Goal: Communication & Community: Answer question/provide support

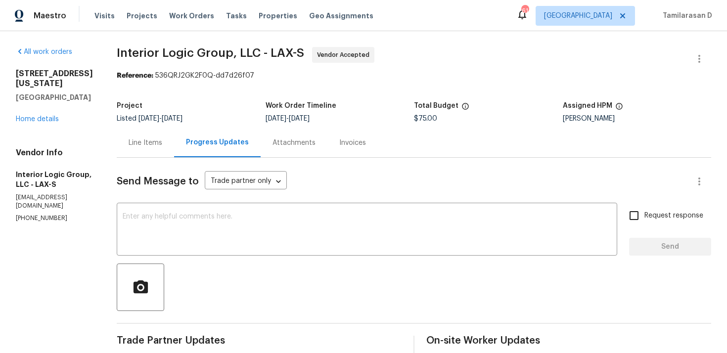
click at [166, 152] on div "Line Items" at bounding box center [145, 142] width 57 height 29
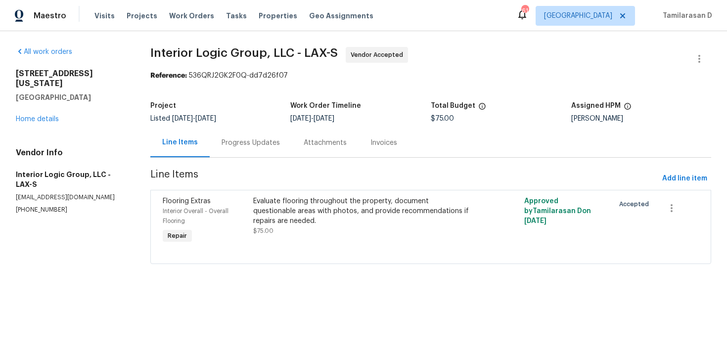
click at [222, 148] on div "Progress Updates" at bounding box center [251, 142] width 82 height 29
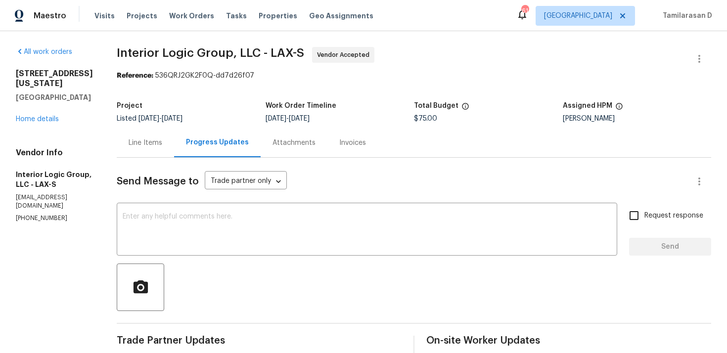
click at [174, 148] on div "Line Items" at bounding box center [145, 142] width 57 height 29
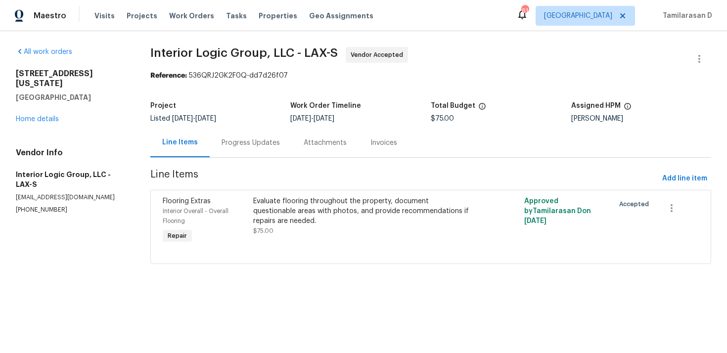
click at [239, 151] on div "Progress Updates" at bounding box center [251, 142] width 82 height 29
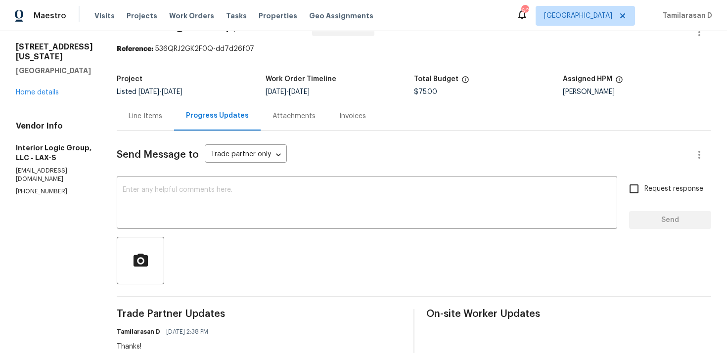
scroll to position [16, 0]
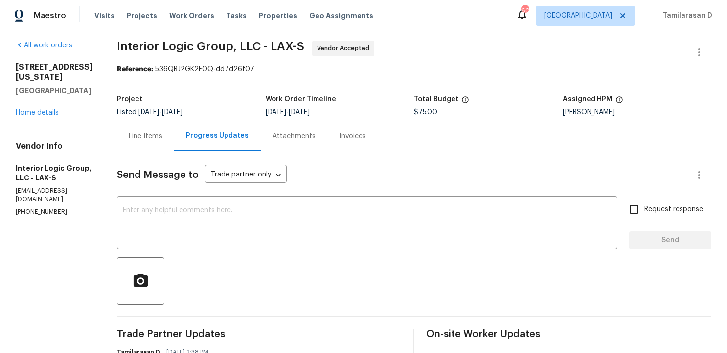
scroll to position [0, 0]
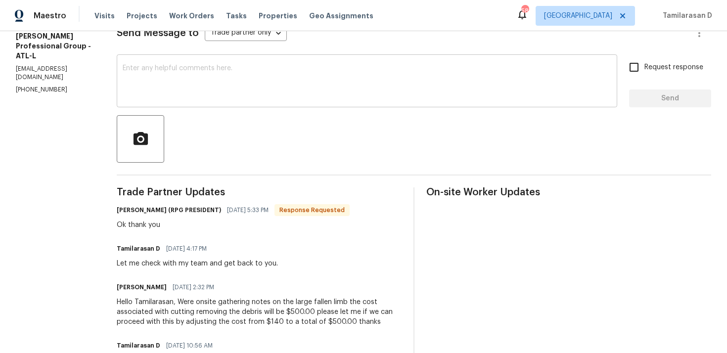
scroll to position [183, 0]
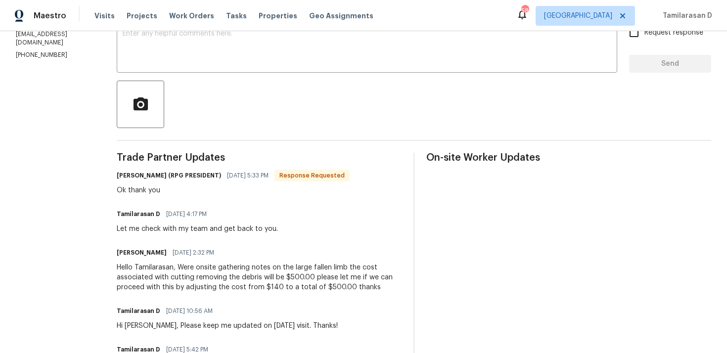
click at [145, 191] on div "Ok thank you" at bounding box center [233, 191] width 233 height 10
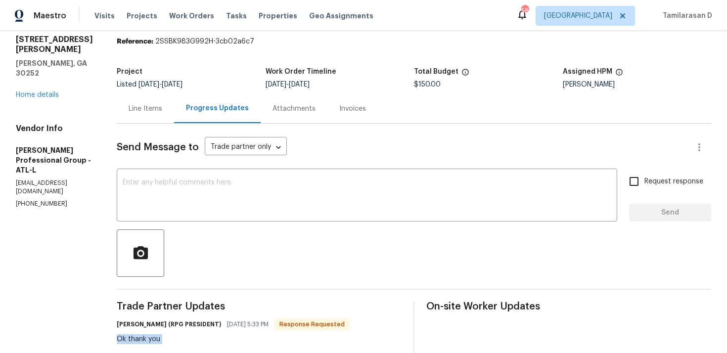
scroll to position [0, 0]
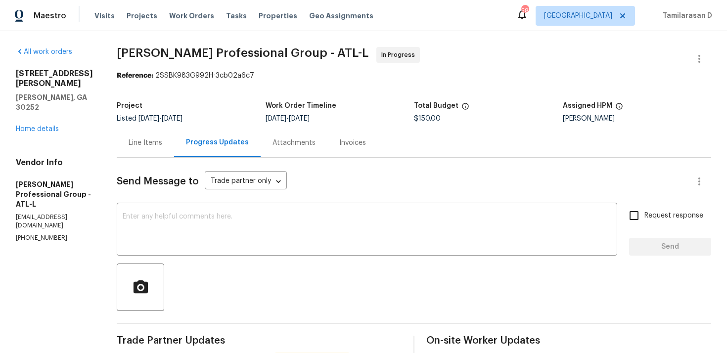
click at [152, 142] on div "Line Items" at bounding box center [146, 143] width 34 height 10
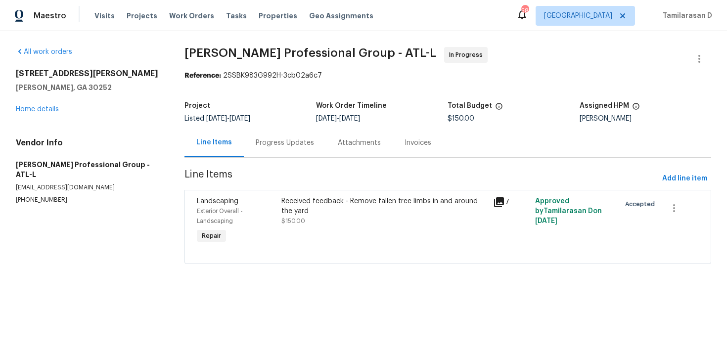
click at [350, 225] on div "Received feedback - Remove fallen tree limbs in and around the yard $150.00" at bounding box center [385, 211] width 206 height 30
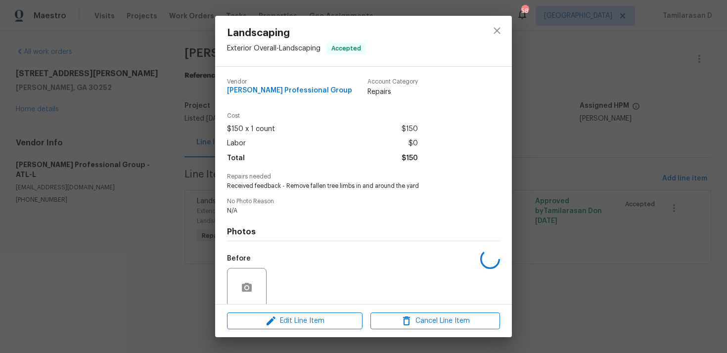
scroll to position [77, 0]
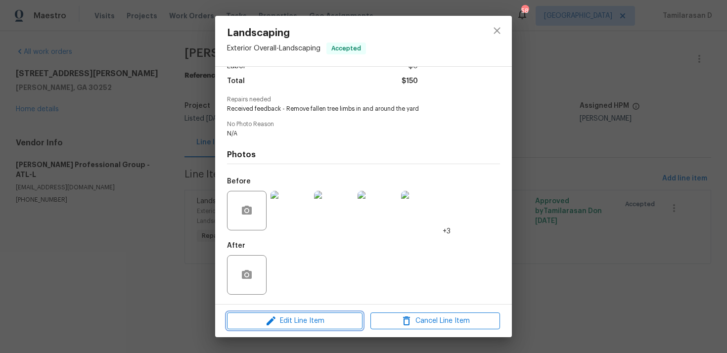
click at [285, 327] on span "Edit Line Item" at bounding box center [295, 321] width 130 height 12
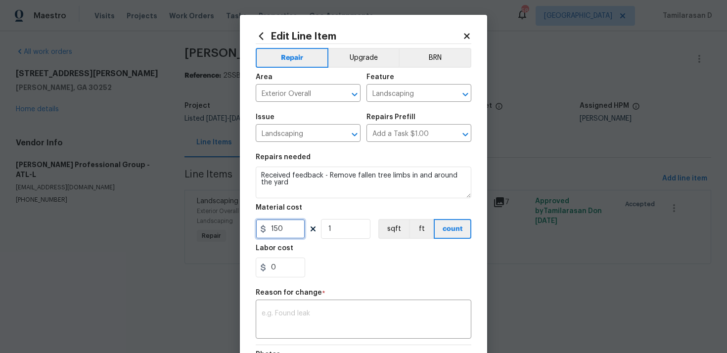
click at [275, 222] on input "150" at bounding box center [280, 229] width 49 height 20
type input "500"
click at [293, 320] on textarea at bounding box center [364, 320] width 204 height 21
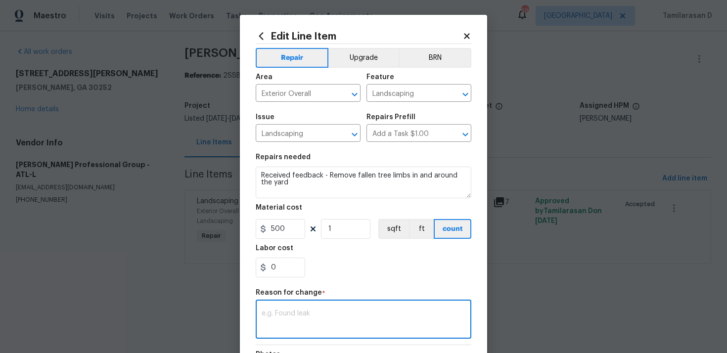
click at [295, 315] on textarea at bounding box center [364, 320] width 204 height 21
paste textarea "(TD) Updated per vendor’s final cost."
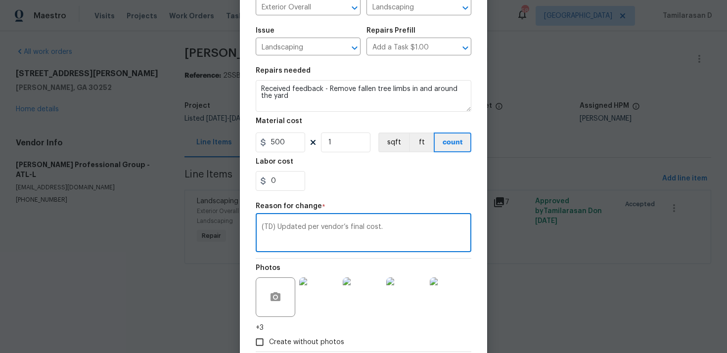
scroll to position [144, 0]
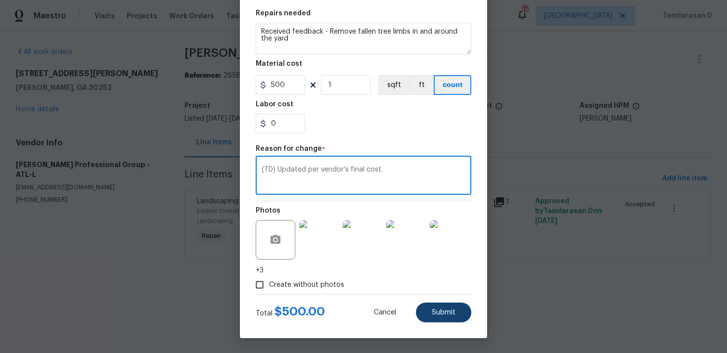
type textarea "(TD) Updated per vendor’s final cost."
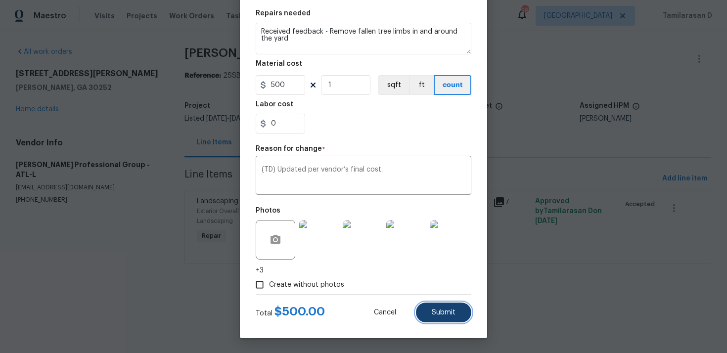
click at [439, 316] on span "Submit" at bounding box center [444, 312] width 24 height 7
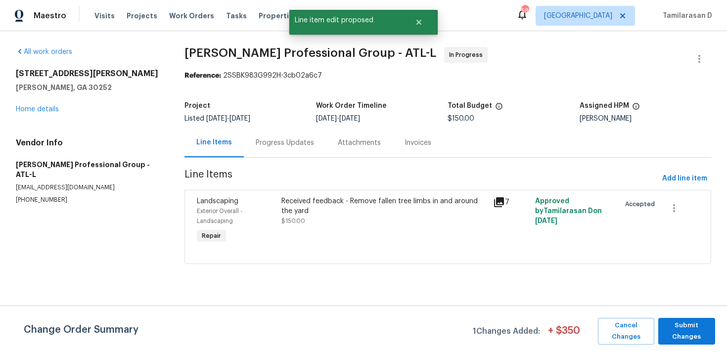
scroll to position [0, 0]
click at [685, 334] on span "Submit Changes" at bounding box center [686, 331] width 47 height 23
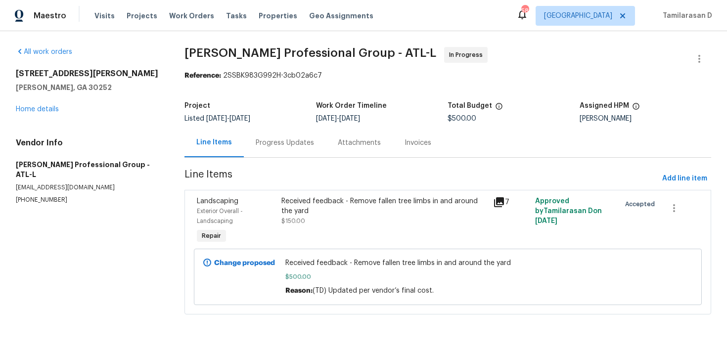
click at [285, 149] on div "Progress Updates" at bounding box center [285, 142] width 82 height 29
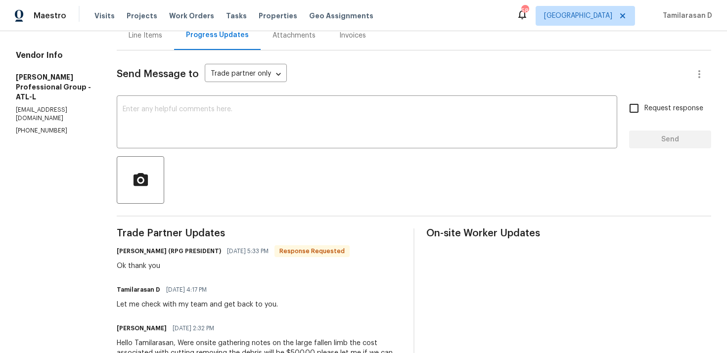
scroll to position [74, 0]
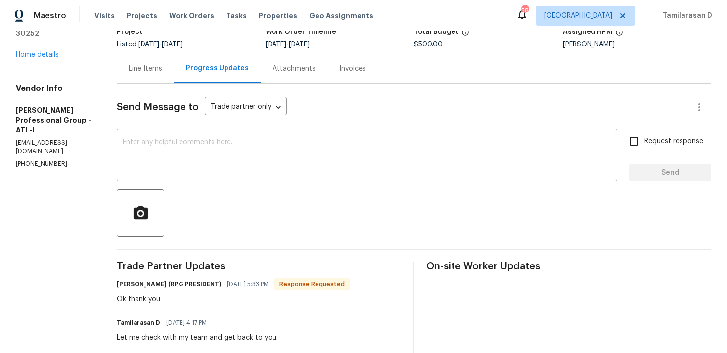
click at [166, 168] on textarea at bounding box center [367, 156] width 489 height 35
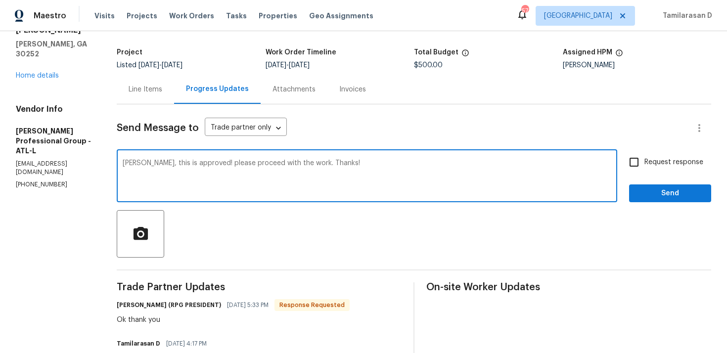
scroll to position [58, 0]
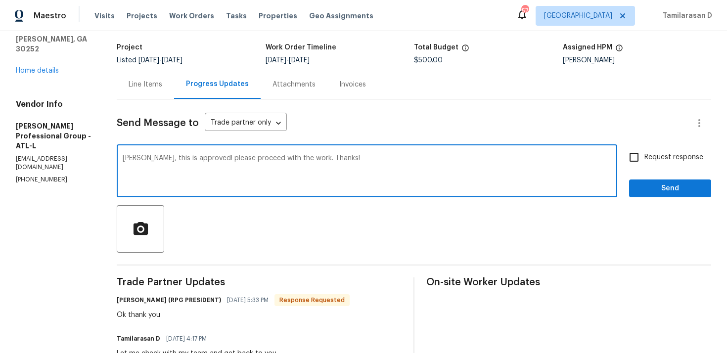
type textarea "Jeremy, this is approved! please proceed with the work. Thanks!"
click at [659, 150] on label "Request response" at bounding box center [664, 157] width 80 height 21
click at [645, 150] on input "Request response" at bounding box center [634, 157] width 21 height 21
checkbox input "true"
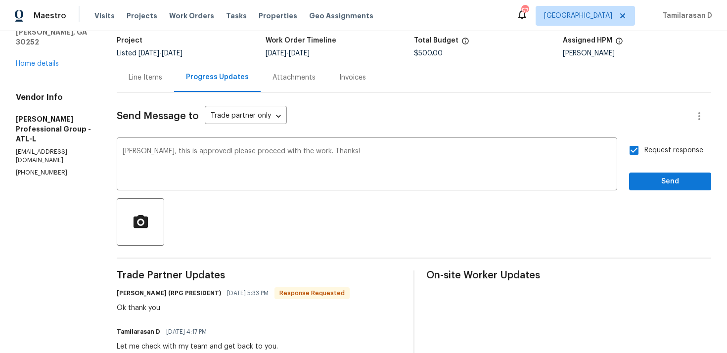
scroll to position [68, 0]
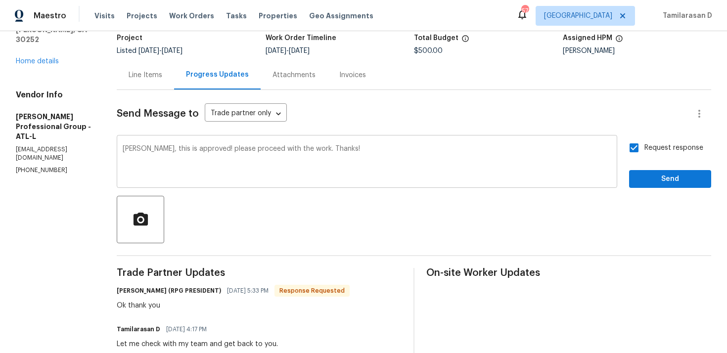
click at [310, 148] on textarea "Jeremy, this is approved! please proceed with the work. Thanks!" at bounding box center [367, 162] width 489 height 35
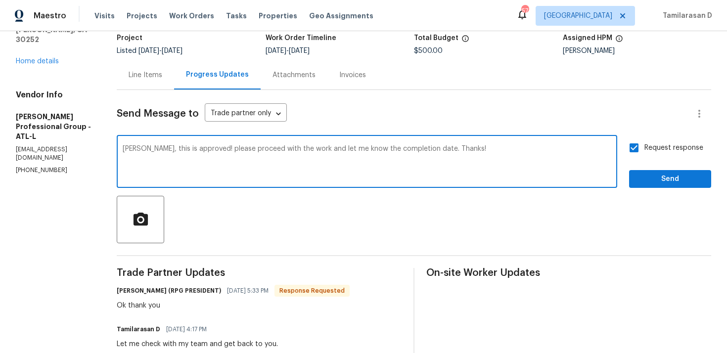
type textarea "Jeremy, this is approved! please proceed with the work and let me know the comp…"
click at [666, 181] on span "Send" at bounding box center [670, 179] width 66 height 12
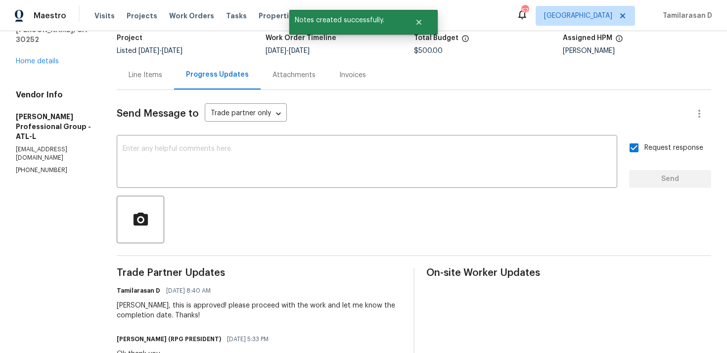
scroll to position [77, 0]
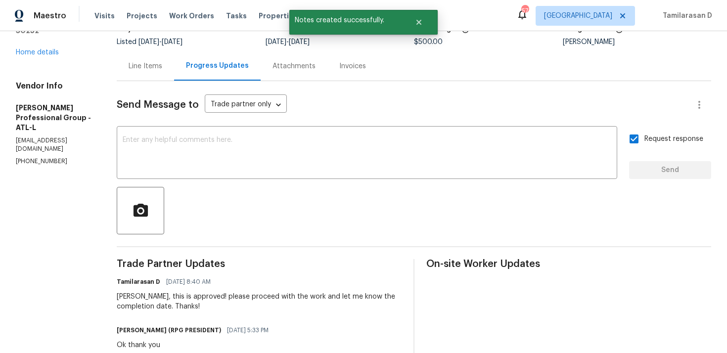
click at [292, 293] on div "Jeremy, this is approved! please proceed with the work and let me know the comp…" at bounding box center [259, 302] width 285 height 20
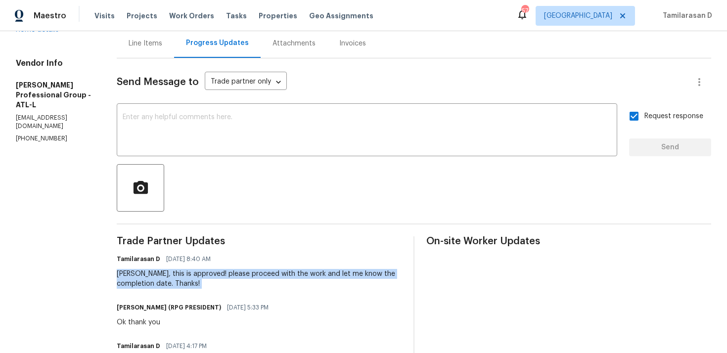
scroll to position [141, 0]
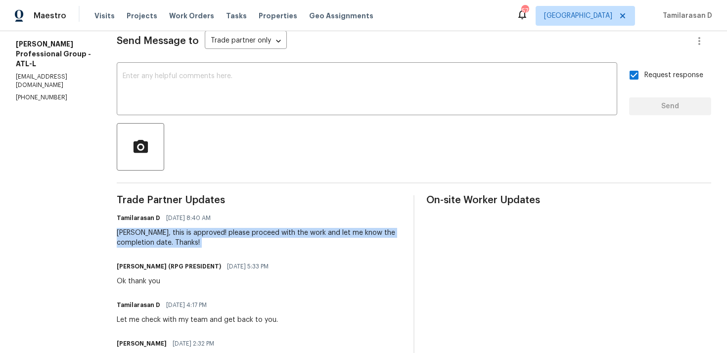
click at [218, 237] on div "Jeremy, this is approved! please proceed with the work and let me know the comp…" at bounding box center [259, 238] width 285 height 20
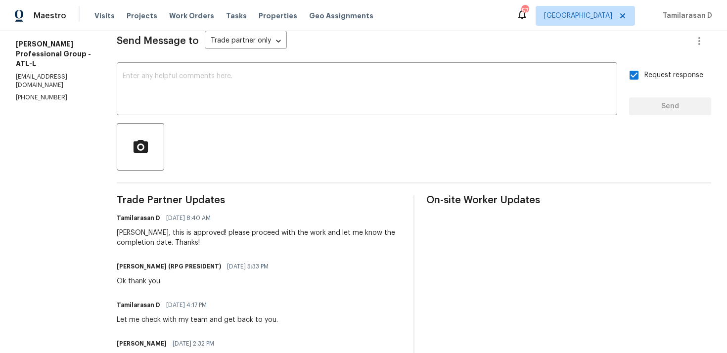
click at [218, 237] on div "Jeremy, this is approved! please proceed with the work and let me know the comp…" at bounding box center [259, 238] width 285 height 20
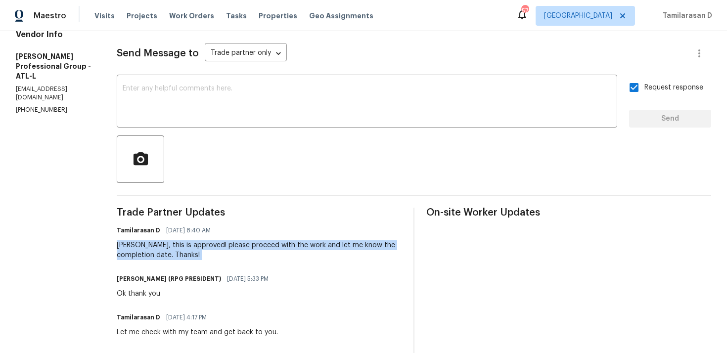
scroll to position [0, 0]
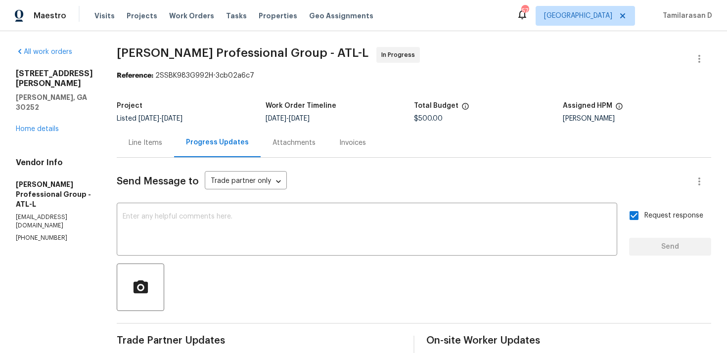
click at [153, 140] on div "Line Items" at bounding box center [146, 143] width 34 height 10
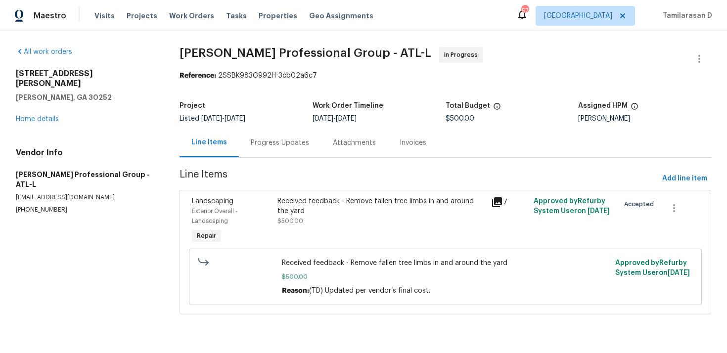
click at [269, 150] on div "Progress Updates" at bounding box center [280, 142] width 82 height 29
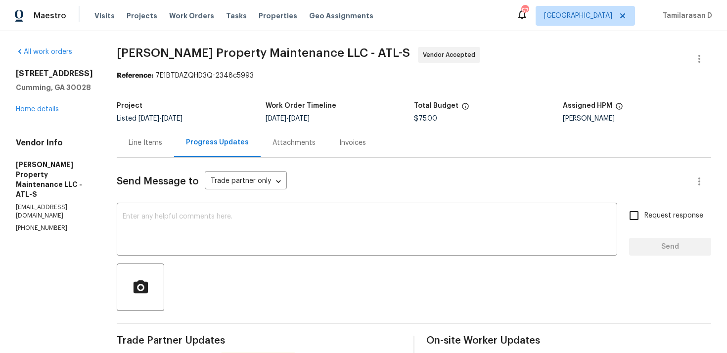
scroll to position [163, 0]
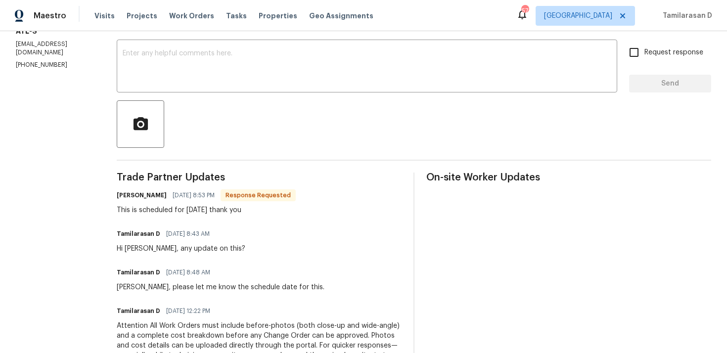
click at [176, 210] on div "This is scheduled for Friday thank you" at bounding box center [206, 210] width 179 height 10
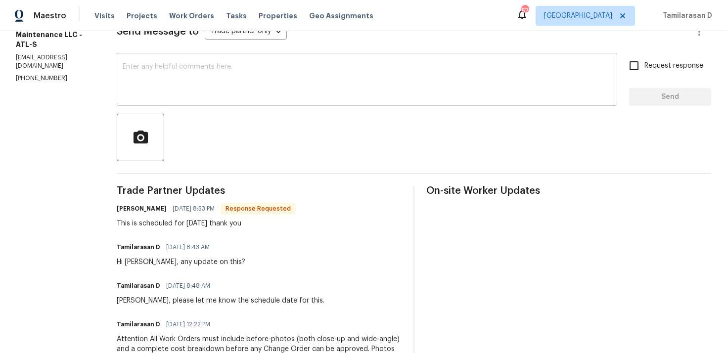
click at [166, 86] on textarea at bounding box center [367, 80] width 489 height 35
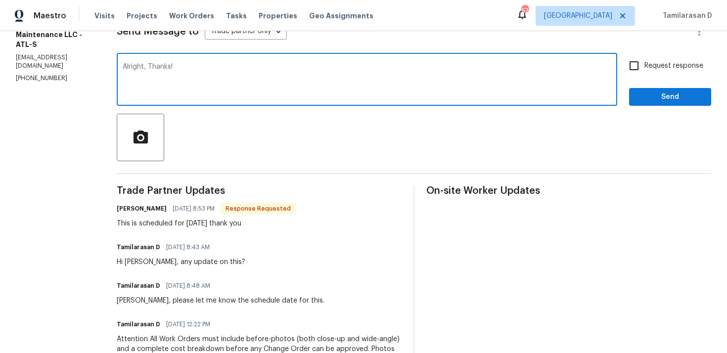
type textarea "Alright, Thanks!"
click at [654, 97] on span "Send" at bounding box center [670, 97] width 66 height 12
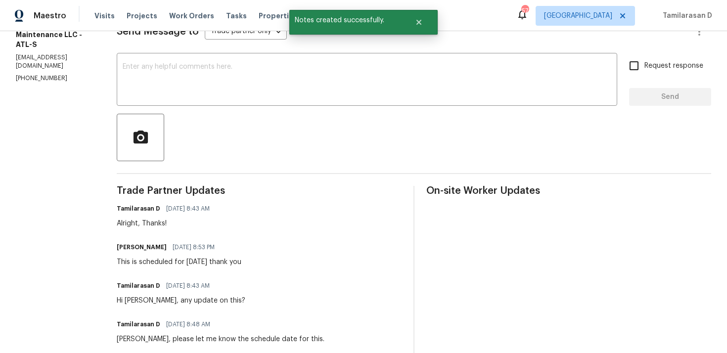
click at [160, 266] on div "This is scheduled for Friday thank you" at bounding box center [179, 262] width 125 height 10
copy div "This is scheduled for Friday thank you"
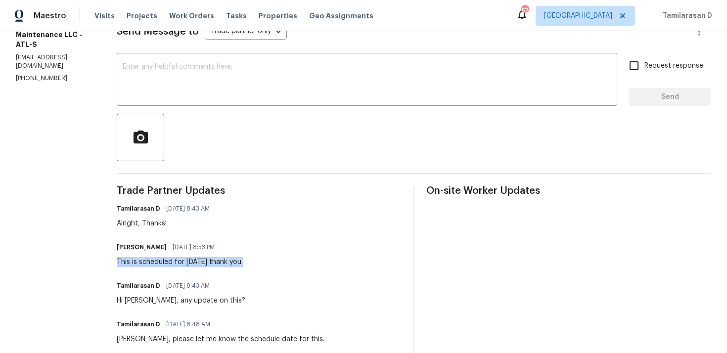
scroll to position [0, 0]
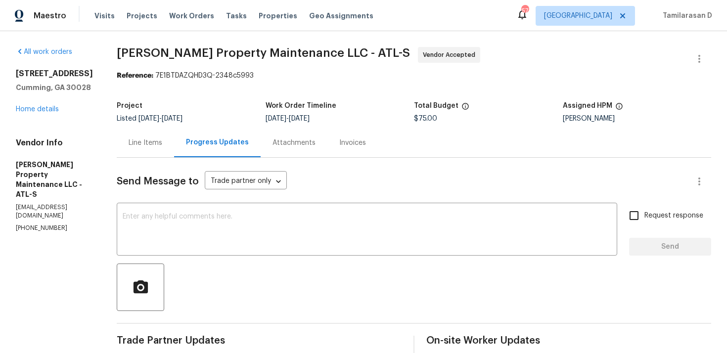
click at [220, 95] on section "Glen Property Maintenance LLC - ATL-S Vendor Accepted Reference: 7E1BTDAZQHD3Q-…" at bounding box center [414, 350] width 595 height 606
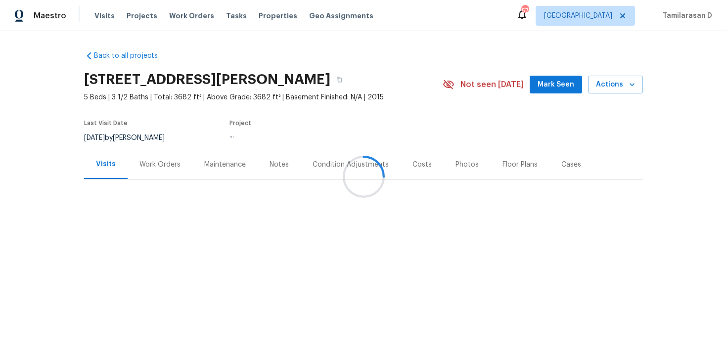
click at [147, 160] on div "Work Orders" at bounding box center [160, 165] width 41 height 10
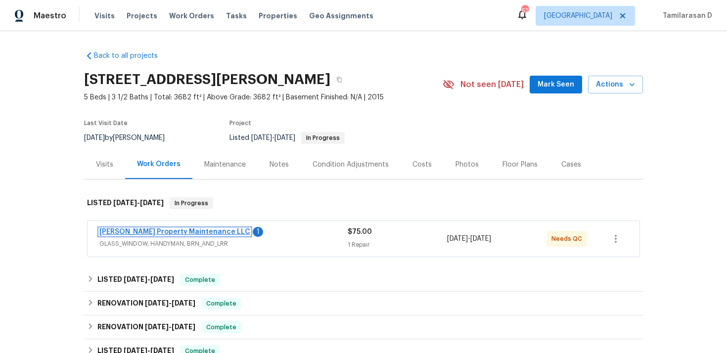
click at [165, 232] on link "Glen Property Maintenance LLC" at bounding box center [174, 232] width 151 height 7
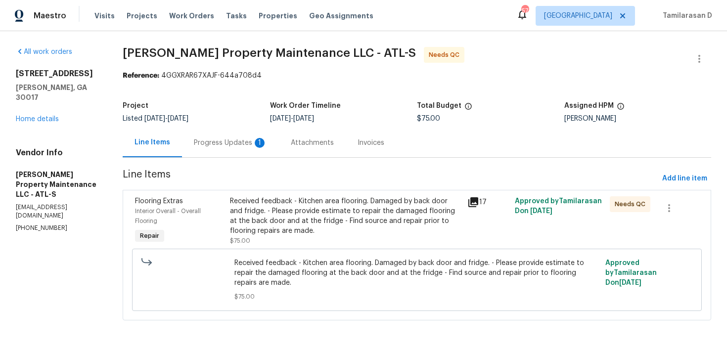
click at [251, 142] on div "Progress Updates 1" at bounding box center [230, 143] width 73 height 10
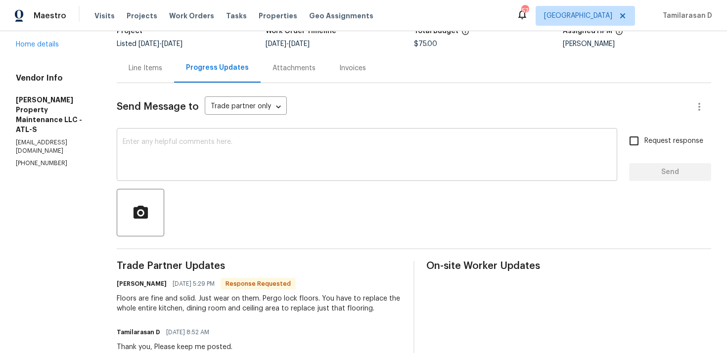
scroll to position [75, 0]
click at [218, 301] on div "Floors are fine and solid. Just wear on them. Pergo lock floors. You have to re…" at bounding box center [259, 303] width 285 height 20
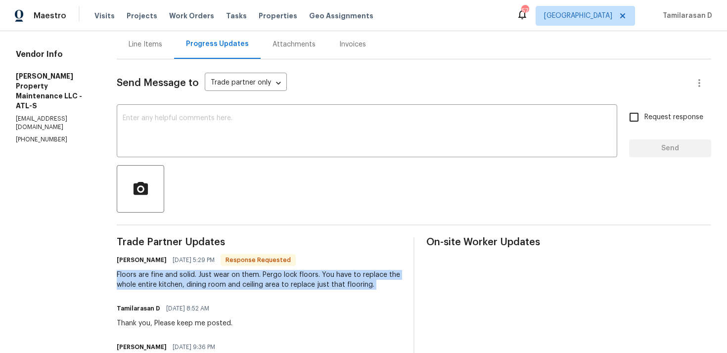
scroll to position [111, 0]
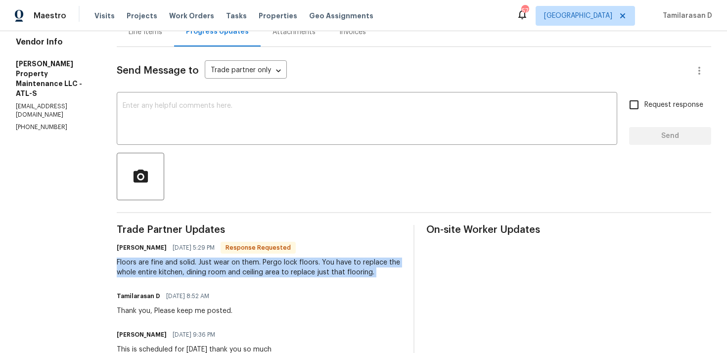
click at [218, 264] on div "Floors are fine and solid. Just wear on them. Pergo lock floors. You have to re…" at bounding box center [259, 268] width 285 height 20
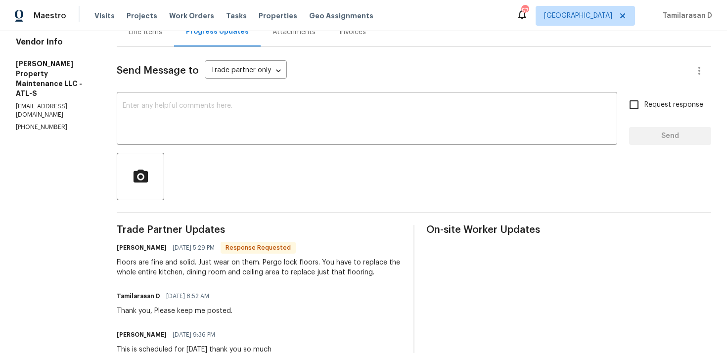
click at [218, 264] on div "Floors are fine and solid. Just wear on them. Pergo lock floors. You have to re…" at bounding box center [259, 268] width 285 height 20
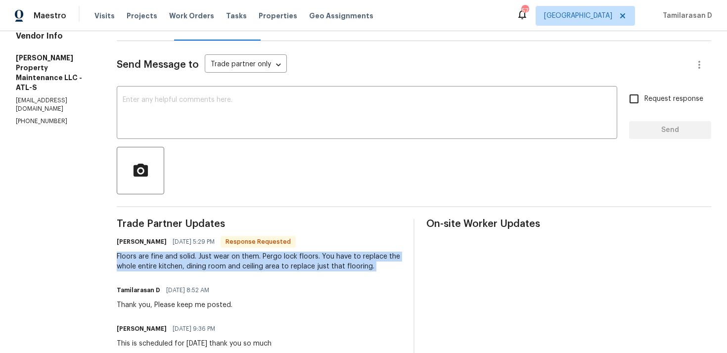
scroll to position [130, 0]
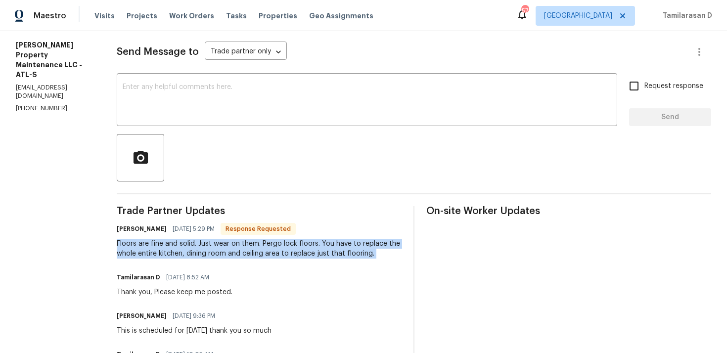
click at [201, 251] on div "Floors are fine and solid. Just wear on them. Pergo lock floors. You have to re…" at bounding box center [259, 249] width 285 height 20
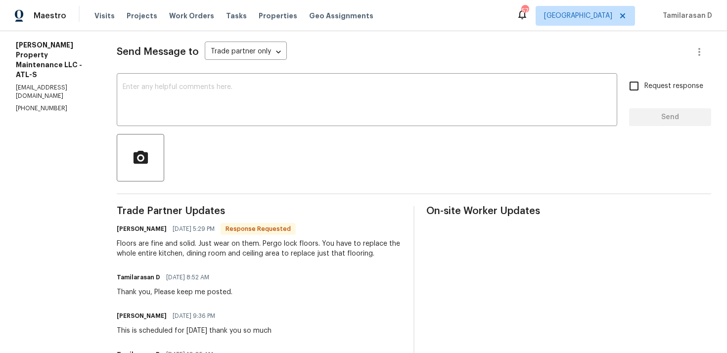
click at [201, 251] on div "Floors are fine and solid. Just wear on them. Pergo lock floors. You have to re…" at bounding box center [259, 249] width 285 height 20
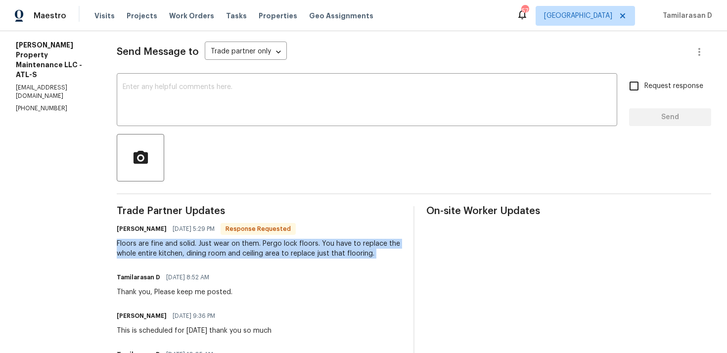
click at [201, 251] on div "Floors are fine and solid. Just wear on them. Pergo lock floors. You have to re…" at bounding box center [259, 249] width 285 height 20
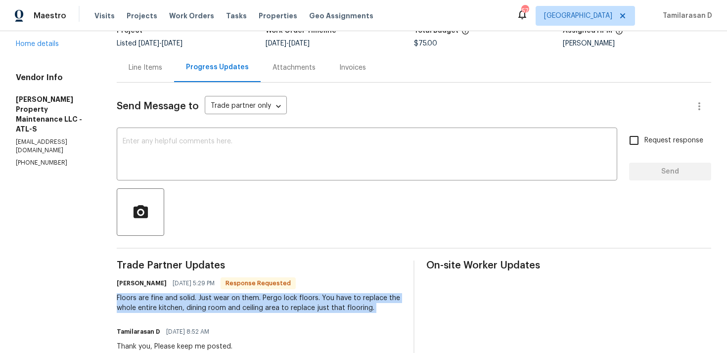
scroll to position [0, 0]
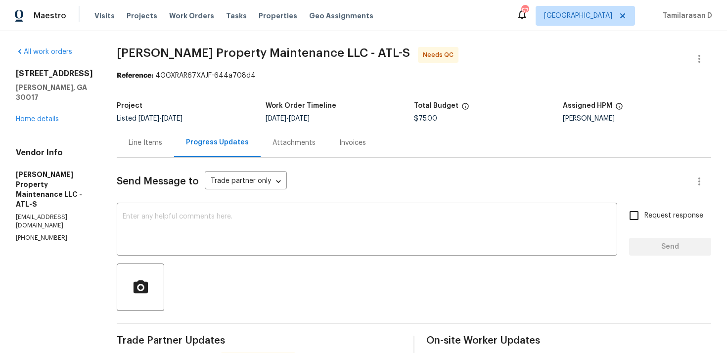
click at [139, 142] on div "Line Items" at bounding box center [146, 143] width 34 height 10
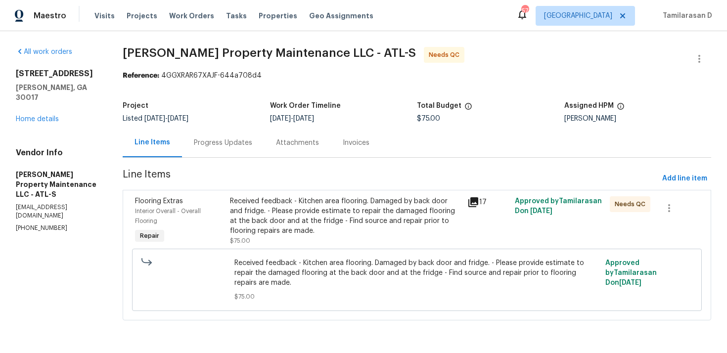
click at [219, 144] on div "Progress Updates" at bounding box center [223, 143] width 58 height 10
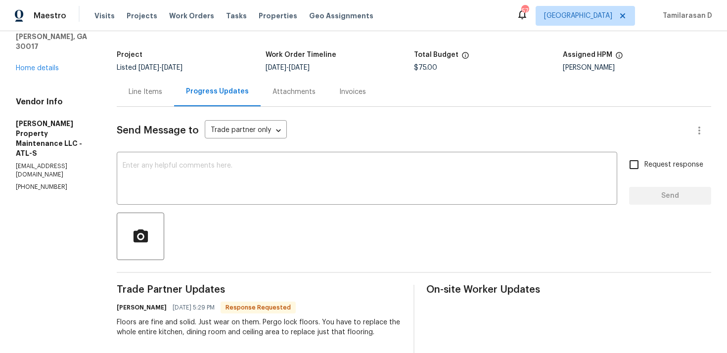
scroll to position [111, 0]
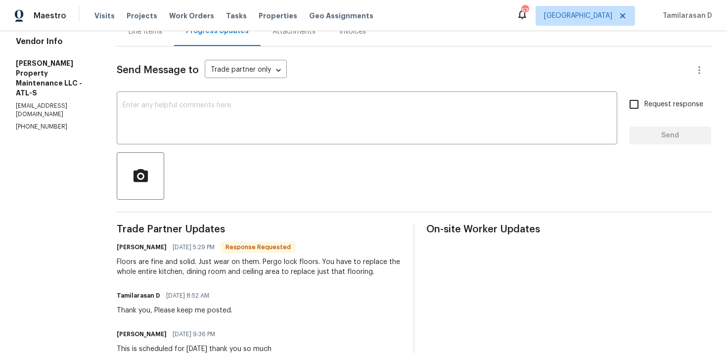
click at [170, 256] on div "Daniel glen 10/01/2025 5:29 PM Response Requested Floors are fine and solid. Ju…" at bounding box center [259, 258] width 285 height 37
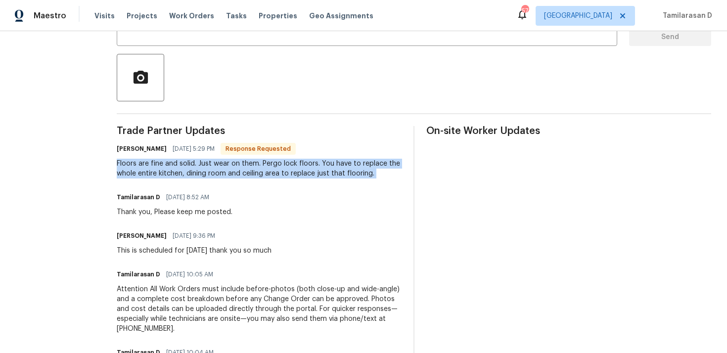
scroll to position [211, 0]
click at [176, 160] on div "Floors are fine and solid. Just wear on them. Pergo lock floors. You have to re…" at bounding box center [259, 168] width 285 height 20
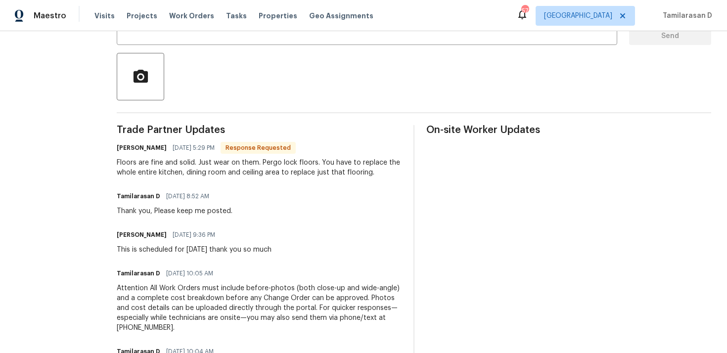
click at [176, 160] on div "Floors are fine and solid. Just wear on them. Pergo lock floors. You have to re…" at bounding box center [259, 168] width 285 height 20
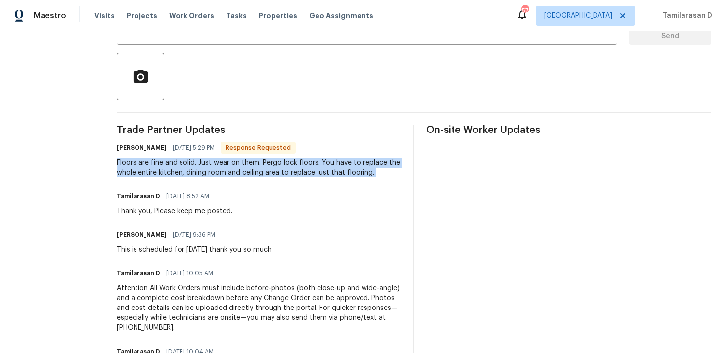
click at [177, 166] on div "Floors are fine and solid. Just wear on them. Pergo lock floors. You have to re…" at bounding box center [259, 168] width 285 height 20
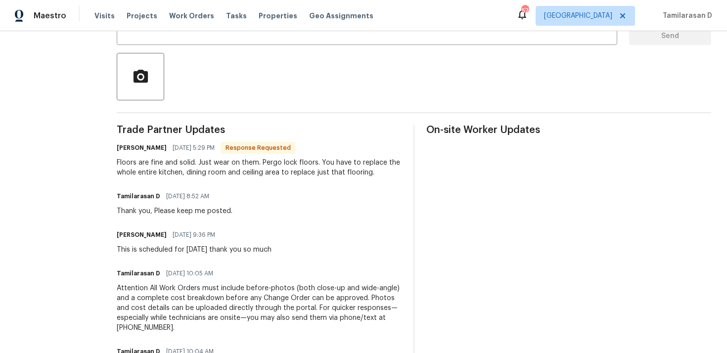
click at [177, 166] on div "Floors are fine and solid. Just wear on them. Pergo lock floors. You have to re…" at bounding box center [259, 168] width 285 height 20
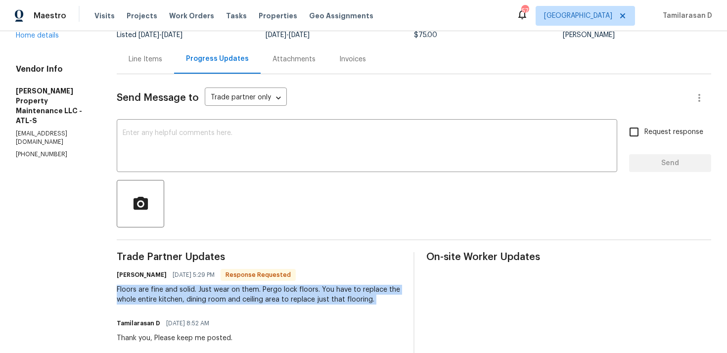
scroll to position [0, 0]
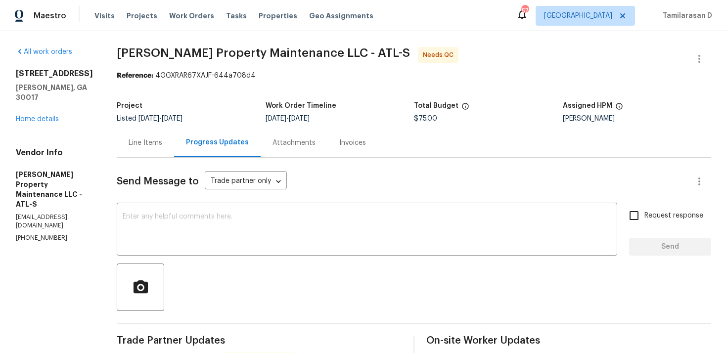
click at [145, 149] on div "Line Items" at bounding box center [145, 142] width 57 height 29
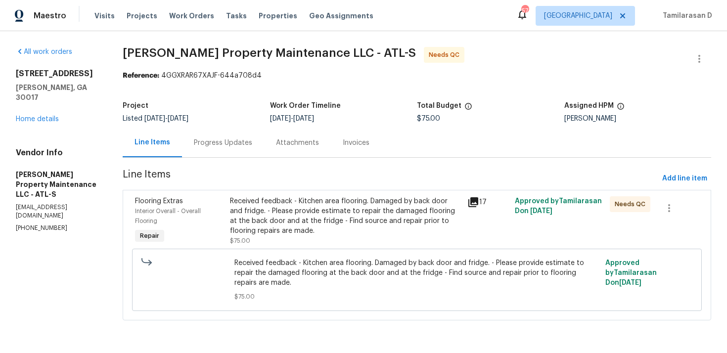
click at [283, 228] on div "Received feedback - Kitchen area flooring. Damaged by back door and fridge. - P…" at bounding box center [346, 216] width 232 height 40
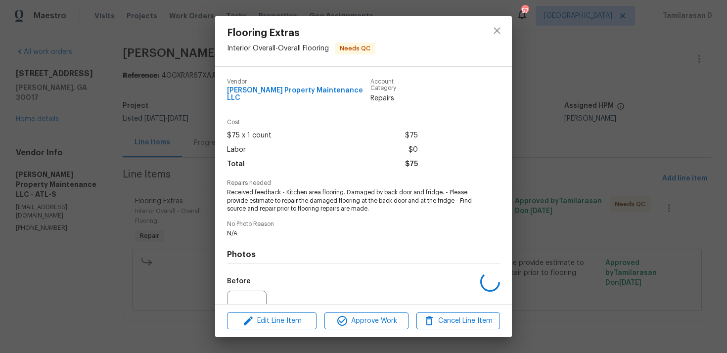
scroll to position [94, 0]
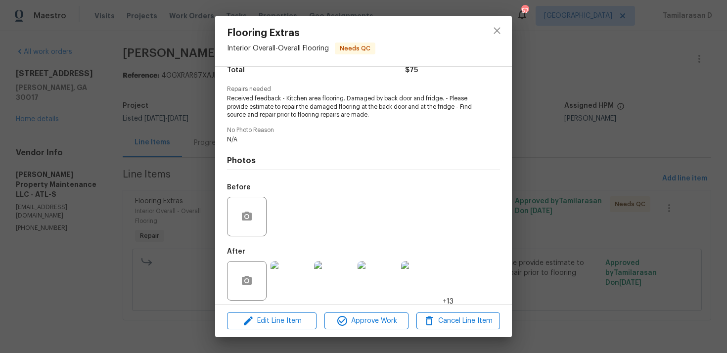
click at [307, 105] on span "Received feedback - Kitchen area flooring. Damaged by back door and fridge. - P…" at bounding box center [350, 107] width 246 height 25
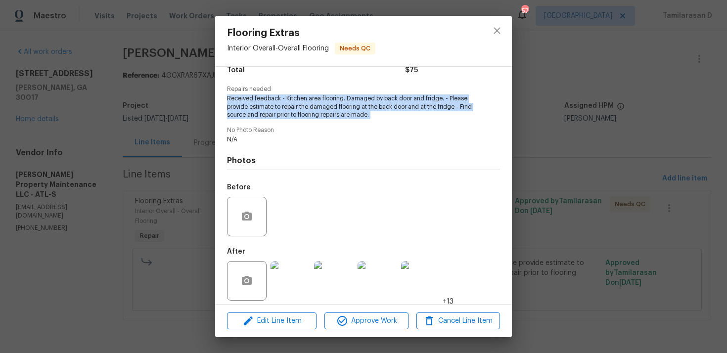
click at [283, 265] on img at bounding box center [291, 281] width 40 height 40
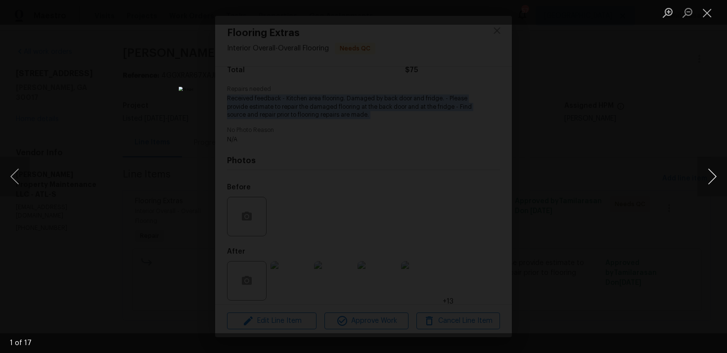
click at [710, 175] on button "Next image" at bounding box center [713, 177] width 30 height 40
click at [17, 178] on button "Previous image" at bounding box center [15, 177] width 30 height 40
click at [709, 179] on button "Next image" at bounding box center [713, 177] width 30 height 40
click at [709, 169] on button "Next image" at bounding box center [713, 177] width 30 height 40
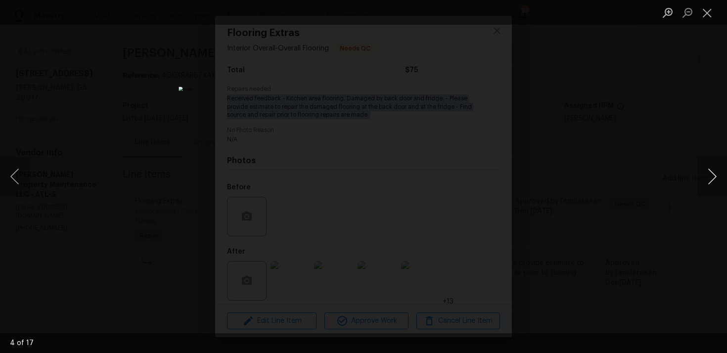
click at [709, 169] on button "Next image" at bounding box center [713, 177] width 30 height 40
click at [710, 174] on button "Next image" at bounding box center [713, 177] width 30 height 40
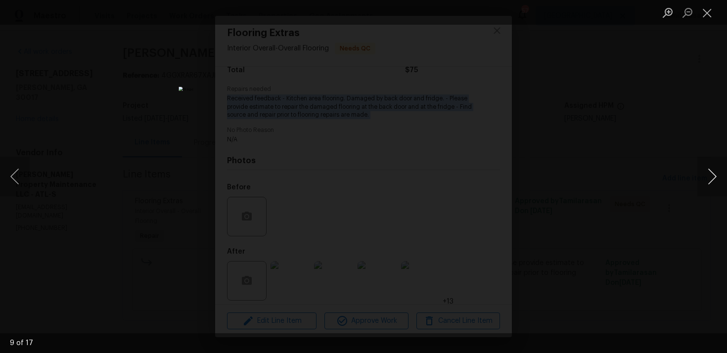
click at [711, 175] on button "Next image" at bounding box center [713, 177] width 30 height 40
click at [712, 173] on button "Next image" at bounding box center [713, 177] width 30 height 40
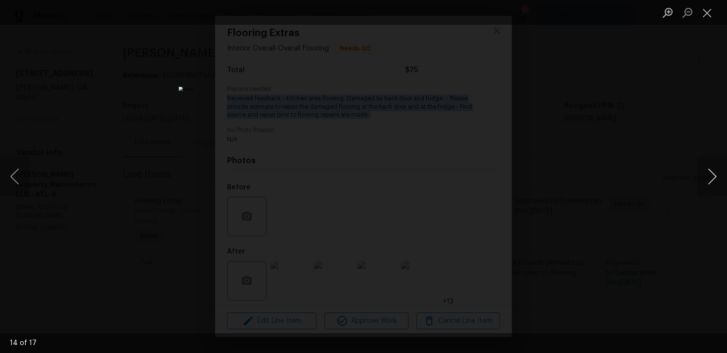
click at [712, 173] on button "Next image" at bounding box center [713, 177] width 30 height 40
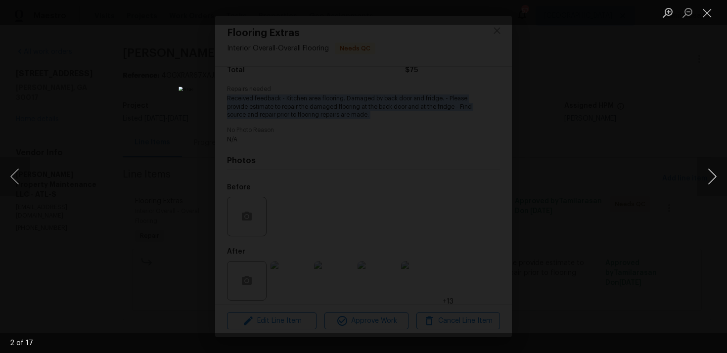
click at [712, 173] on button "Next image" at bounding box center [713, 177] width 30 height 40
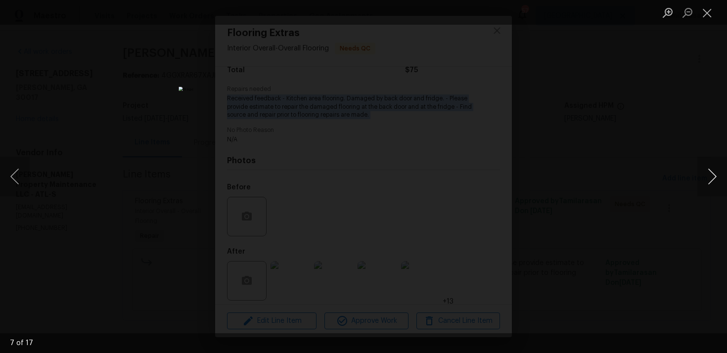
click at [712, 173] on button "Next image" at bounding box center [713, 177] width 30 height 40
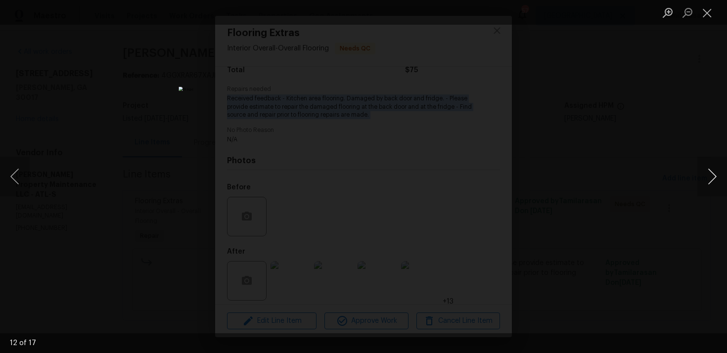
click at [712, 173] on button "Next image" at bounding box center [713, 177] width 30 height 40
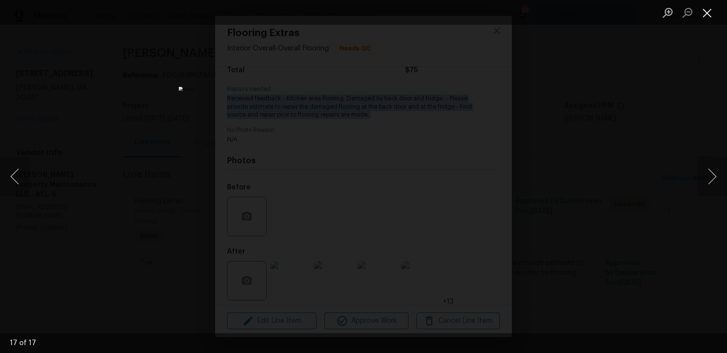
click at [711, 15] on button "Close lightbox" at bounding box center [708, 12] width 20 height 17
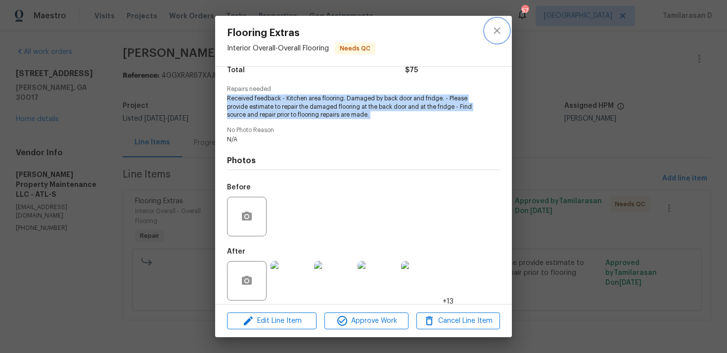
click at [500, 21] on button "close" at bounding box center [497, 31] width 24 height 24
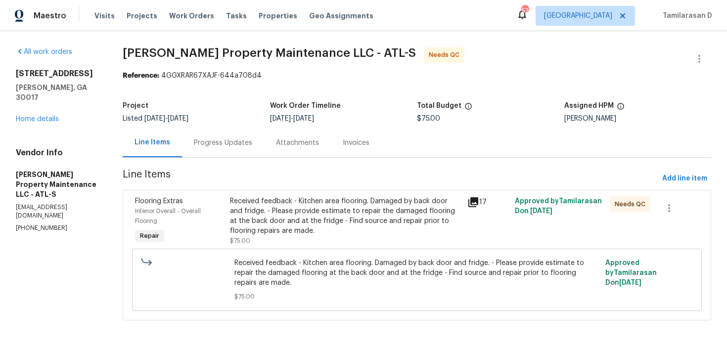
click at [242, 141] on div "Progress Updates" at bounding box center [223, 143] width 58 height 10
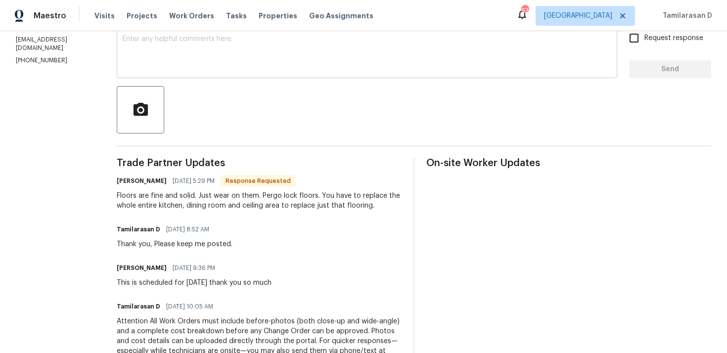
scroll to position [271, 0]
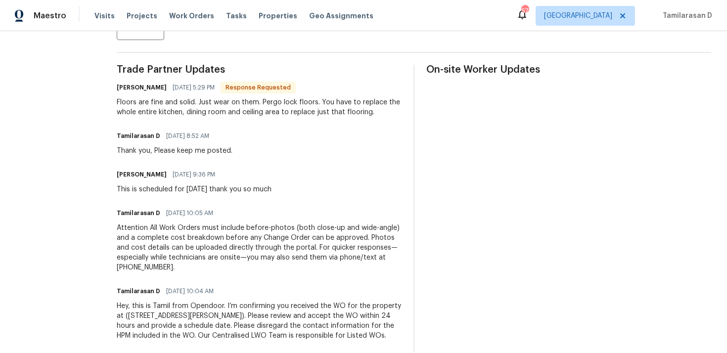
click at [192, 107] on div "Floors are fine and solid. Just wear on them. Pergo lock floors. You have to re…" at bounding box center [259, 107] width 285 height 20
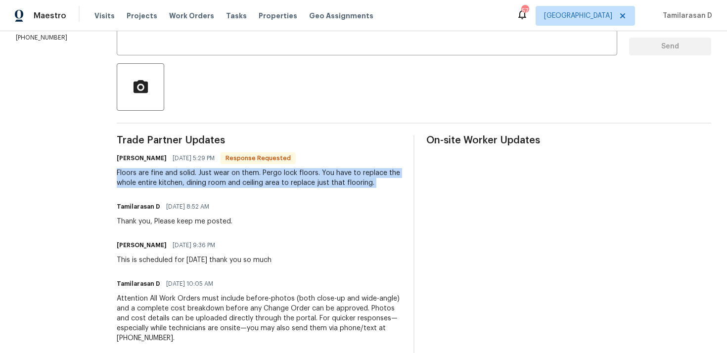
scroll to position [115, 0]
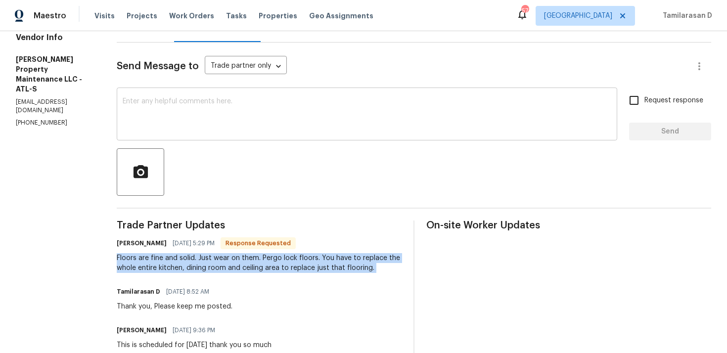
click at [167, 120] on textarea at bounding box center [367, 115] width 489 height 35
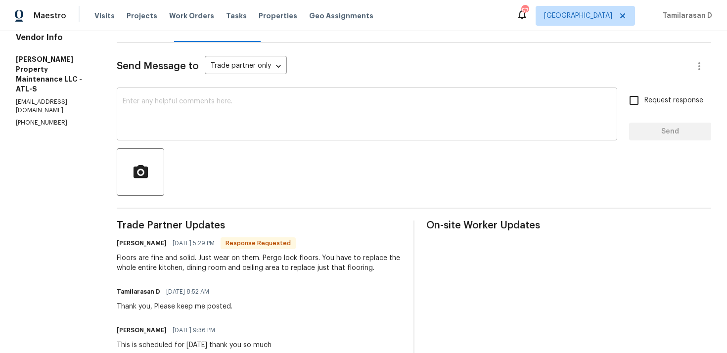
click at [167, 120] on textarea at bounding box center [367, 115] width 489 height 35
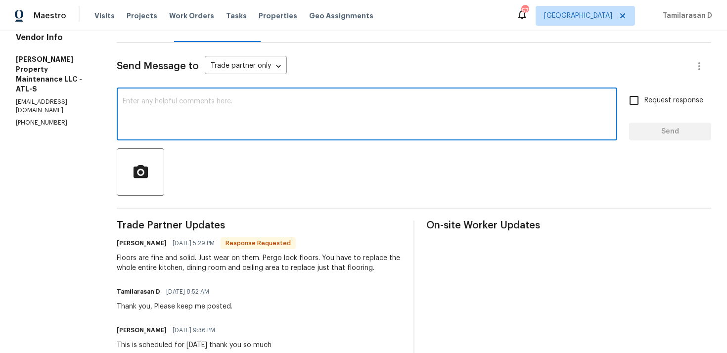
scroll to position [47, 0]
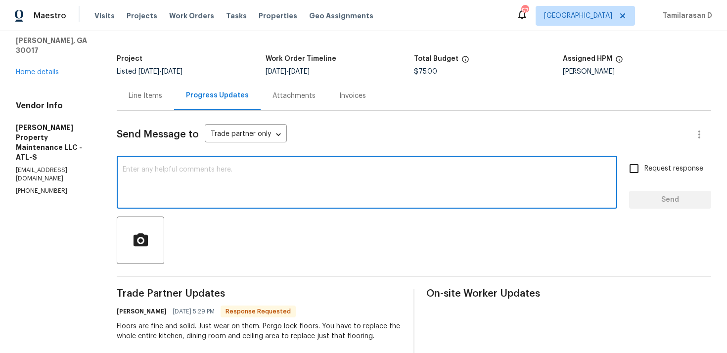
click at [150, 96] on div "Line Items" at bounding box center [146, 96] width 34 height 10
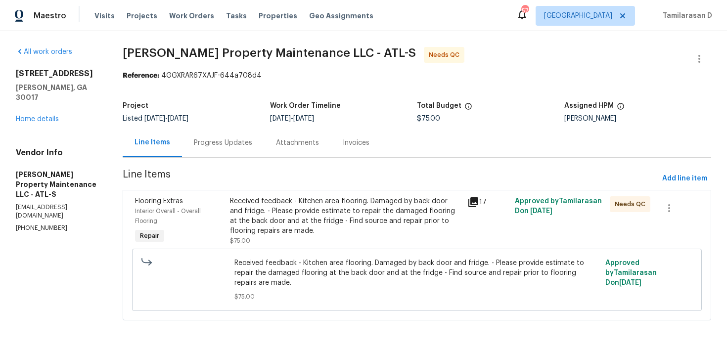
click at [207, 147] on div "Progress Updates" at bounding box center [223, 143] width 58 height 10
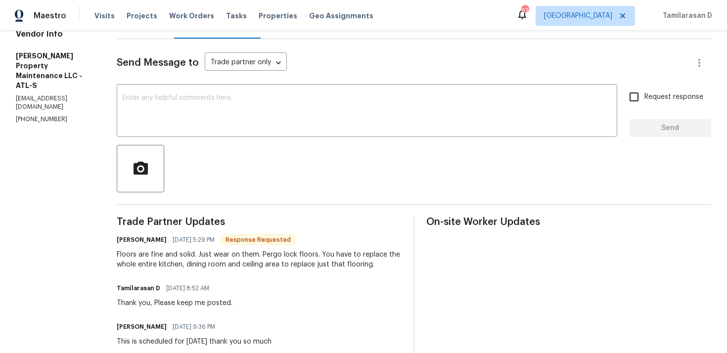
scroll to position [151, 0]
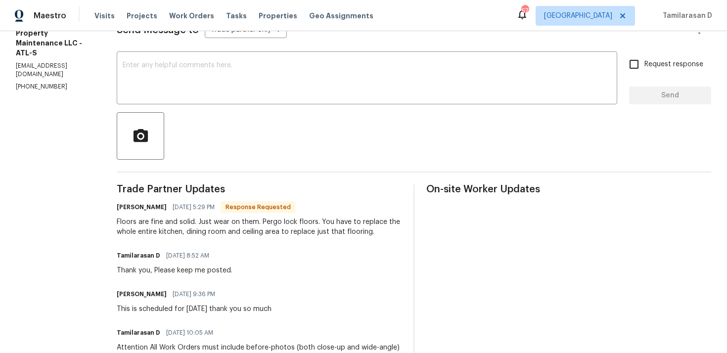
click at [199, 230] on div "Floors are fine and solid. Just wear on them. Pergo lock floors. You have to re…" at bounding box center [259, 227] width 285 height 20
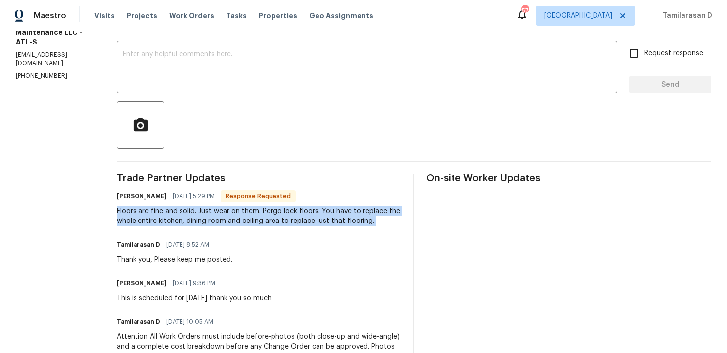
scroll to position [183, 0]
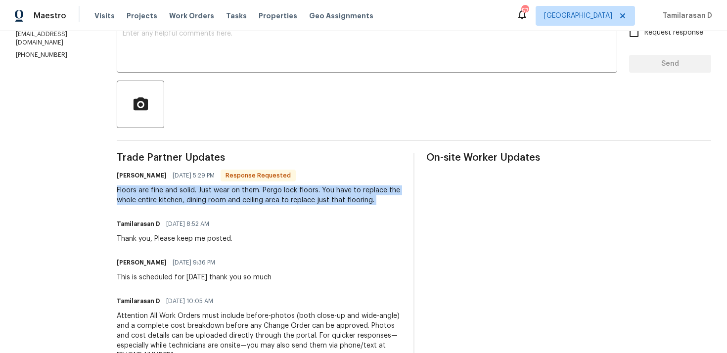
click at [200, 194] on div "Floors are fine and solid. Just wear on them. Pergo lock floors. You have to re…" at bounding box center [259, 196] width 285 height 20
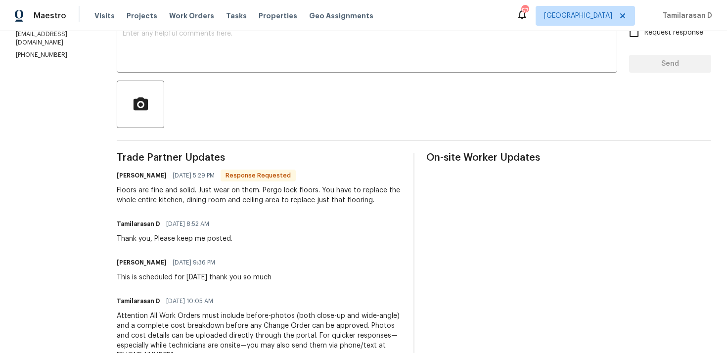
click at [200, 194] on div "Floors are fine and solid. Just wear on them. Pergo lock floors. You have to re…" at bounding box center [259, 196] width 285 height 20
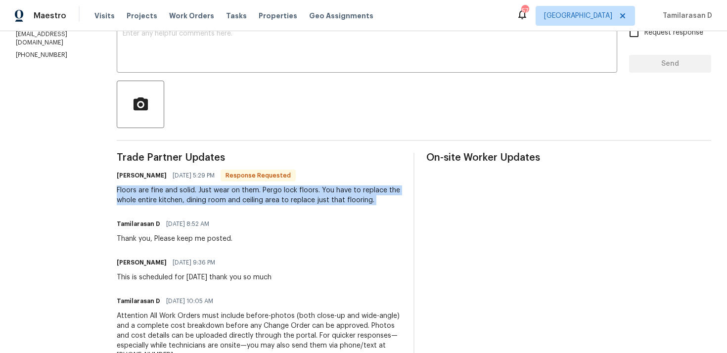
scroll to position [169, 0]
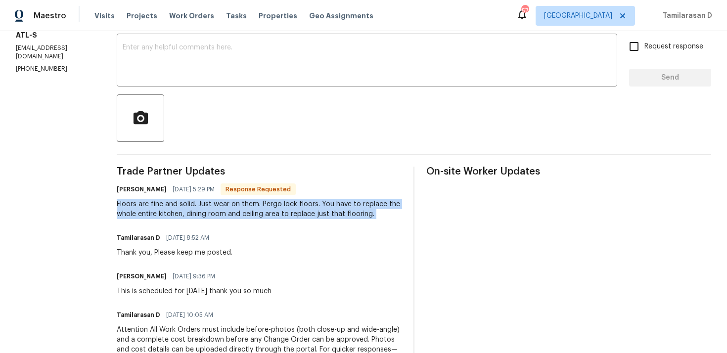
click at [193, 213] on div "Floors are fine and solid. Just wear on them. Pergo lock floors. You have to re…" at bounding box center [259, 209] width 285 height 20
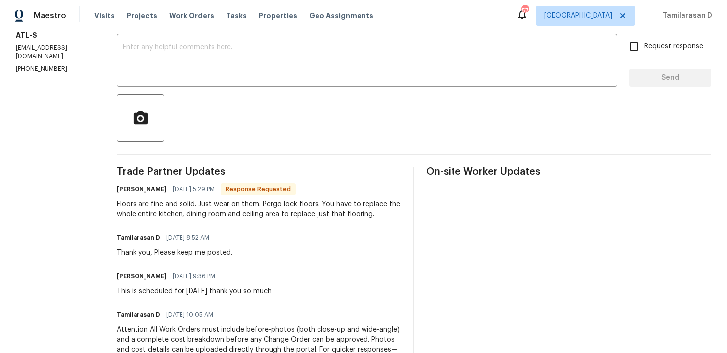
click at [193, 213] on div "Floors are fine and solid. Just wear on them. Pergo lock floors. You have to re…" at bounding box center [259, 209] width 285 height 20
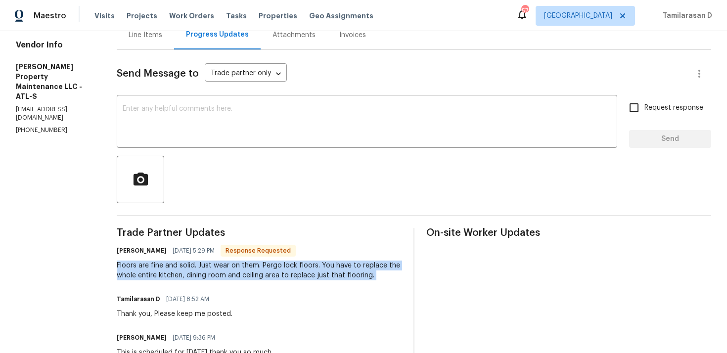
scroll to position [85, 0]
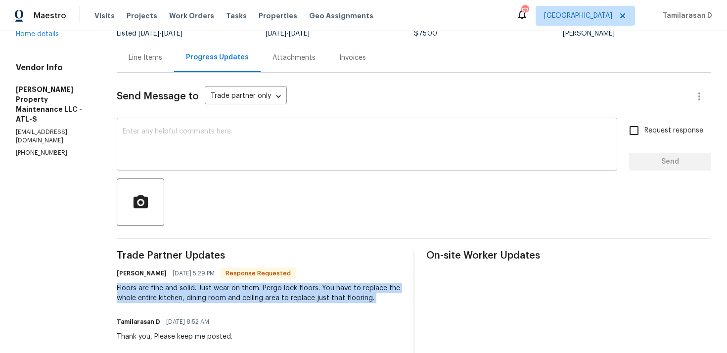
click at [165, 157] on textarea at bounding box center [367, 145] width 489 height 35
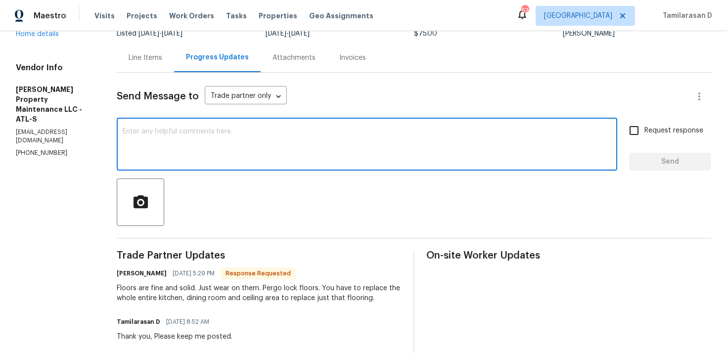
click at [165, 157] on textarea at bounding box center [367, 145] width 489 height 35
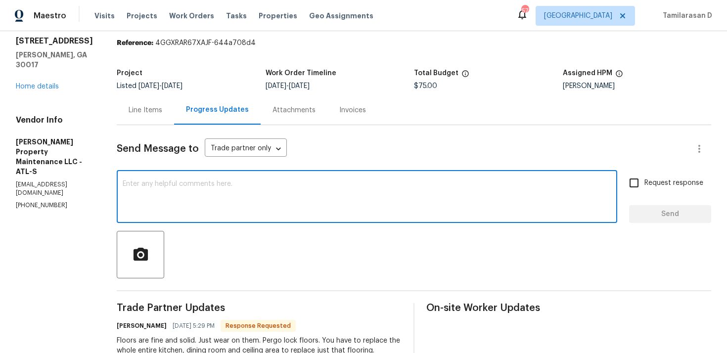
scroll to position [29, 0]
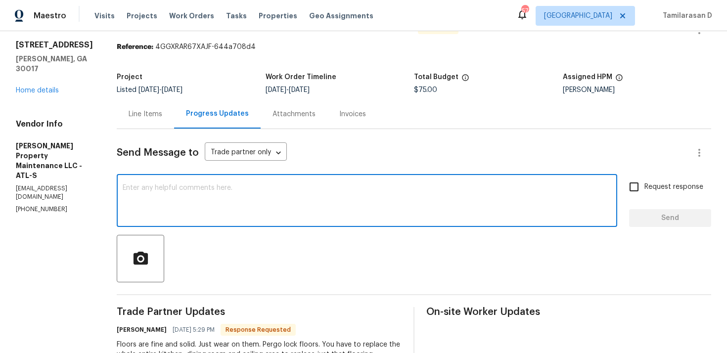
click at [129, 107] on div "Line Items" at bounding box center [145, 113] width 57 height 29
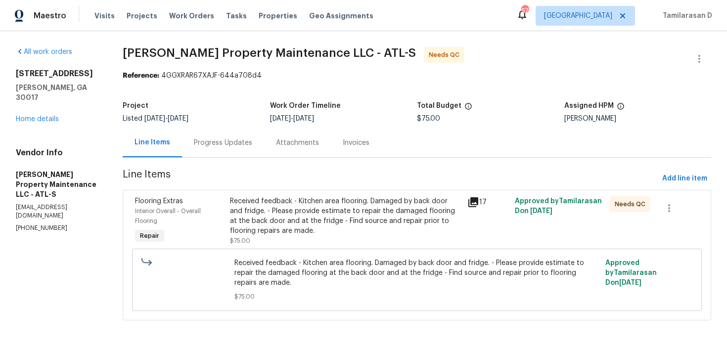
click at [233, 135] on div "Progress Updates" at bounding box center [223, 142] width 82 height 29
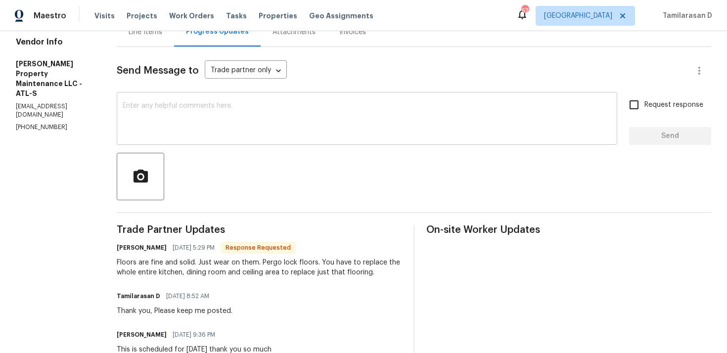
scroll to position [123, 0]
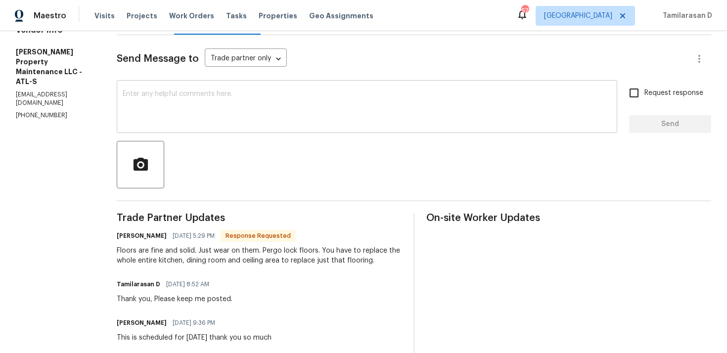
click at [187, 116] on textarea at bounding box center [367, 108] width 489 height 35
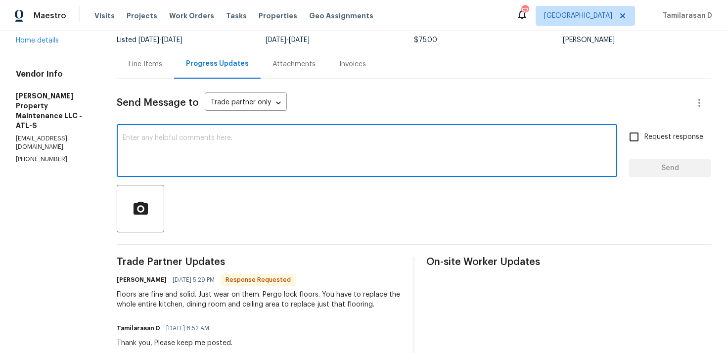
scroll to position [62, 0]
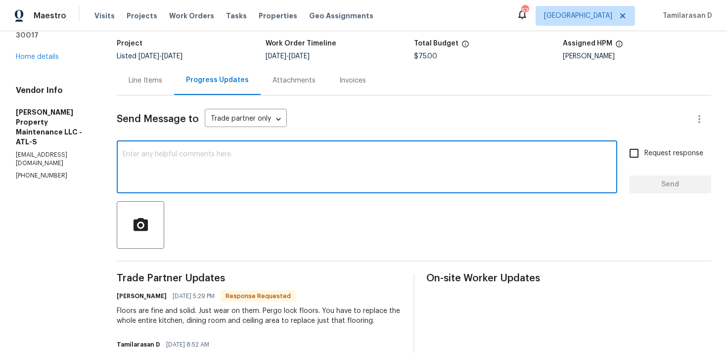
click at [132, 71] on div "Line Items" at bounding box center [145, 80] width 57 height 29
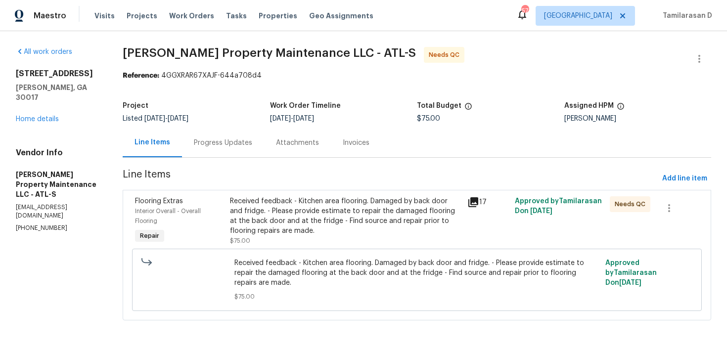
click at [324, 252] on div "Received feedback - Kitchen area flooring. Damaged by back door and fridge. - P…" at bounding box center [417, 280] width 570 height 62
click at [327, 209] on div "Received feedback - Kitchen area flooring. Damaged by back door and fridge. - P…" at bounding box center [346, 216] width 232 height 40
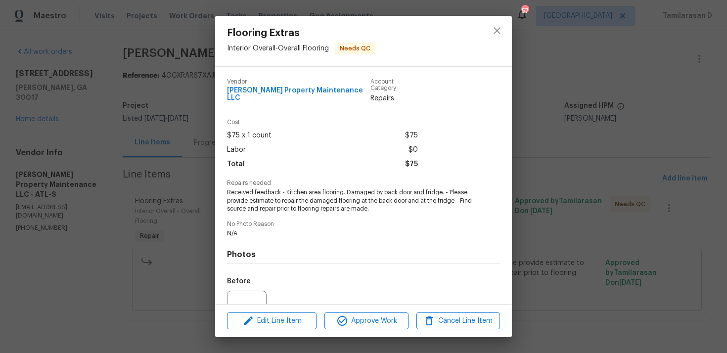
scroll to position [94, 0]
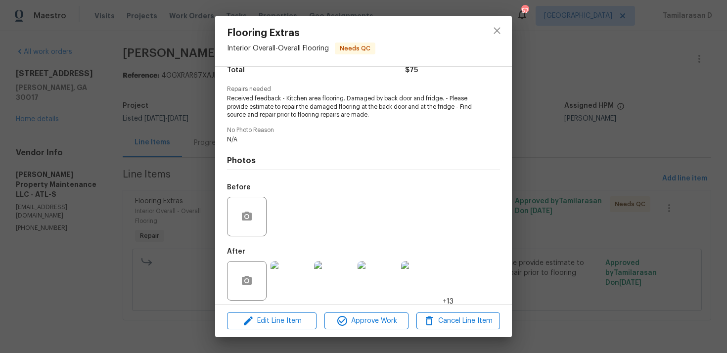
click at [285, 261] on img at bounding box center [291, 281] width 40 height 40
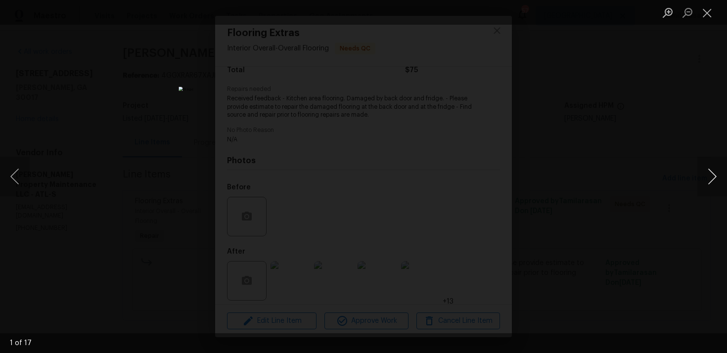
click at [718, 173] on button "Next image" at bounding box center [713, 177] width 30 height 40
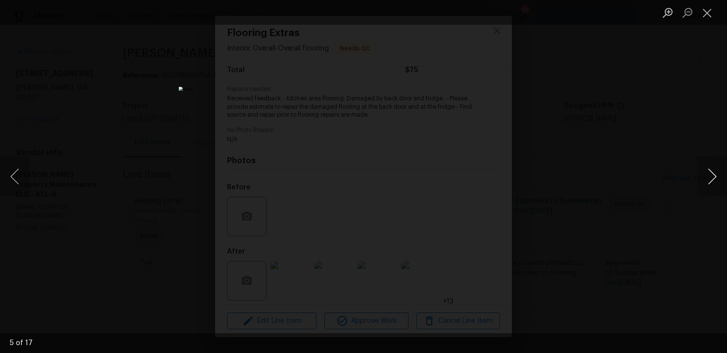
click at [718, 173] on button "Next image" at bounding box center [713, 177] width 30 height 40
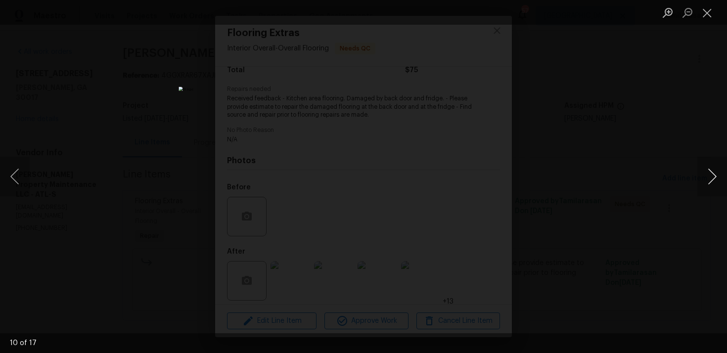
click at [718, 173] on button "Next image" at bounding box center [713, 177] width 30 height 40
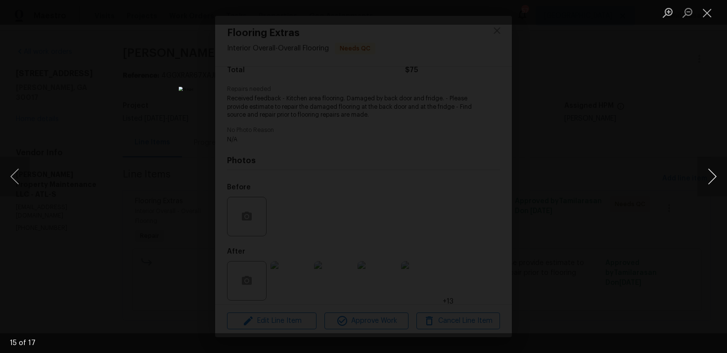
click at [718, 173] on button "Next image" at bounding box center [713, 177] width 30 height 40
click at [703, 19] on button "Close lightbox" at bounding box center [708, 12] width 20 height 17
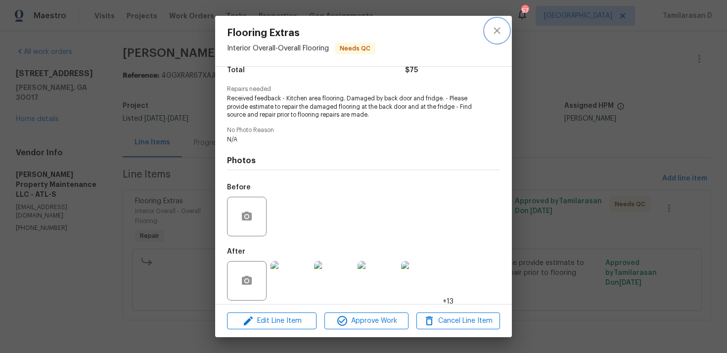
click at [500, 30] on icon "close" at bounding box center [497, 31] width 12 height 12
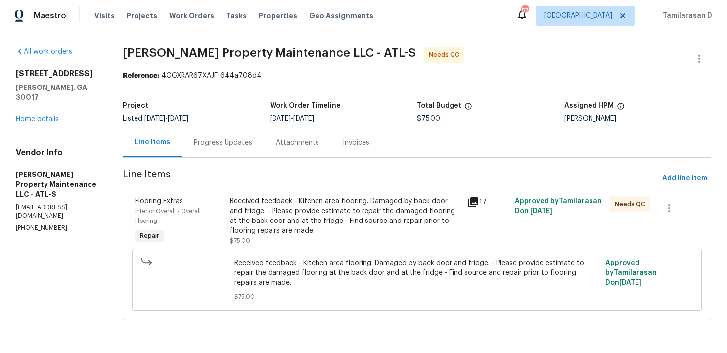
click at [225, 142] on div "Progress Updates" at bounding box center [223, 143] width 58 height 10
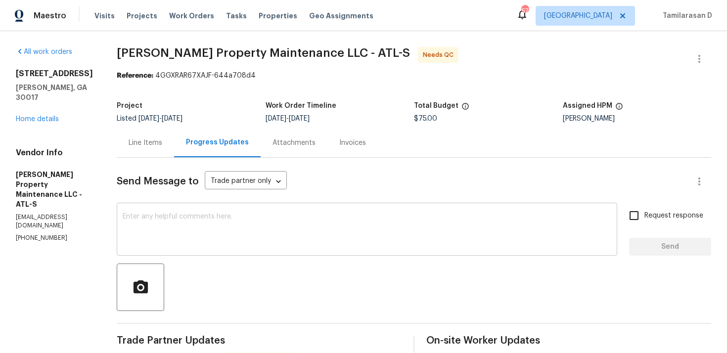
scroll to position [95, 0]
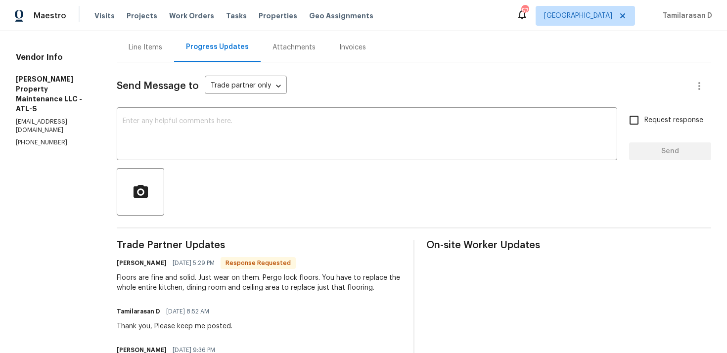
click at [200, 223] on div "Send Message to Trade partner only Trade partner only ​ x ​ Request response Se…" at bounding box center [414, 295] width 595 height 466
click at [202, 146] on textarea at bounding box center [367, 135] width 489 height 35
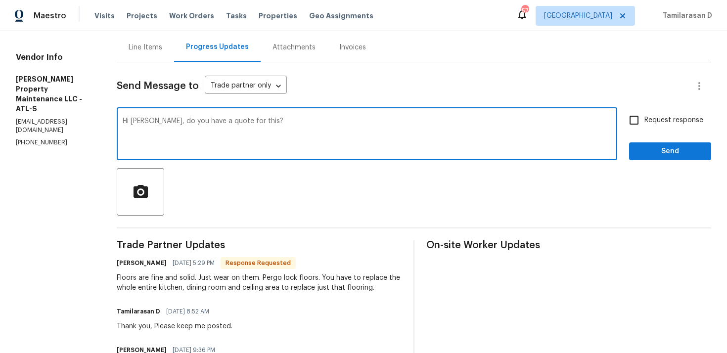
click at [202, 122] on textarea "Hi Daniel, do you have a quote for this?" at bounding box center [367, 135] width 489 height 35
click at [248, 128] on textarea "Hi Daniel, do you have any quote for this?" at bounding box center [367, 135] width 489 height 35
click at [208, 120] on textarea "Hi Daniel, do you have any quote for this?" at bounding box center [367, 135] width 489 height 35
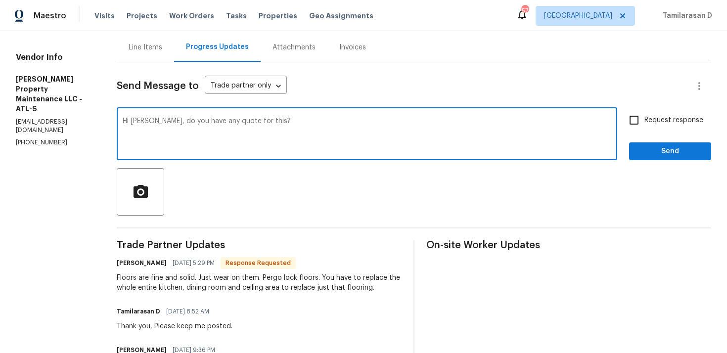
click at [208, 120] on textarea "Hi Daniel, do you have any quote for this?" at bounding box center [367, 135] width 489 height 35
click at [255, 121] on textarea "Hi Daniel, do you have a quote for this?" at bounding box center [367, 135] width 489 height 35
click at [253, 119] on textarea "Hi Daniel, do you have a quote for this?" at bounding box center [367, 135] width 489 height 35
click at [252, 121] on textarea "Hi Daniel, do you have a quote for this?" at bounding box center [367, 135] width 489 height 35
type textarea "Hi Daniel, do you have a quote for this?"
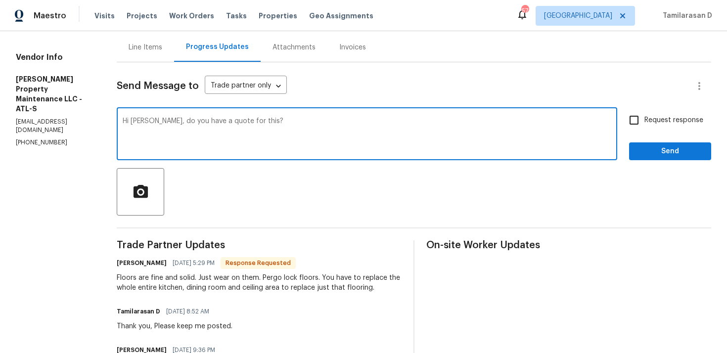
click at [625, 118] on input "Request response" at bounding box center [634, 120] width 21 height 21
checkbox input "true"
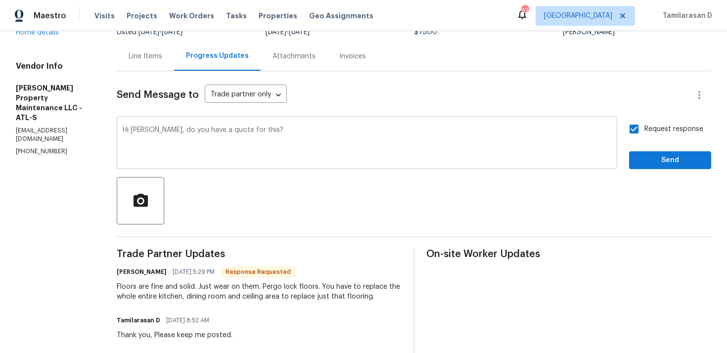
scroll to position [84, 0]
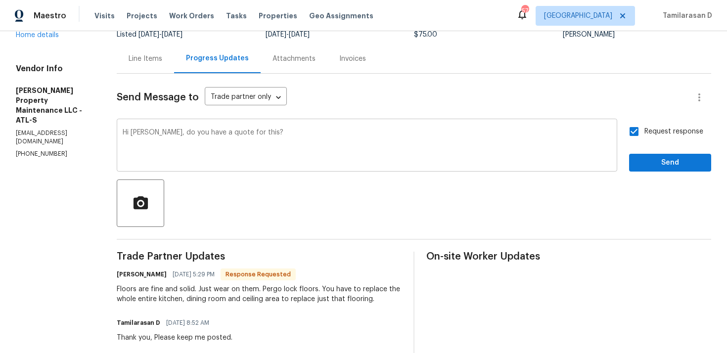
click at [156, 133] on textarea "Hi Daniel, do you have a quote for this?" at bounding box center [367, 146] width 489 height 35
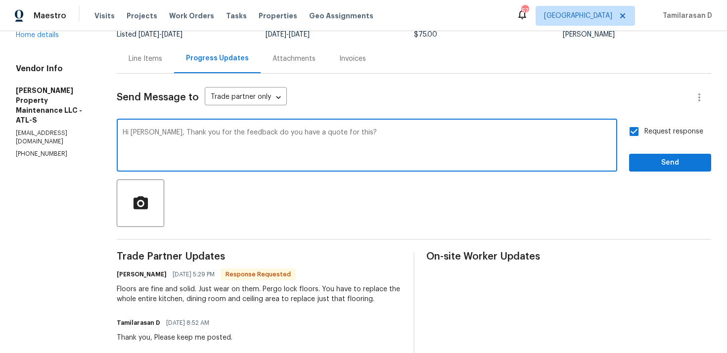
drag, startPoint x: 158, startPoint y: 132, endPoint x: 398, endPoint y: 131, distance: 239.5
click at [398, 131] on textarea "Hi Daniel, Thank you for the feedback do you have a quote for this?" at bounding box center [367, 146] width 489 height 35
click at [170, 134] on textarea "Hi Daniel," at bounding box center [367, 146] width 489 height 35
click at [256, 130] on textarea "Hi Daniel, Do you have a quote for this." at bounding box center [367, 146] width 489 height 35
click at [277, 136] on textarea "Hi Daniel, Do you have any quote for this." at bounding box center [367, 146] width 489 height 35
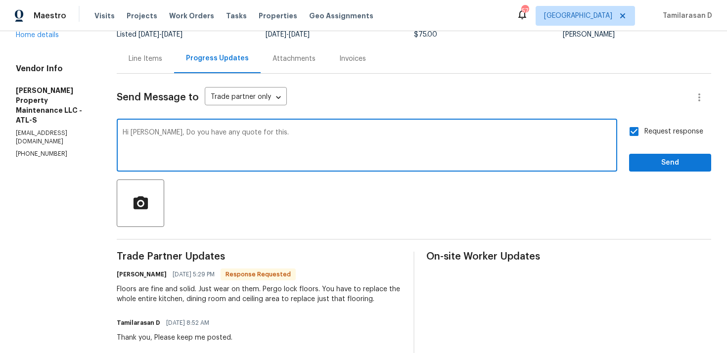
click at [277, 136] on textarea "Hi Daniel, Do you have any quote for this." at bounding box center [367, 146] width 489 height 35
click at [349, 154] on textarea "Hi Daniel, Do you have any quote for this." at bounding box center [367, 146] width 489 height 35
click at [275, 133] on textarea "Hi Daniel, Do you have any quote for this." at bounding box center [367, 146] width 489 height 35
click at [268, 133] on textarea "Hi Daniel, Do you have any quote for this." at bounding box center [367, 146] width 489 height 35
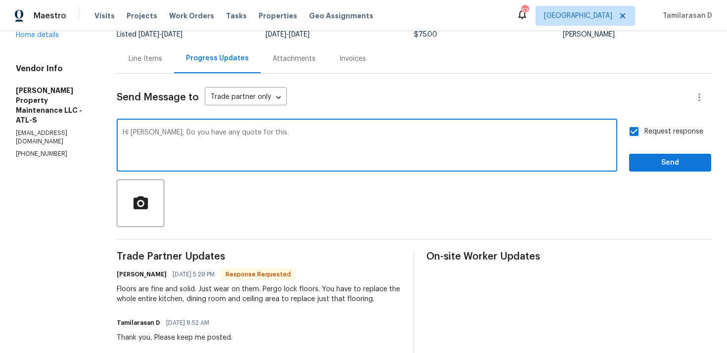
click at [261, 140] on textarea "Hi Daniel, Do you have any quote for this." at bounding box center [367, 146] width 489 height 35
drag, startPoint x: 158, startPoint y: 134, endPoint x: 363, endPoint y: 137, distance: 204.9
click at [363, 137] on textarea "Hi Daniel, Do you have any quote for this?" at bounding box center [367, 146] width 489 height 35
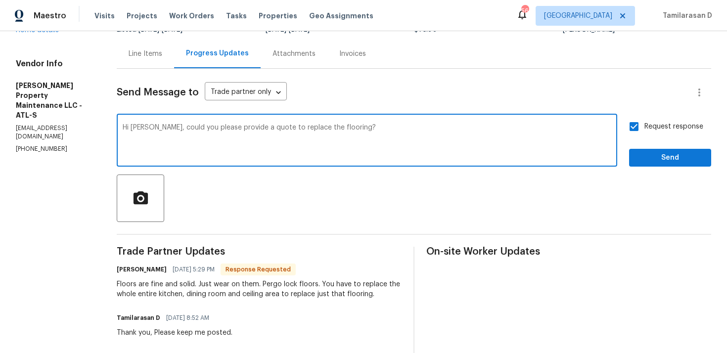
click at [360, 134] on textarea "Hi Daniel, could you please provide a quote to replace the flooring?" at bounding box center [367, 141] width 489 height 35
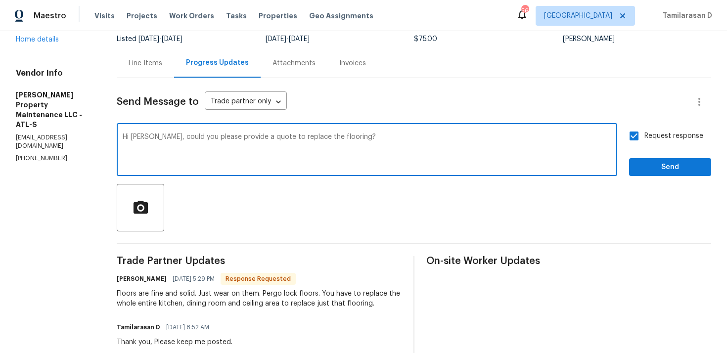
click at [354, 146] on textarea "Hi Daniel, could you please provide a quote to replace the flooring?" at bounding box center [367, 151] width 489 height 35
click at [417, 146] on textarea "Hi Daniel, could you please provide a quote to replace the flooring?" at bounding box center [367, 151] width 489 height 35
type textarea "Hi Daniel, could you please provide a quote to replace the flooring?"
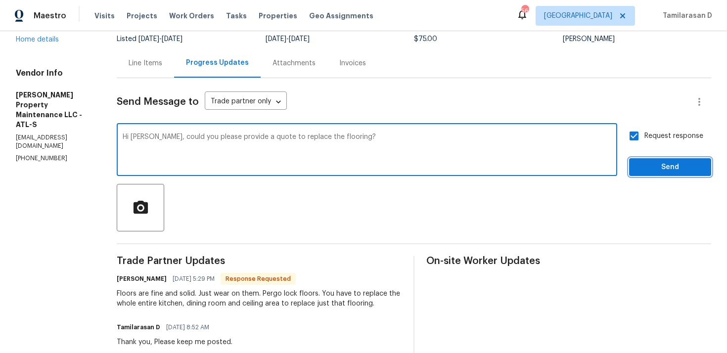
click at [645, 164] on span "Send" at bounding box center [670, 167] width 66 height 12
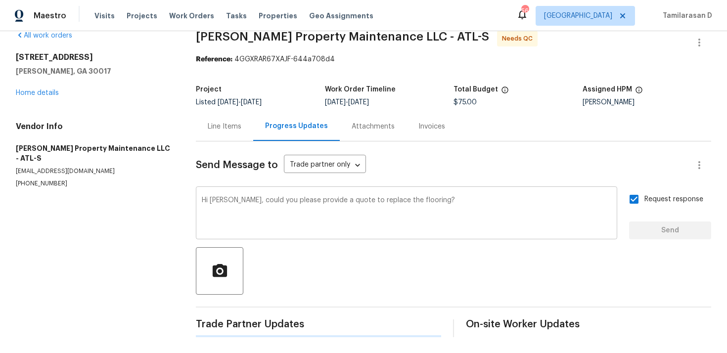
scroll to position [0, 0]
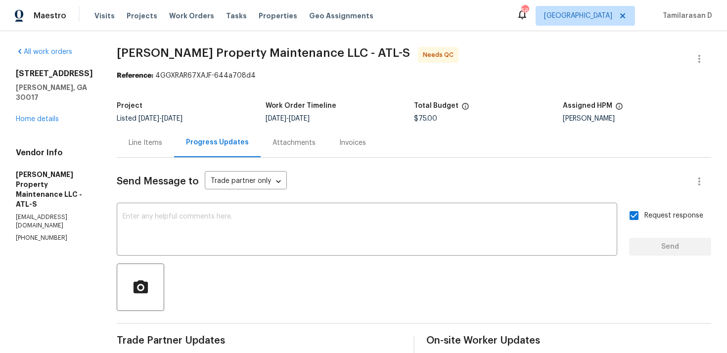
click at [142, 157] on div "Line Items" at bounding box center [145, 142] width 57 height 29
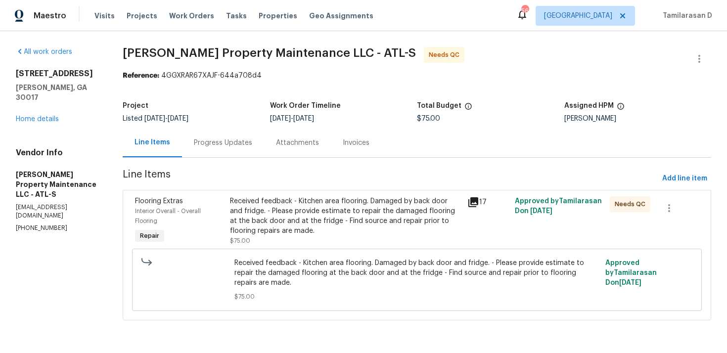
click at [246, 194] on div "Received feedback - Kitchen area flooring. Damaged by back door and fridge. - P…" at bounding box center [345, 220] width 237 height 55
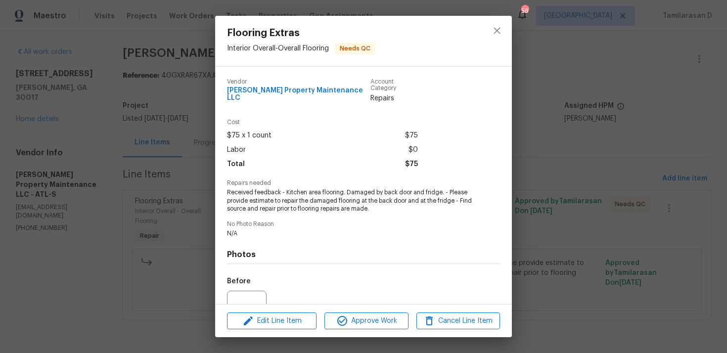
click at [261, 195] on span "Received feedback - Kitchen area flooring. Damaged by back door and fridge. - P…" at bounding box center [350, 201] width 246 height 25
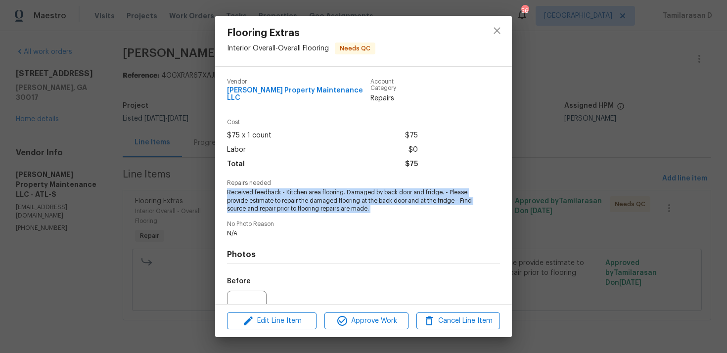
copy span "Received feedback - Kitchen area flooring. Damaged by back door and fridge. - P…"
click at [186, 143] on div "Flooring Extras Interior Overall - Overall Flooring Needs QC Vendor Glen Proper…" at bounding box center [363, 176] width 727 height 353
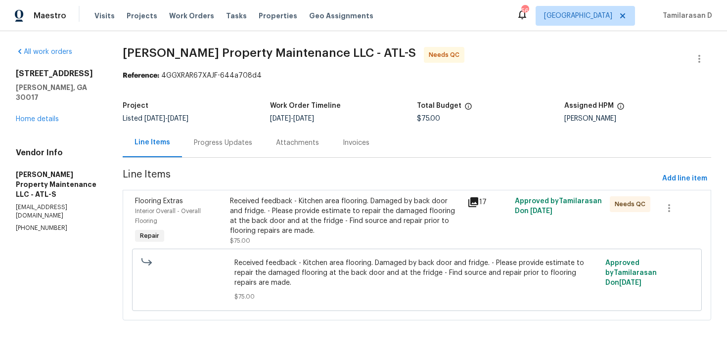
click at [212, 152] on div "Progress Updates" at bounding box center [223, 142] width 82 height 29
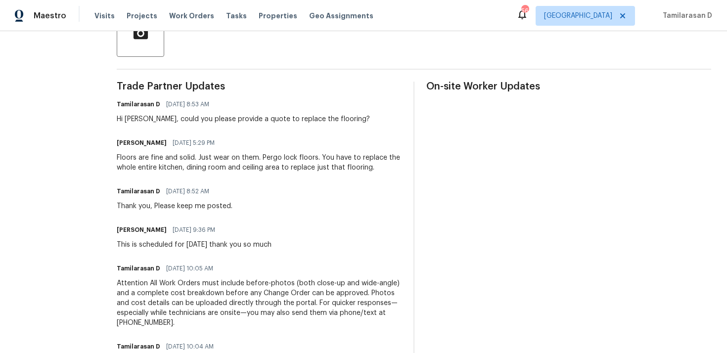
scroll to position [279, 0]
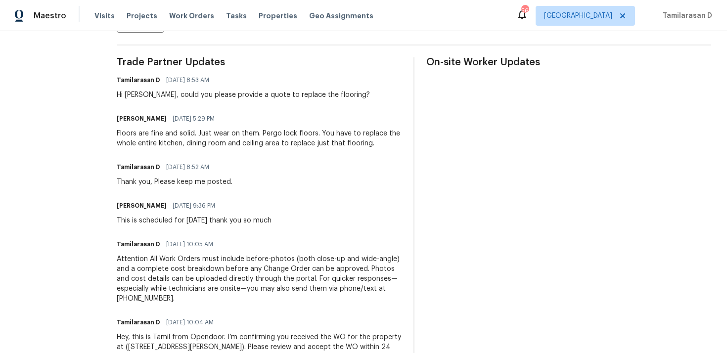
click at [176, 144] on div "Floors are fine and solid. Just wear on them. Pergo lock floors. You have to re…" at bounding box center [259, 139] width 285 height 20
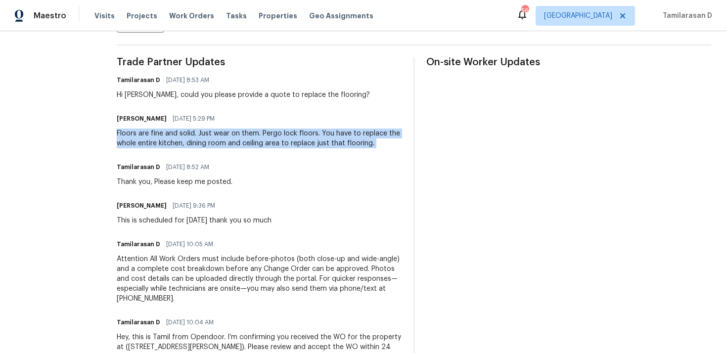
copy div "Floors are fine and solid. Just wear on them. Pergo lock floors. You have to re…"
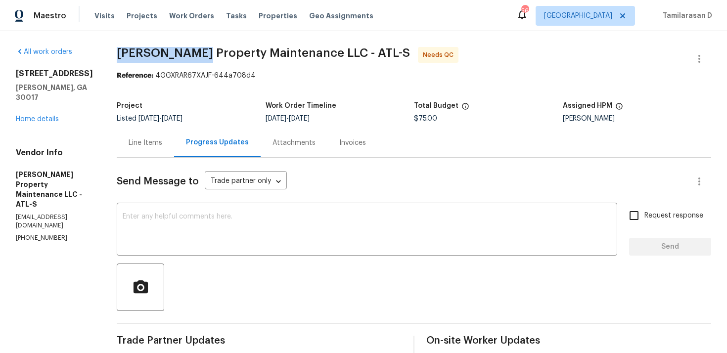
drag, startPoint x: 122, startPoint y: 53, endPoint x: 196, endPoint y: 54, distance: 73.7
click at [196, 54] on span "Glen Property Maintenance LLC - ATL-S" at bounding box center [263, 53] width 293 height 12
copy span "Glen Property"
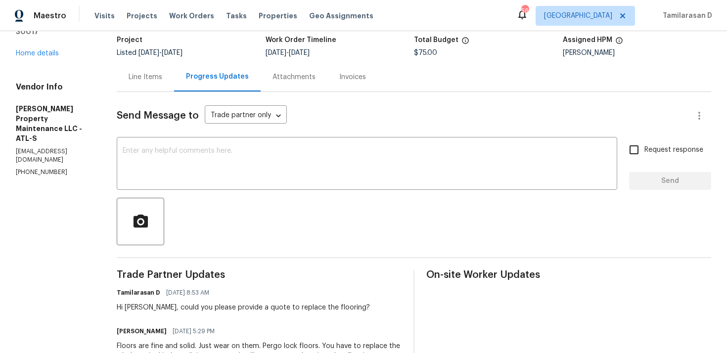
scroll to position [114, 0]
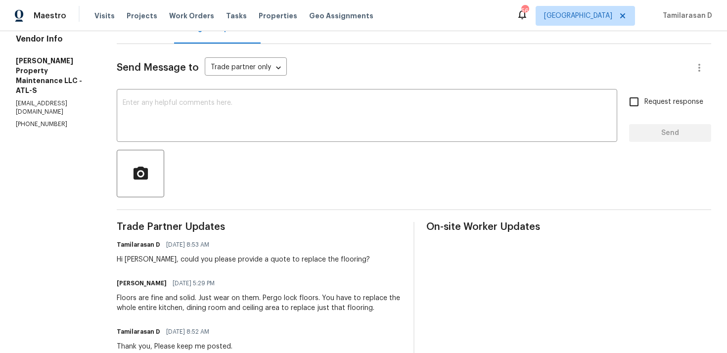
click at [162, 306] on div "Floors are fine and solid. Just wear on them. Pergo lock floors. You have to re…" at bounding box center [259, 303] width 285 height 20
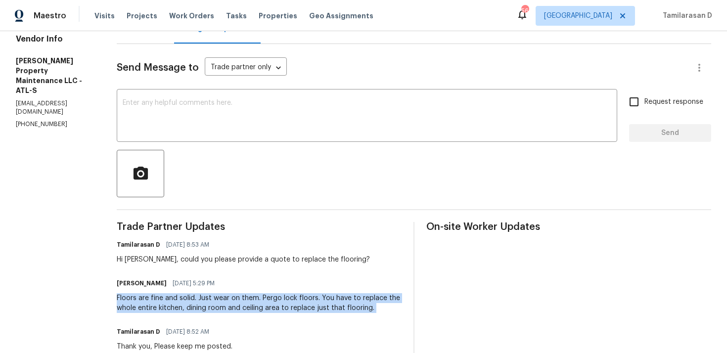
copy div "Floors are fine and solid. Just wear on them. Pergo lock floors. You have to re…"
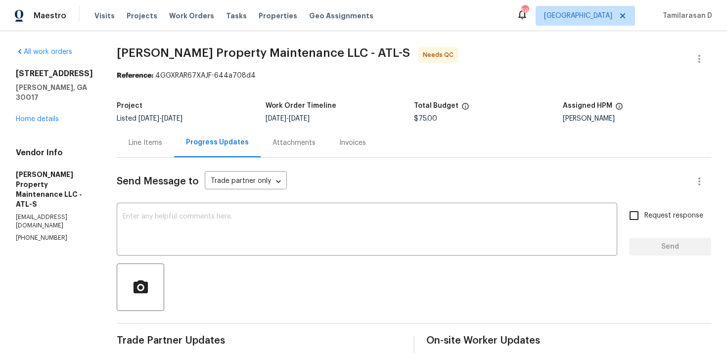
click at [149, 141] on div "Line Items" at bounding box center [146, 143] width 34 height 10
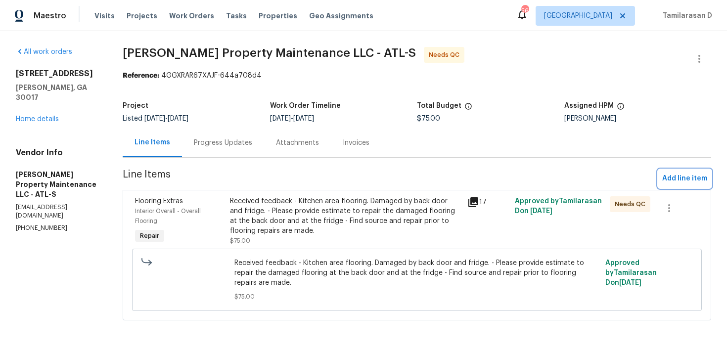
click at [680, 179] on span "Add line item" at bounding box center [685, 179] width 45 height 12
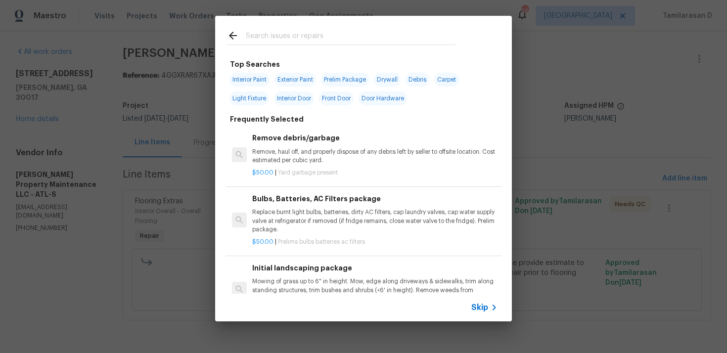
click at [481, 305] on span "Skip" at bounding box center [480, 308] width 17 height 10
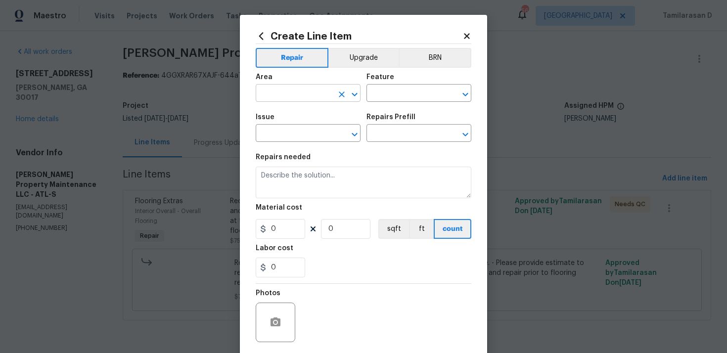
click at [274, 95] on input "text" at bounding box center [294, 94] width 77 height 15
click at [300, 132] on li "Interior Overall" at bounding box center [308, 133] width 105 height 16
type input "Interior Overall"
click at [386, 96] on input "text" at bounding box center [405, 94] width 77 height 15
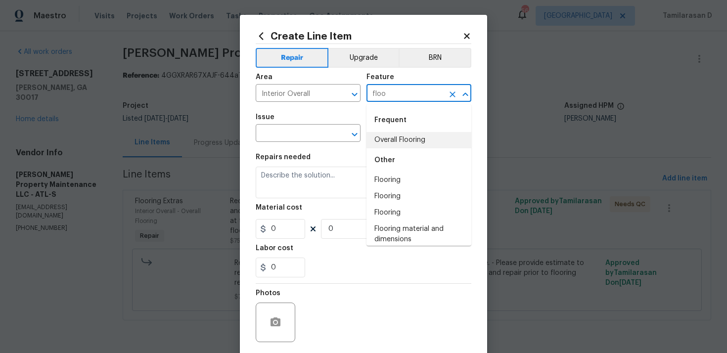
click at [387, 142] on li "Overall Flooring" at bounding box center [419, 140] width 105 height 16
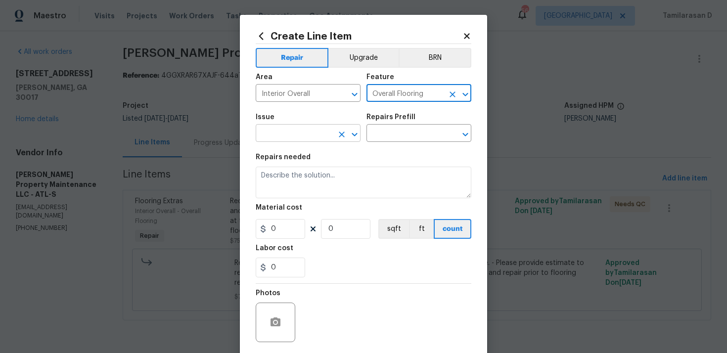
type input "Overall Flooring"
click at [298, 133] on input "text" at bounding box center [294, 134] width 77 height 15
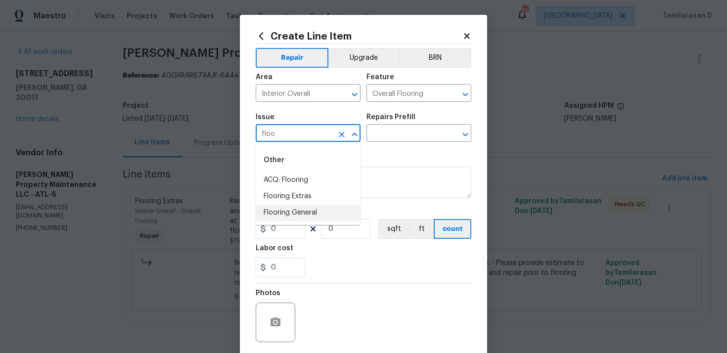
click at [302, 208] on li "Flooring General" at bounding box center [308, 213] width 105 height 16
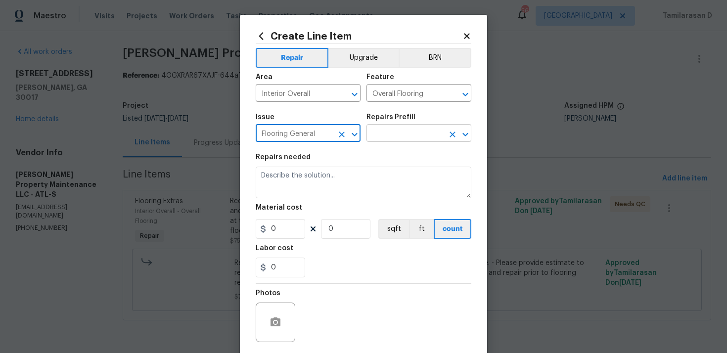
type input "Flooring General"
click at [383, 137] on input "text" at bounding box center [405, 134] width 77 height 15
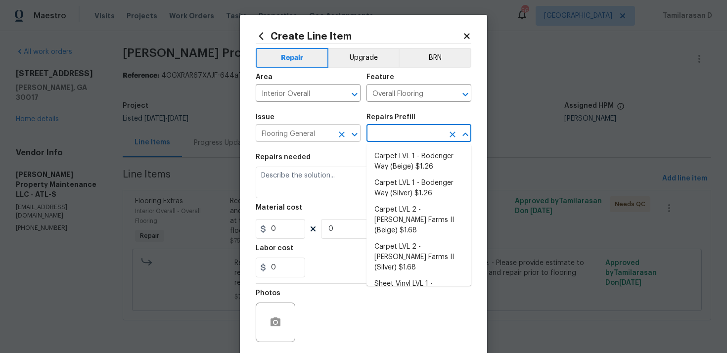
click at [310, 140] on input "Flooring General" at bounding box center [294, 134] width 77 height 15
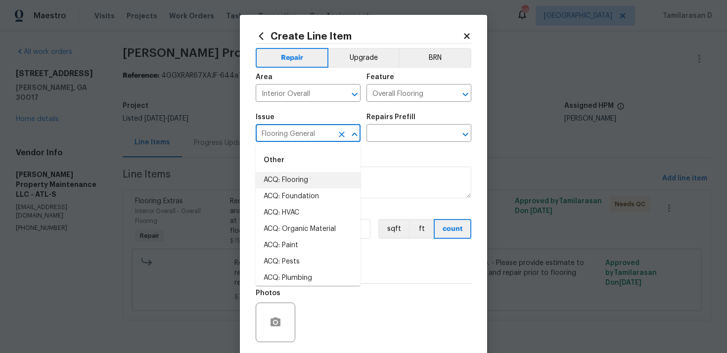
click at [346, 131] on icon "Clear" at bounding box center [342, 135] width 10 height 10
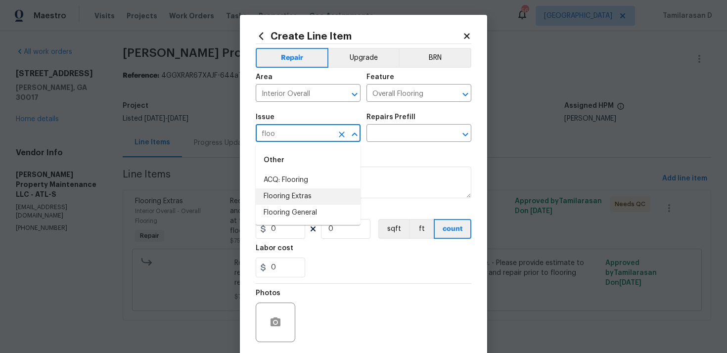
click at [325, 193] on li "Flooring Extras" at bounding box center [308, 197] width 105 height 16
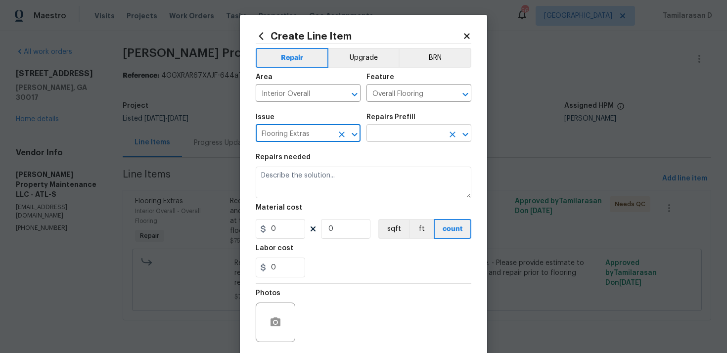
type input "Flooring Extras"
click at [389, 136] on input "text" at bounding box center [405, 134] width 77 height 15
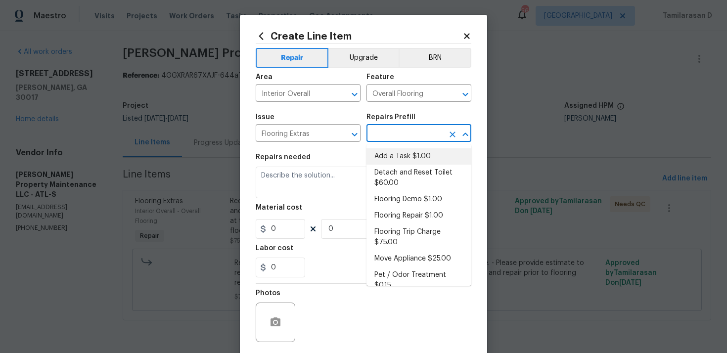
click at [390, 159] on li "Add a Task $1.00" at bounding box center [419, 156] width 105 height 16
type input "Add a Task $1.00"
type textarea "HPM to detail"
type input "1"
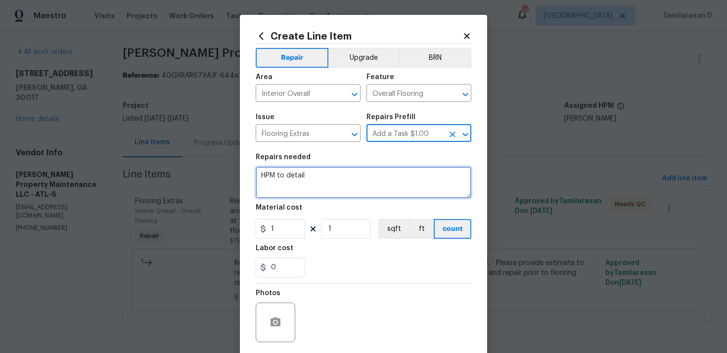
click at [286, 176] on textarea "HPM to detail" at bounding box center [364, 183] width 216 height 32
type textarea "Q"
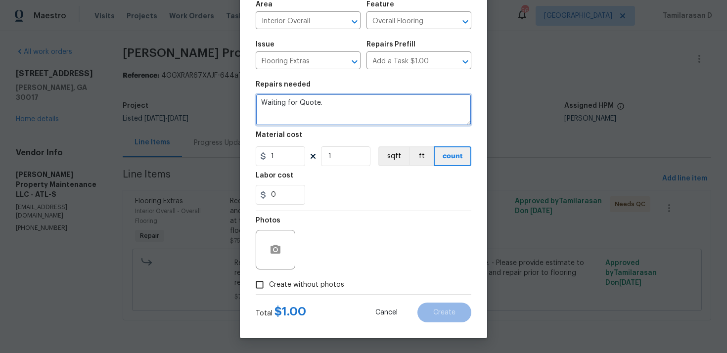
type textarea "Waiting for Quote."
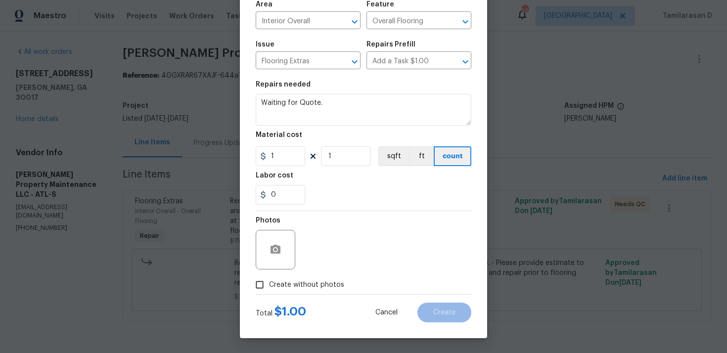
click at [262, 291] on input "Create without photos" at bounding box center [259, 285] width 19 height 19
checkbox input "true"
click at [278, 172] on h5 "Labor cost" at bounding box center [275, 175] width 38 height 7
click at [279, 155] on input "1" at bounding box center [280, 156] width 49 height 20
type input "0"
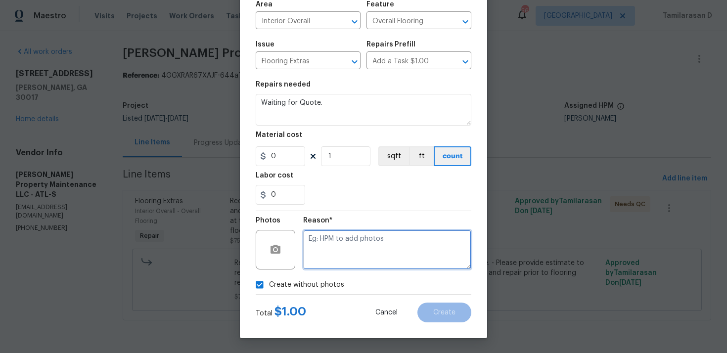
click at [321, 242] on textarea at bounding box center [387, 250] width 168 height 40
type textarea "N/A"
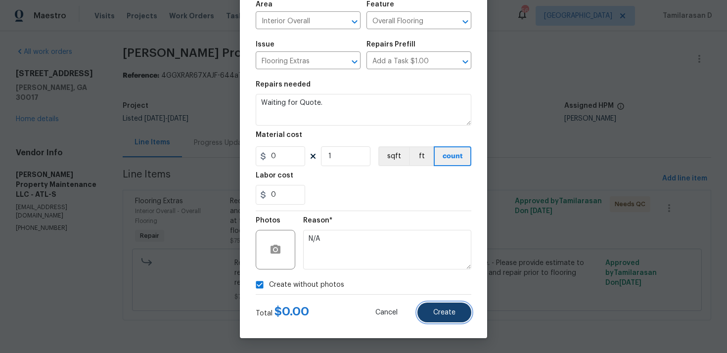
click at [429, 308] on button "Create" at bounding box center [445, 313] width 54 height 20
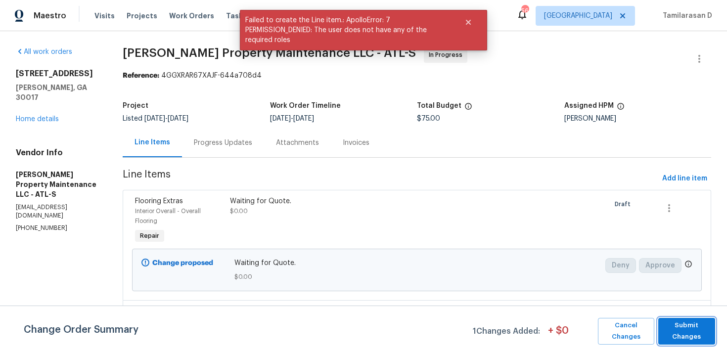
click at [672, 334] on span "Submit Changes" at bounding box center [686, 331] width 47 height 23
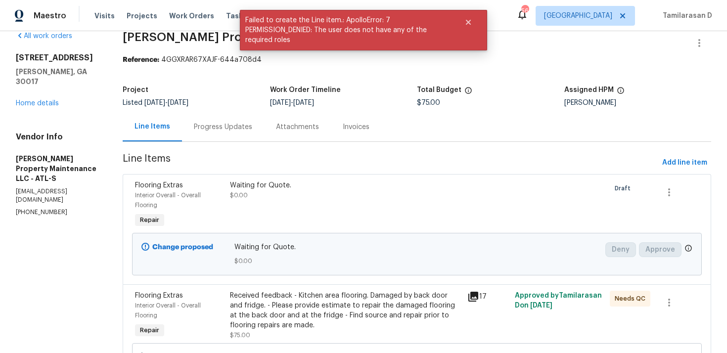
scroll to position [0, 0]
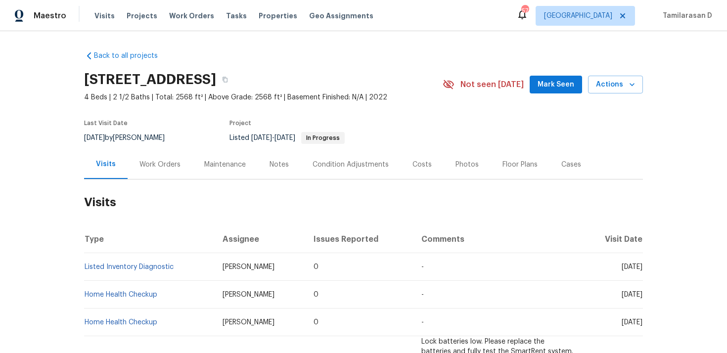
click at [163, 162] on div "Work Orders" at bounding box center [160, 165] width 41 height 10
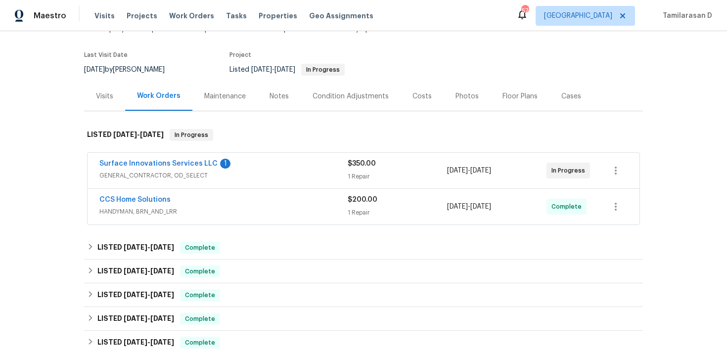
scroll to position [84, 0]
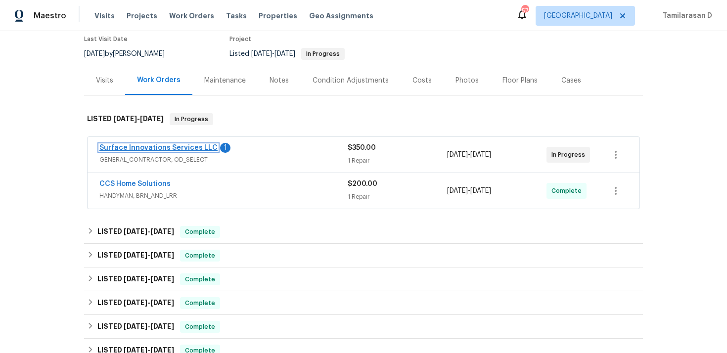
click at [170, 146] on link "Surface Innovations Services LLC" at bounding box center [158, 147] width 118 height 7
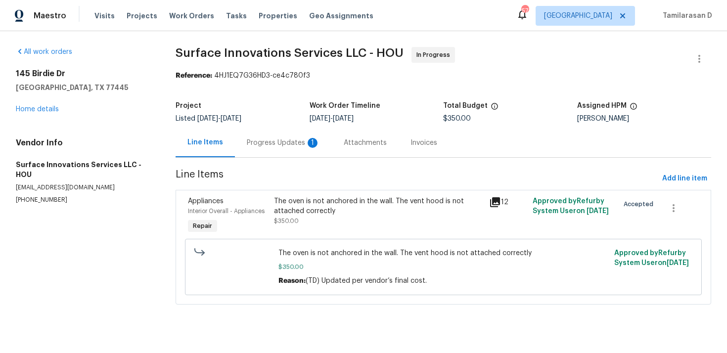
click at [260, 142] on div "Progress Updates 1" at bounding box center [283, 143] width 73 height 10
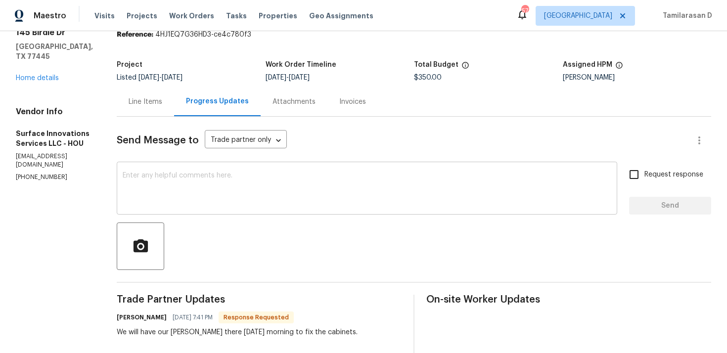
scroll to position [123, 0]
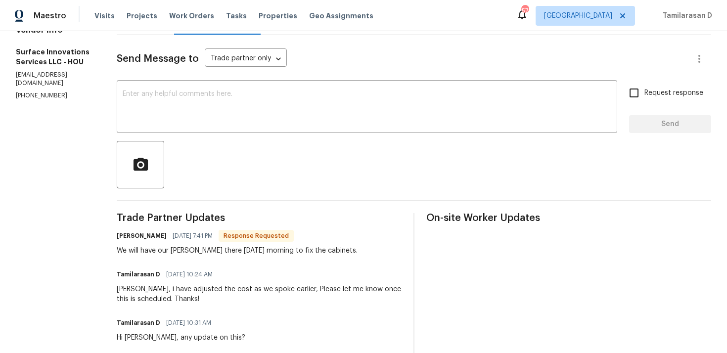
click at [212, 245] on div "[PERSON_NAME] [DATE] 7:41 PM Response Requested We will have our [PERSON_NAME] …" at bounding box center [237, 242] width 241 height 27
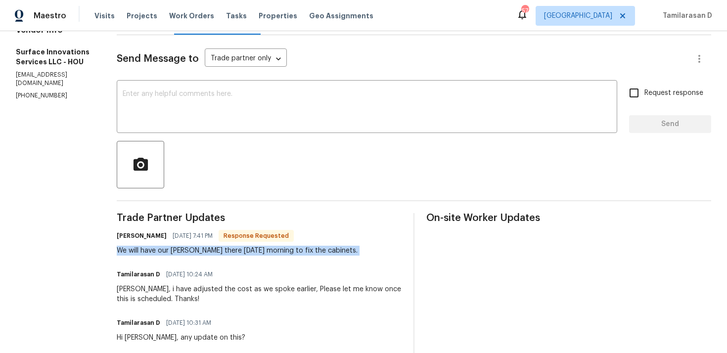
click at [203, 254] on div "We will have our [PERSON_NAME] there [DATE] morning to fix the cabinets." at bounding box center [237, 251] width 241 height 10
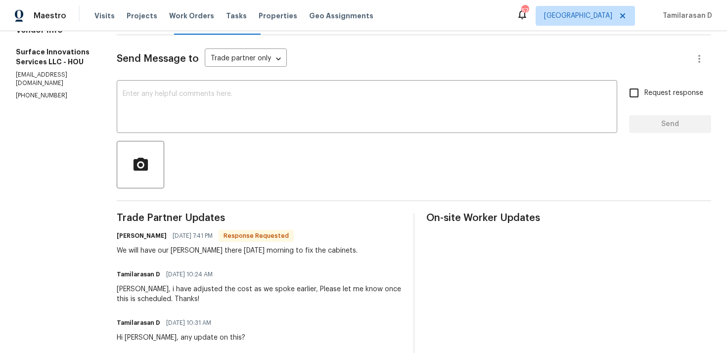
click at [203, 254] on div "We will have our [PERSON_NAME] there [DATE] morning to fix the cabinets." at bounding box center [237, 251] width 241 height 10
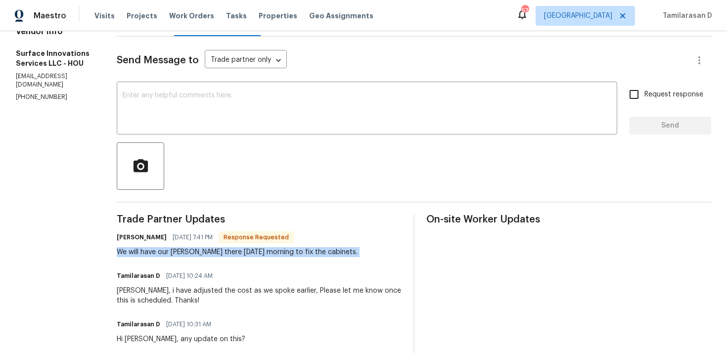
scroll to position [111, 0]
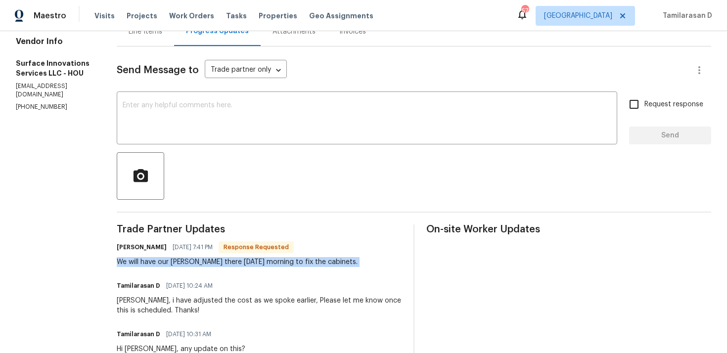
click at [192, 257] on div "We will have our [PERSON_NAME] there [DATE] morning to fix the cabinets." at bounding box center [237, 262] width 241 height 10
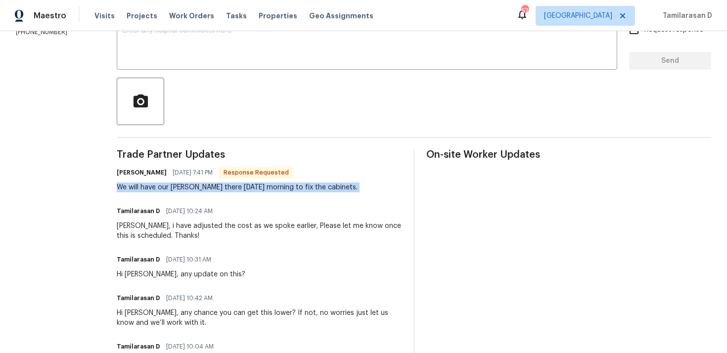
scroll to position [133, 0]
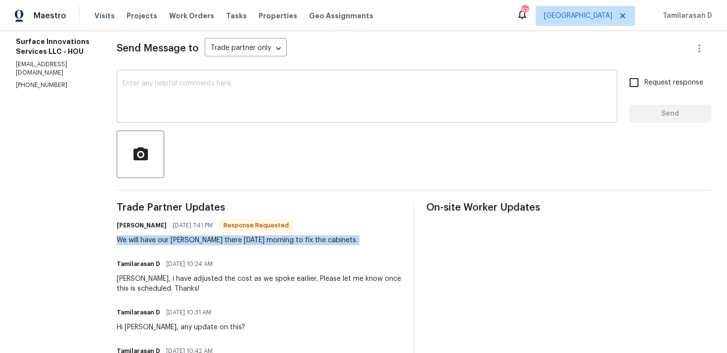
click at [175, 101] on textarea at bounding box center [367, 97] width 489 height 35
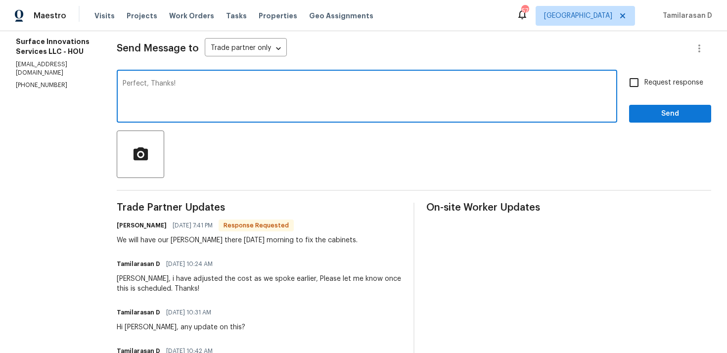
click at [195, 102] on textarea "Perfect, Thanks!" at bounding box center [367, 97] width 489 height 35
type textarea "D"
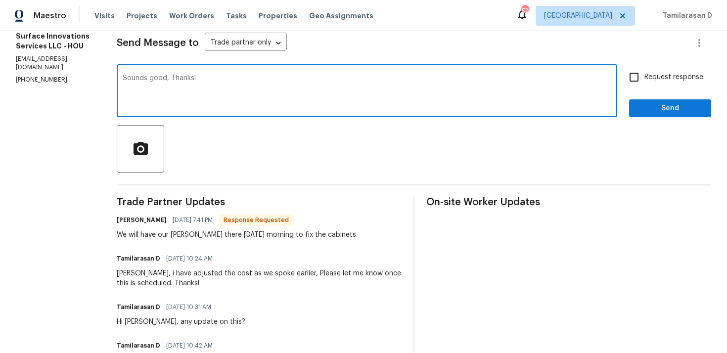
type textarea "Sounds good, Thanks!"
click at [679, 116] on button "Send" at bounding box center [670, 108] width 82 height 18
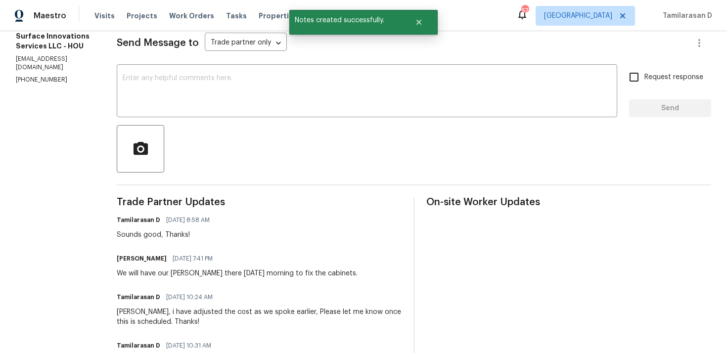
click at [194, 274] on div "We will have our [PERSON_NAME] there [DATE] morning to fix the cabinets." at bounding box center [237, 274] width 241 height 10
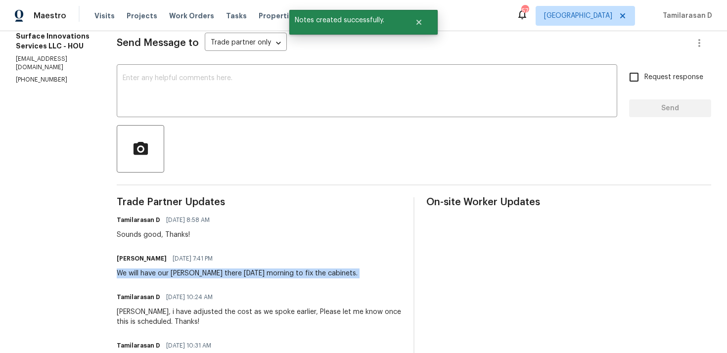
copy div "We will have our [PERSON_NAME] there [DATE] morning to fix the cabinets."
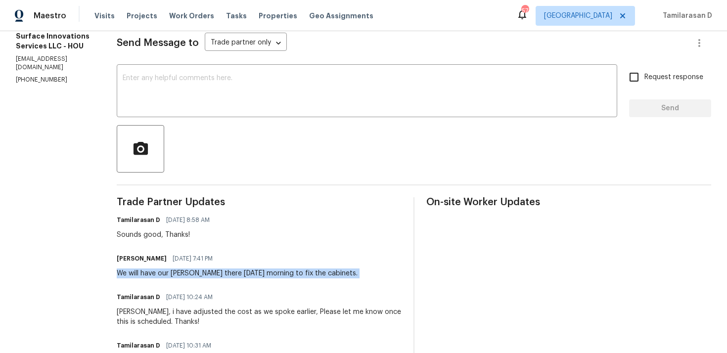
scroll to position [0, 0]
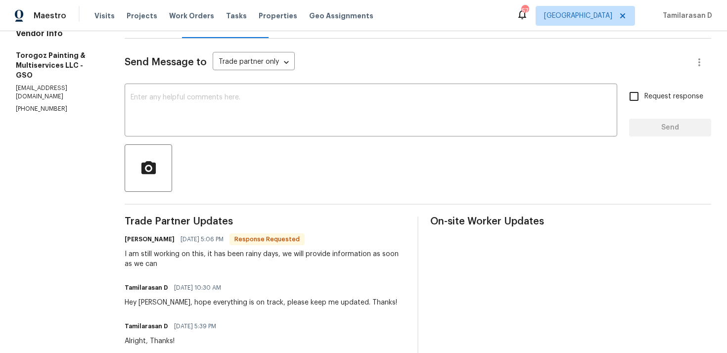
scroll to position [133, 0]
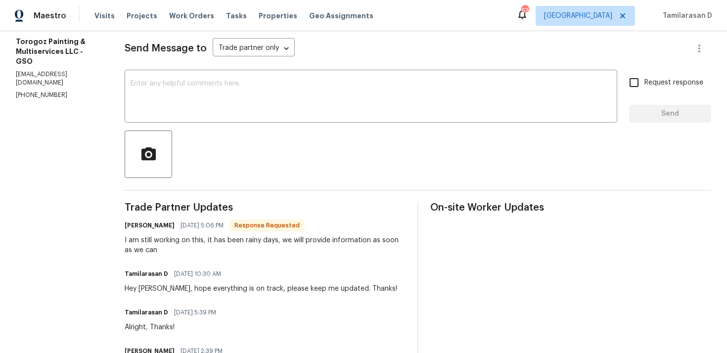
click at [182, 234] on div "[PERSON_NAME] [DATE] 5:06 PM Response Requested I am still working on this, it …" at bounding box center [265, 237] width 281 height 37
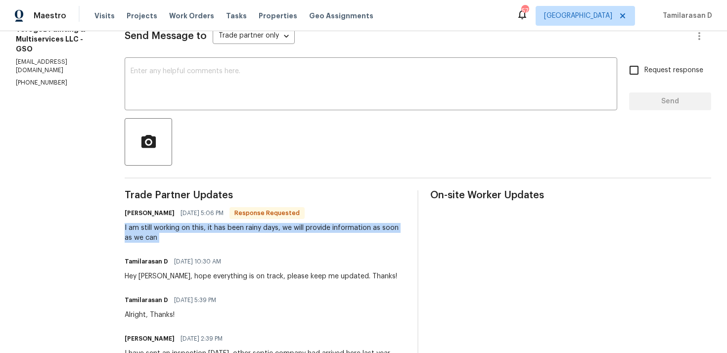
scroll to position [149, 0]
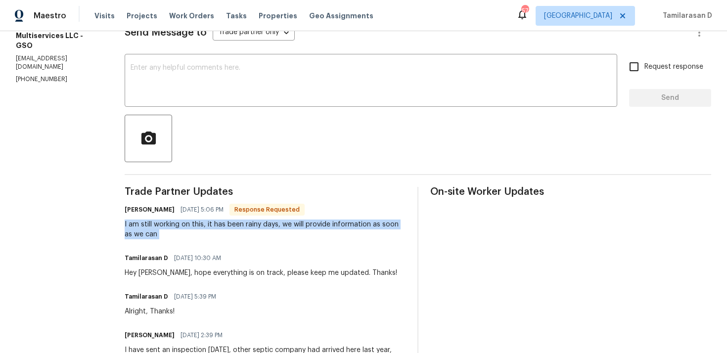
click at [202, 225] on div "I am still working on this, it has been rainy days, we will provide information…" at bounding box center [265, 230] width 281 height 20
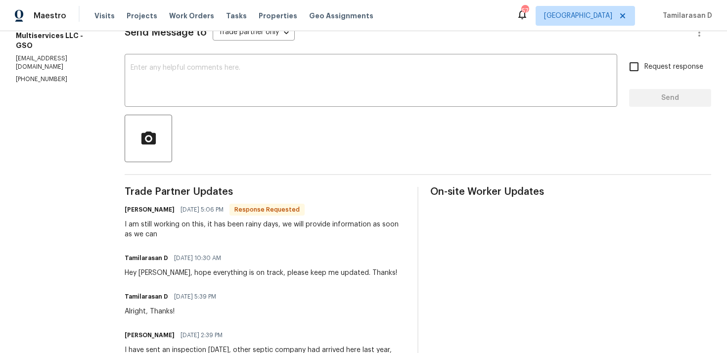
click at [202, 225] on div "I am still working on this, it has been rainy days, we will provide information…" at bounding box center [265, 230] width 281 height 20
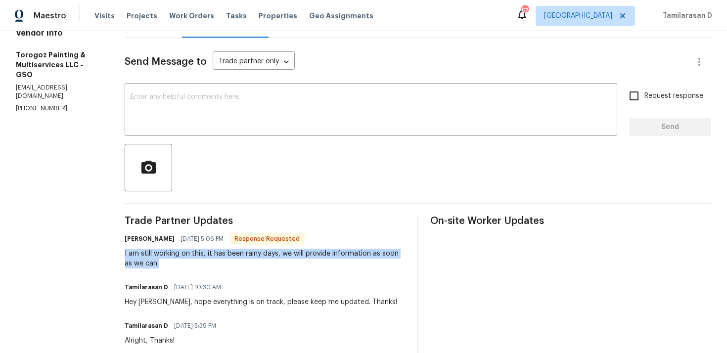
scroll to position [117, 0]
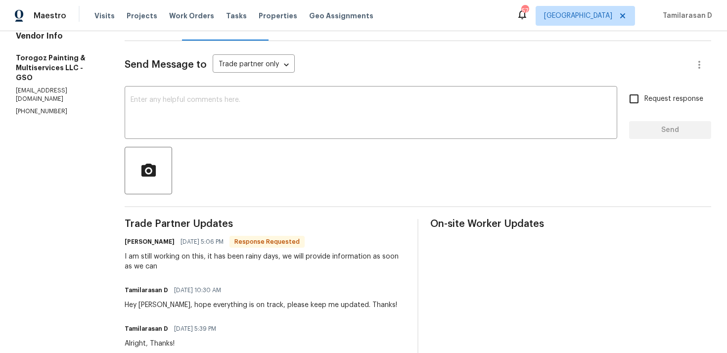
click at [155, 259] on div "I am still working on this, it has been rainy days, we will provide information…" at bounding box center [265, 262] width 281 height 20
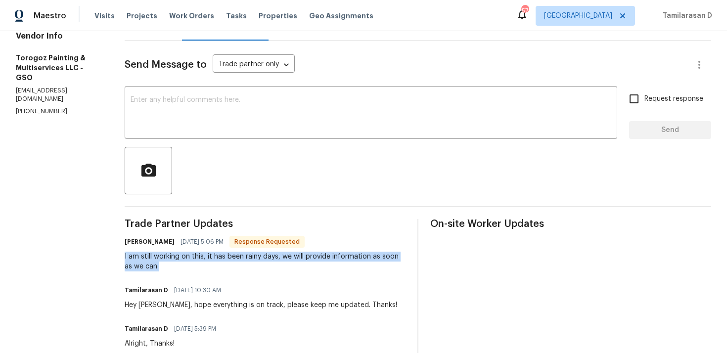
copy div "I am still working on this, it has been rainy days, we will provide information…"
click at [193, 105] on textarea at bounding box center [371, 113] width 481 height 35
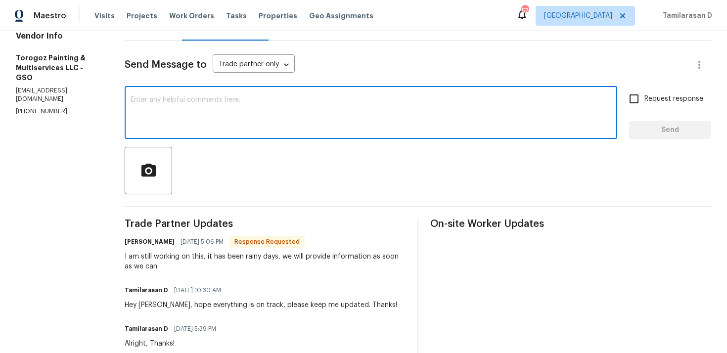
paste textarea "Got it, thanks for the update! Just keep me posted once the weather clears and …"
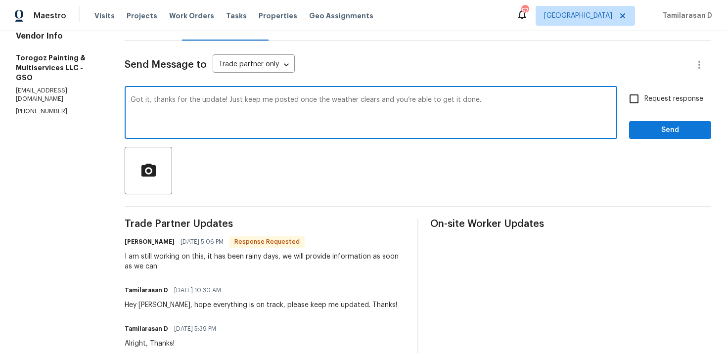
click at [224, 102] on textarea "Got it, thanks for the update! Just keep me posted once the weather clears and …" at bounding box center [371, 113] width 481 height 35
click at [351, 119] on textarea "Got it, thanks for the heads up! Just keep me posted once the weather clears an…" at bounding box center [371, 113] width 481 height 35
type textarea "Got it, thanks for the heads up! Just keep me posted once the weather clears an…"
click at [636, 105] on input "Request response" at bounding box center [634, 99] width 21 height 21
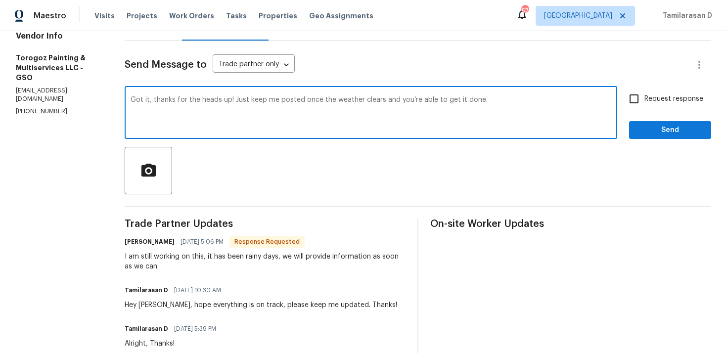
checkbox input "true"
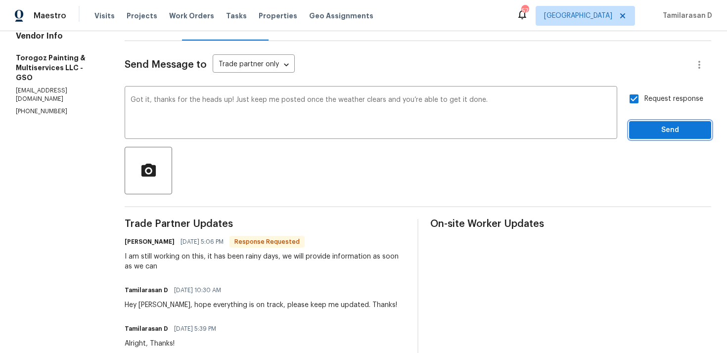
click at [651, 126] on span "Send" at bounding box center [670, 130] width 66 height 12
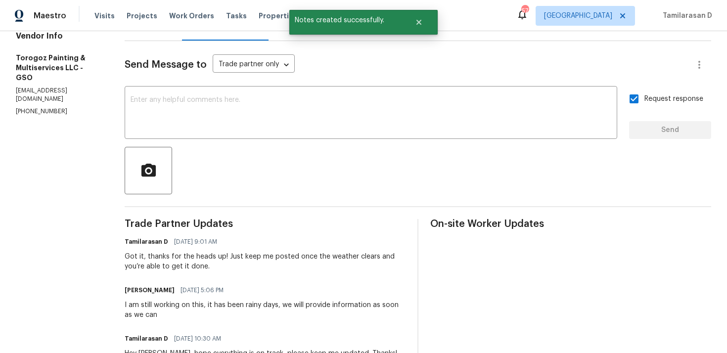
click at [168, 306] on div "I am still working on this, it has been rainy days, we will provide information…" at bounding box center [265, 310] width 281 height 20
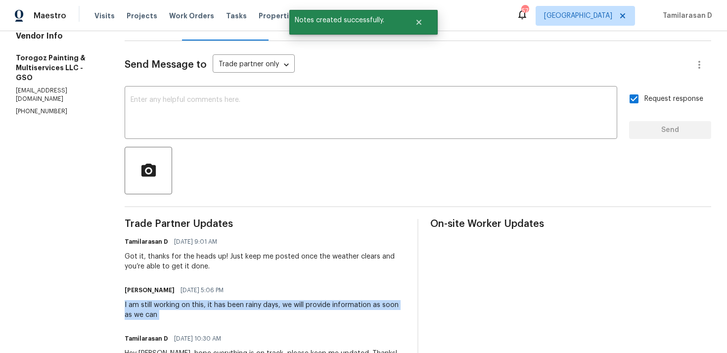
copy div "I am still working on this, it has been rainy days, we will provide information…"
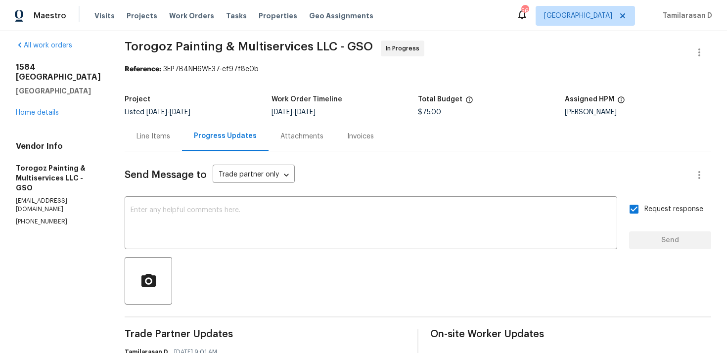
scroll to position [0, 0]
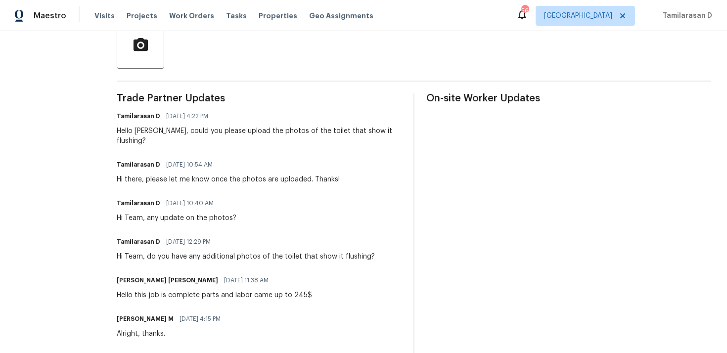
scroll to position [234, 0]
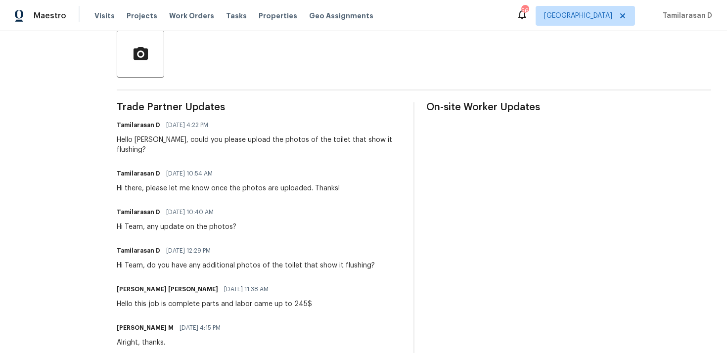
click at [186, 138] on div "Hello Baker, could you please upload the photos of the toilet that show it flus…" at bounding box center [259, 145] width 285 height 20
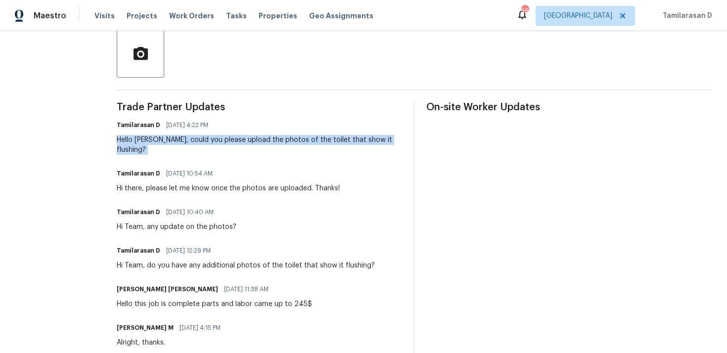
click at [172, 143] on div "Hello Baker, could you please upload the photos of the toilet that show it flus…" at bounding box center [259, 145] width 285 height 20
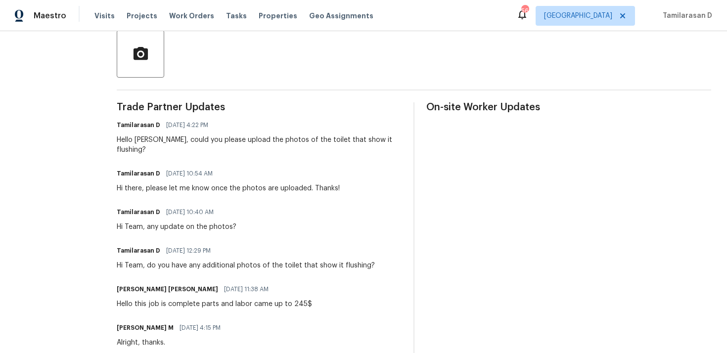
click at [172, 143] on div "Hello Baker, could you please upload the photos of the toilet that show it flus…" at bounding box center [259, 145] width 285 height 20
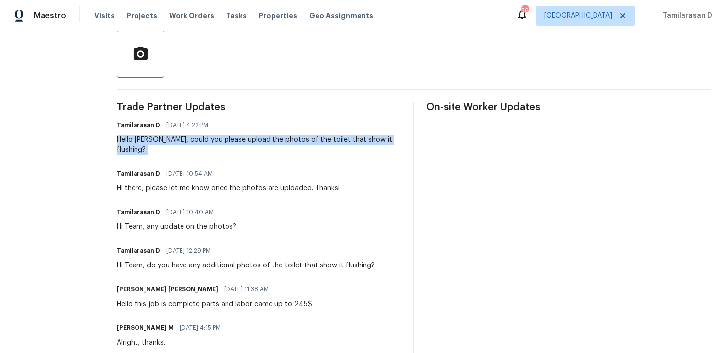
click at [172, 143] on div "Hello Baker, could you please upload the photos of the toilet that show it flus…" at bounding box center [259, 145] width 285 height 20
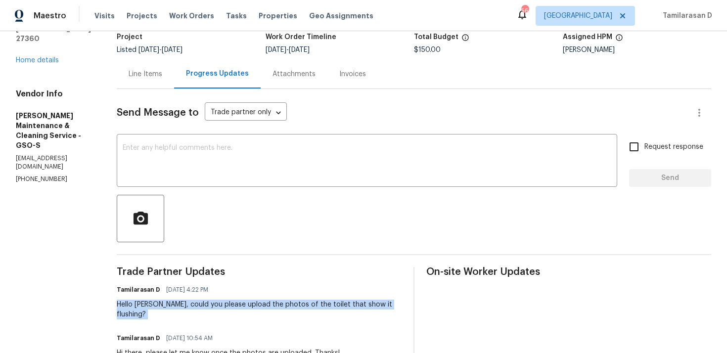
scroll to position [0, 0]
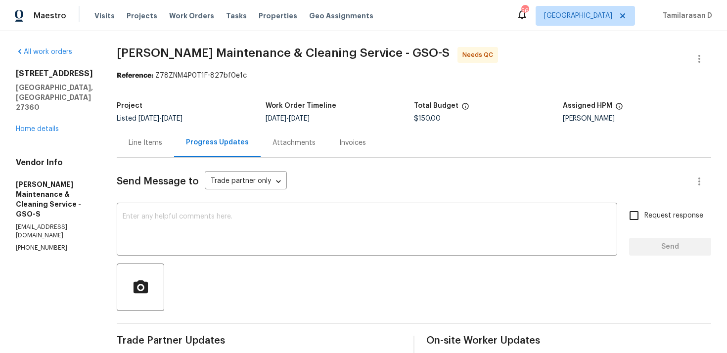
click at [149, 147] on div "Line Items" at bounding box center [146, 143] width 34 height 10
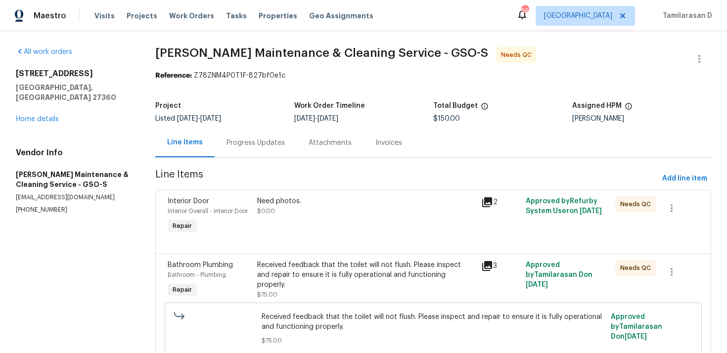
scroll to position [103, 0]
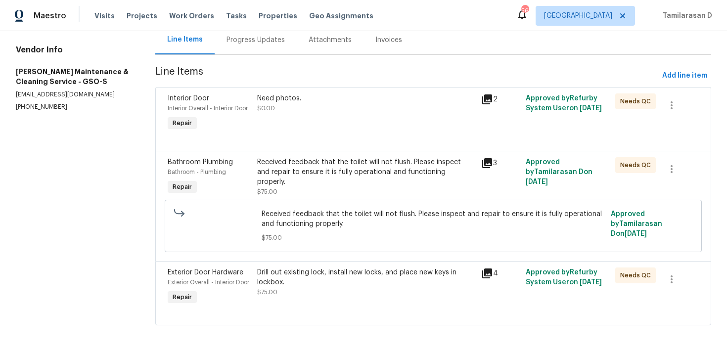
click at [321, 265] on div "Drill out existing lock, install new locks, and place new keys in lockbox. $75.…" at bounding box center [366, 288] width 224 height 46
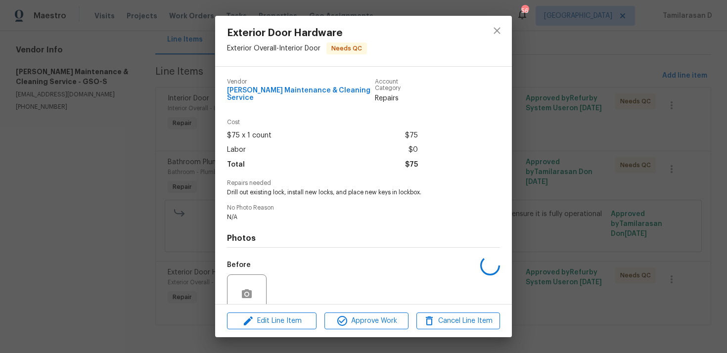
scroll to position [77, 0]
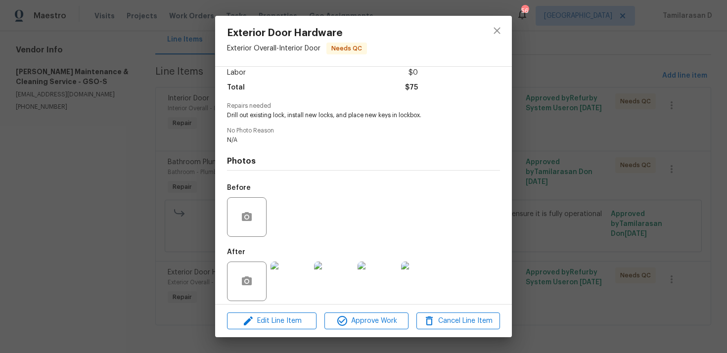
click at [163, 210] on div "Exterior Door Hardware Exterior Overall - Interior Door Needs QC Vendor Baker's…" at bounding box center [363, 176] width 727 height 353
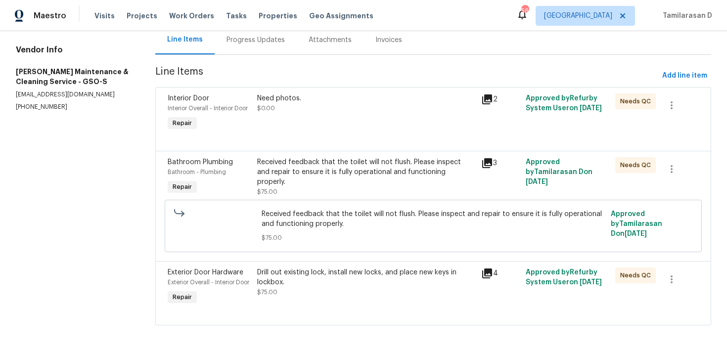
click at [298, 128] on div "Need photos. $0.00" at bounding box center [366, 114] width 224 height 46
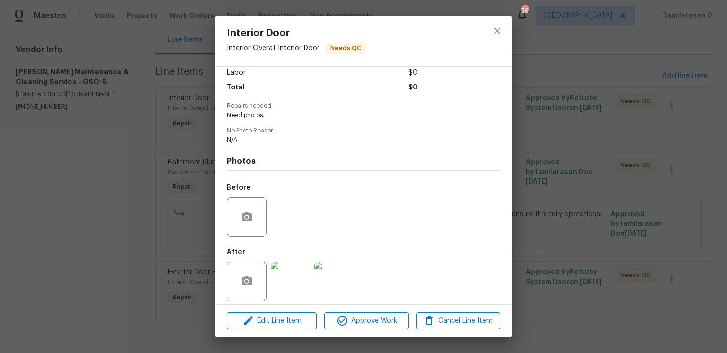
click at [287, 266] on img at bounding box center [291, 282] width 40 height 40
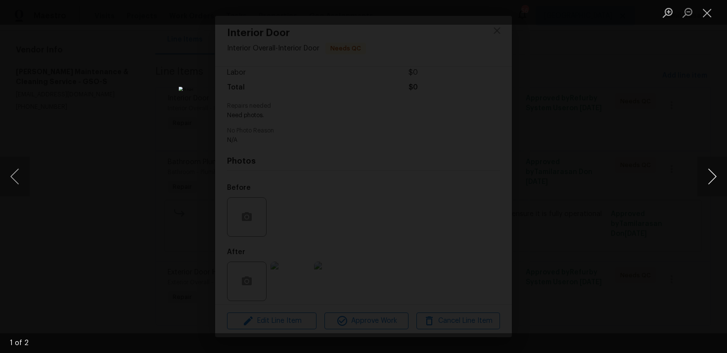
click at [710, 180] on button "Next image" at bounding box center [713, 177] width 30 height 40
click at [706, 19] on button "Close lightbox" at bounding box center [708, 12] width 20 height 17
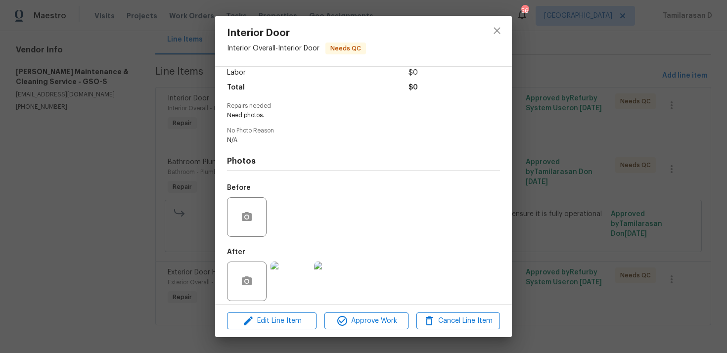
click at [195, 178] on div "Interior Door Interior Overall - Interior Door Needs QC Vendor Baker's Maintena…" at bounding box center [363, 176] width 727 height 353
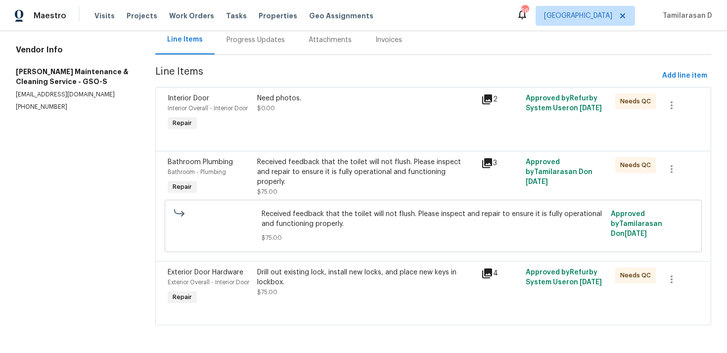
click at [315, 172] on div "Received feedback that the toilet will not flush. Please inspect and repair to …" at bounding box center [366, 172] width 218 height 30
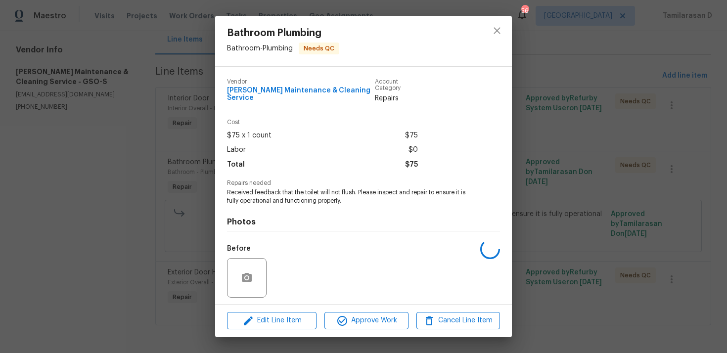
scroll to position [61, 0]
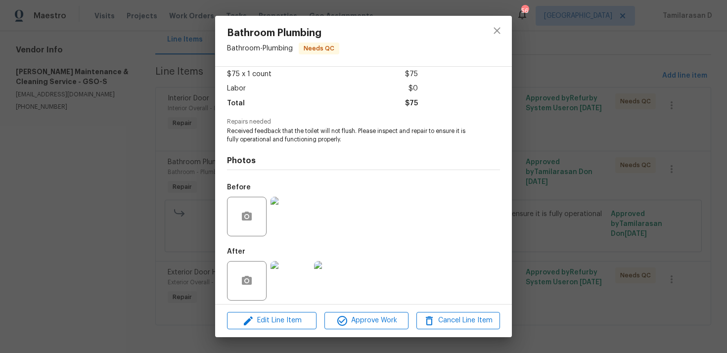
click at [342, 278] on img at bounding box center [334, 281] width 40 height 40
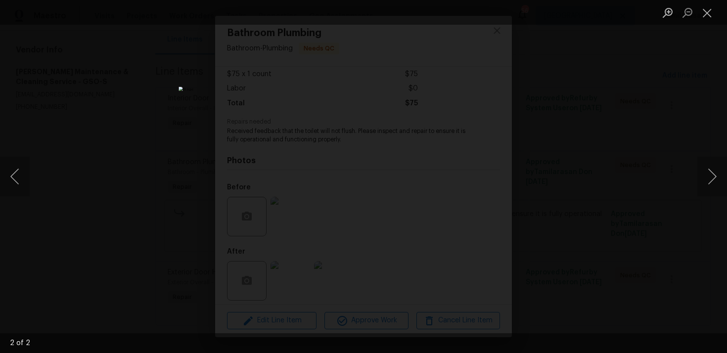
click at [549, 194] on div "Lightbox" at bounding box center [363, 176] width 727 height 353
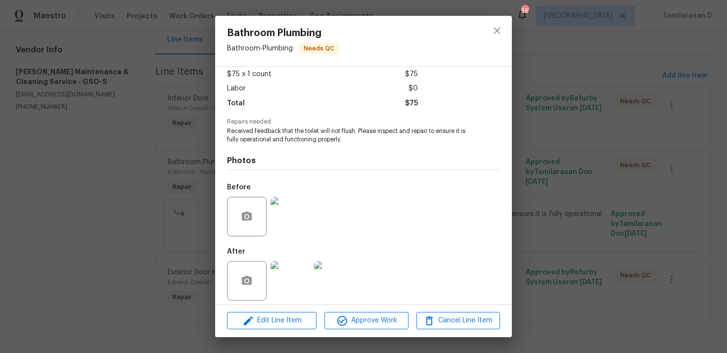
click at [294, 209] on img at bounding box center [291, 217] width 40 height 40
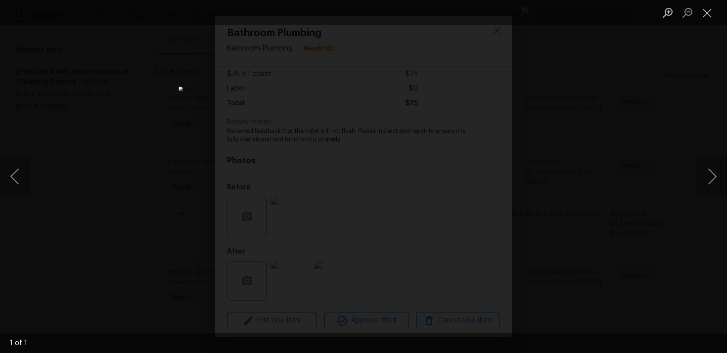
click at [638, 216] on div "Lightbox" at bounding box center [363, 176] width 727 height 353
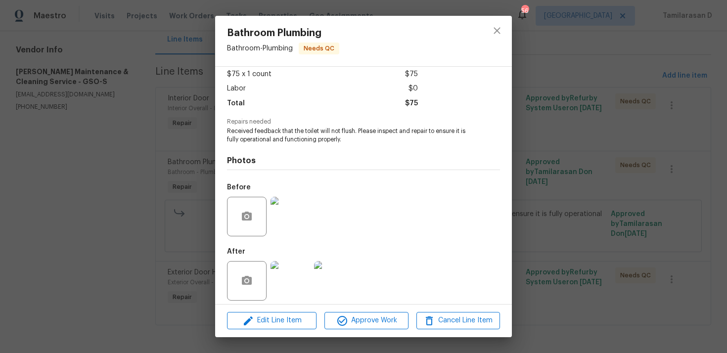
click at [292, 268] on img at bounding box center [291, 281] width 40 height 40
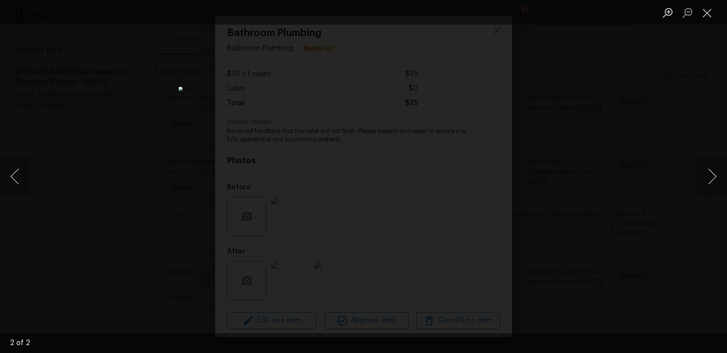
click at [538, 200] on div "Lightbox" at bounding box center [363, 176] width 727 height 353
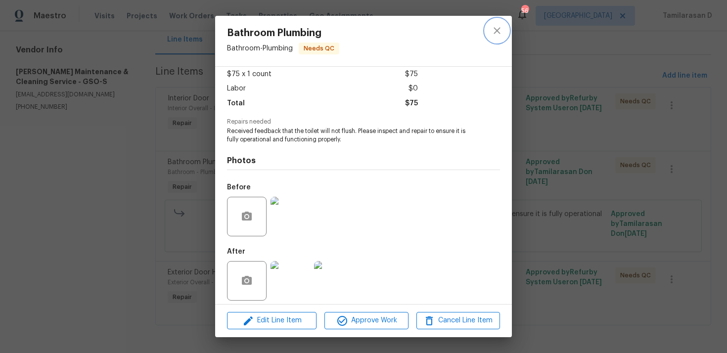
click at [496, 30] on icon "close" at bounding box center [497, 30] width 6 height 6
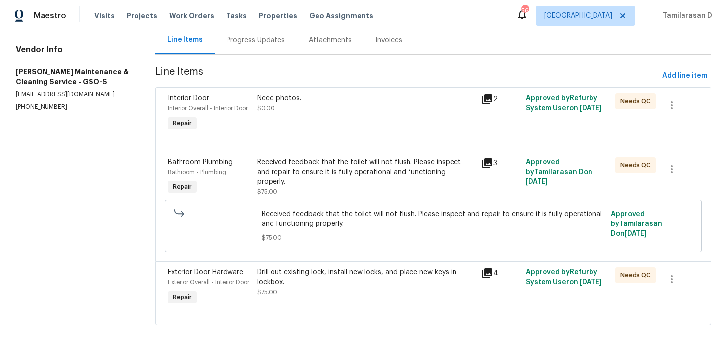
click at [348, 283] on div "Drill out existing lock, install new locks, and place new keys in lockbox." at bounding box center [366, 278] width 218 height 20
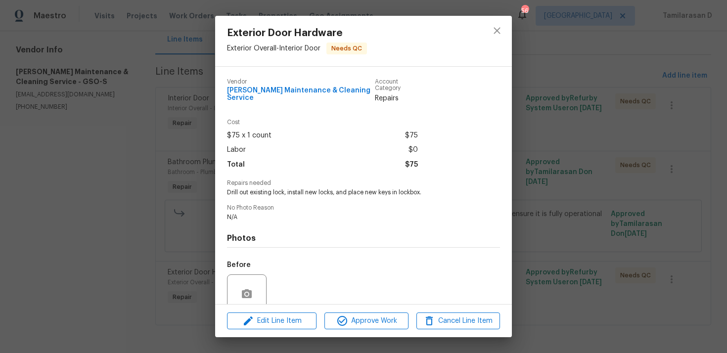
scroll to position [77, 0]
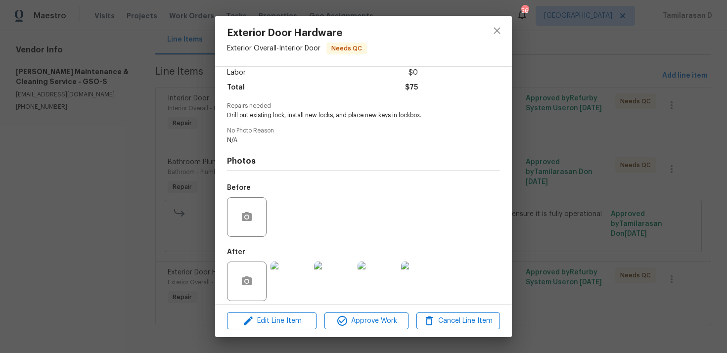
click at [286, 277] on img at bounding box center [291, 282] width 40 height 40
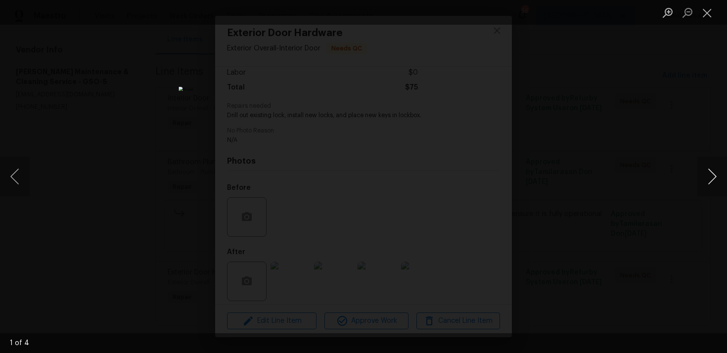
click at [707, 180] on button "Next image" at bounding box center [713, 177] width 30 height 40
click at [706, 12] on button "Close lightbox" at bounding box center [708, 12] width 20 height 17
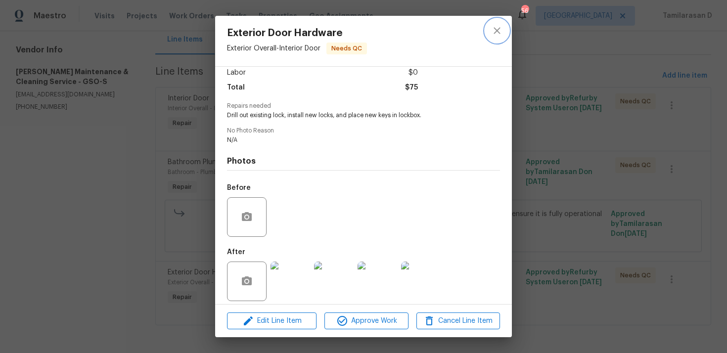
click at [495, 29] on icon "close" at bounding box center [497, 30] width 6 height 6
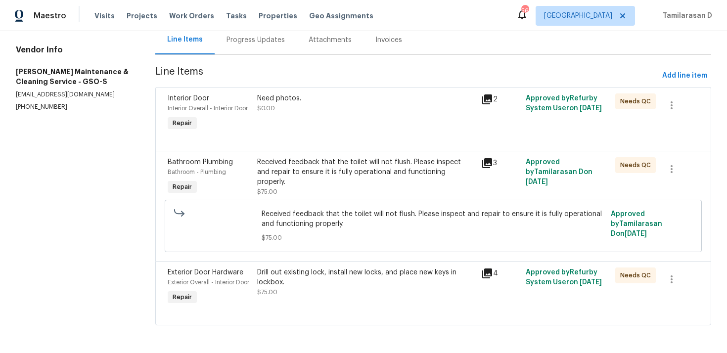
scroll to position [0, 0]
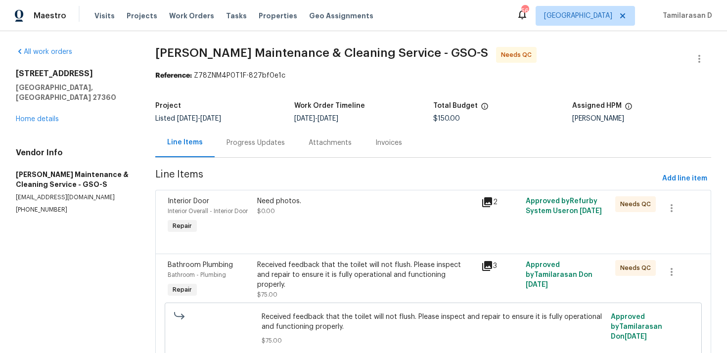
click at [34, 211] on section "All work orders 1312 Unity St Thomasville, NC 27360 Home details Vendor Info Ba…" at bounding box center [74, 243] width 116 height 393
click at [40, 206] on p "(336) 781-6283" at bounding box center [74, 210] width 116 height 8
copy p "(336) 781-6283"
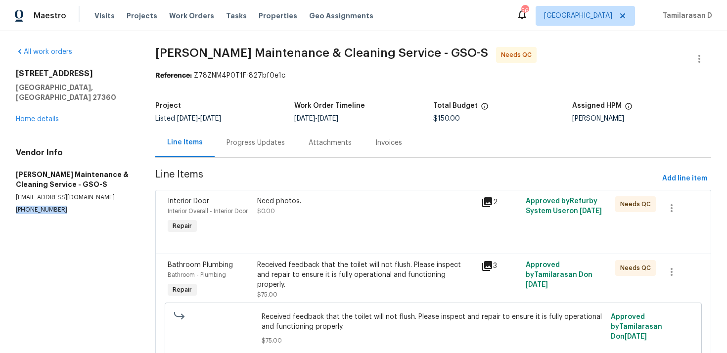
click at [256, 151] on div "Progress Updates" at bounding box center [256, 142] width 82 height 29
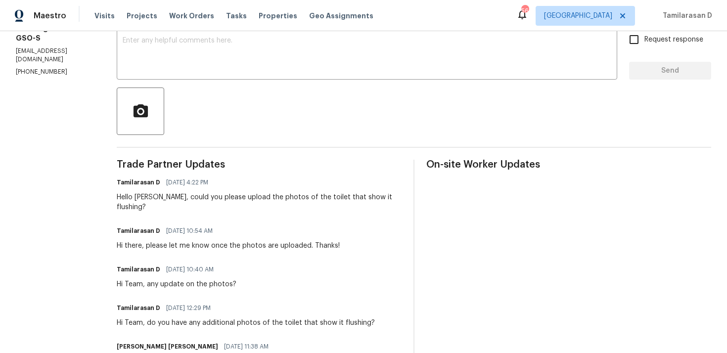
scroll to position [121, 0]
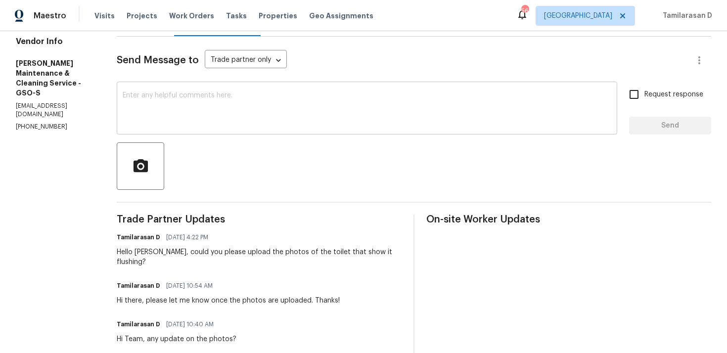
click at [195, 101] on textarea at bounding box center [367, 109] width 489 height 35
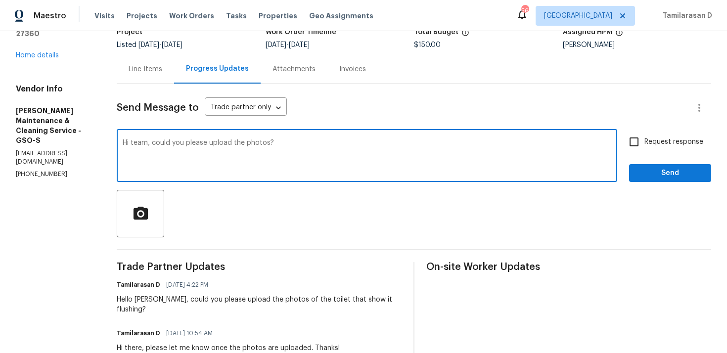
scroll to position [69, 0]
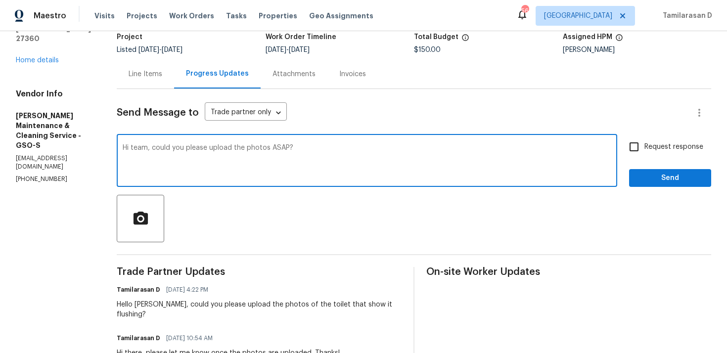
type textarea "Hi team, could you please upload the photos ASAP?"
click at [641, 157] on div "Request response Send" at bounding box center [670, 162] width 82 height 50
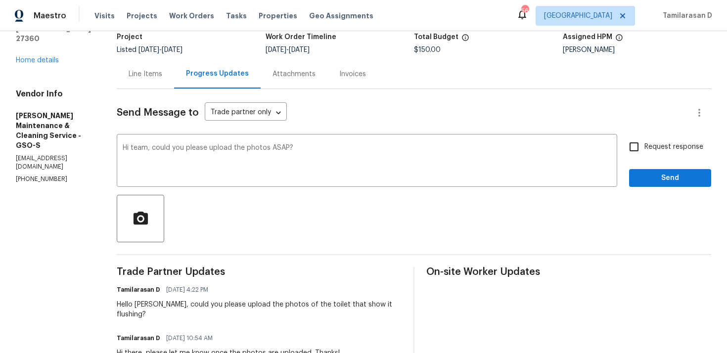
click at [640, 151] on input "Request response" at bounding box center [634, 147] width 21 height 21
checkbox input "true"
click at [663, 180] on span "Send" at bounding box center [670, 178] width 66 height 12
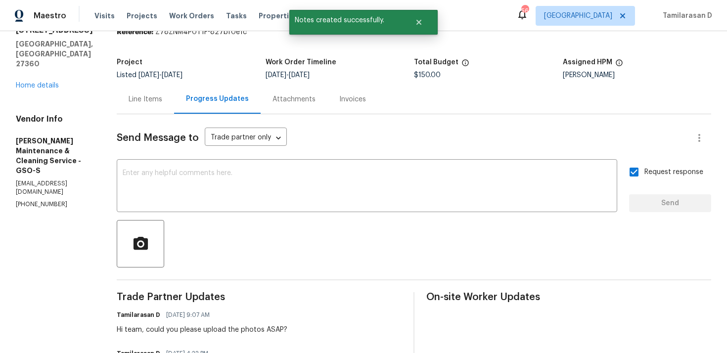
scroll to position [41, 0]
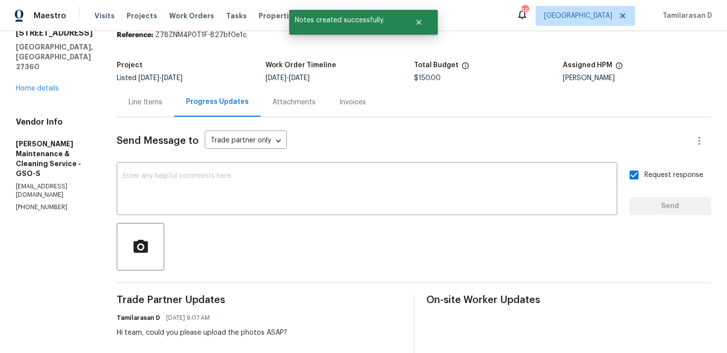
click at [159, 100] on div "Line Items" at bounding box center [146, 102] width 34 height 10
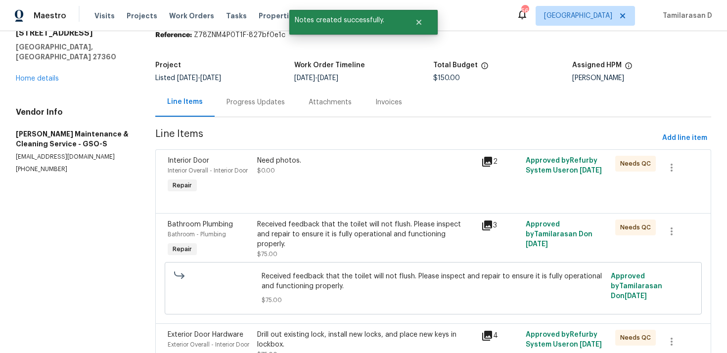
click at [306, 189] on div "Need photos. $0.00" at bounding box center [366, 176] width 224 height 46
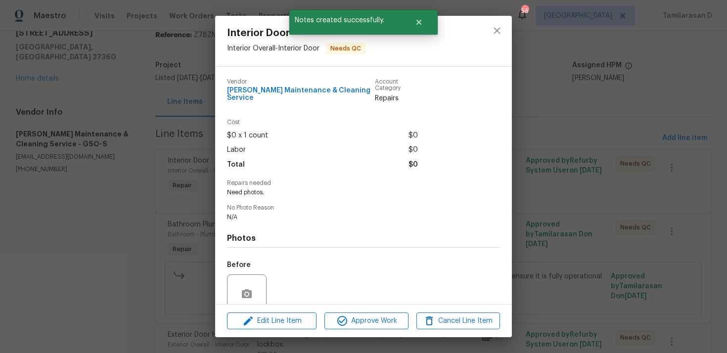
scroll to position [77, 0]
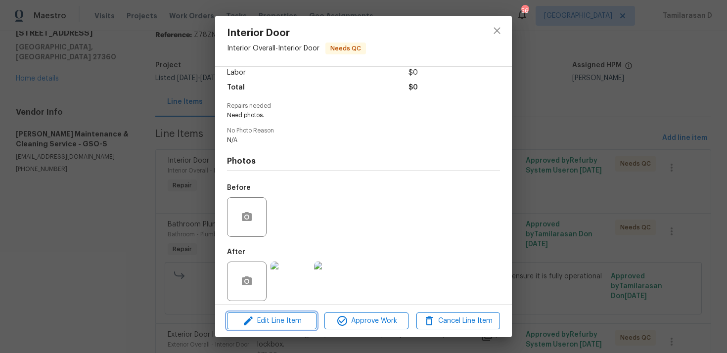
click at [273, 322] on span "Edit Line Item" at bounding box center [272, 321] width 84 height 12
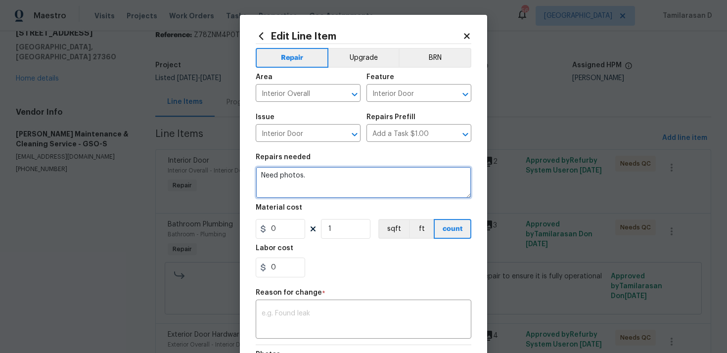
click at [310, 182] on textarea "Need photos." at bounding box center [364, 183] width 216 height 32
type textarea "Need photos."
click at [463, 33] on icon at bounding box center [467, 36] width 9 height 9
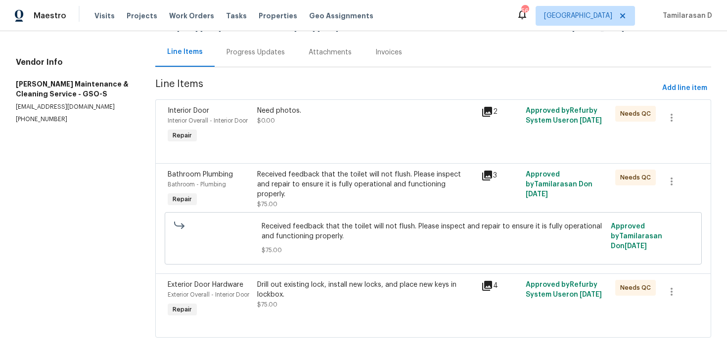
scroll to position [94, 0]
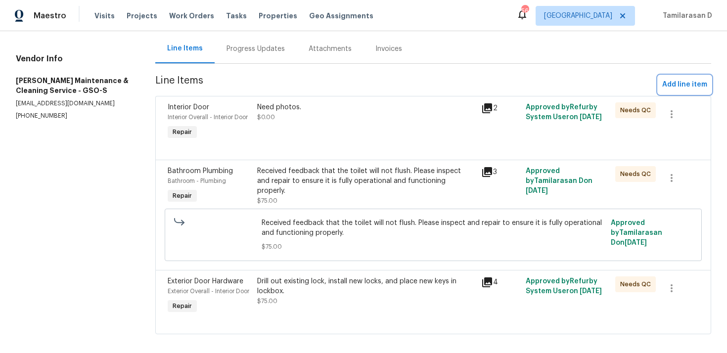
click at [677, 86] on span "Add line item" at bounding box center [685, 85] width 45 height 12
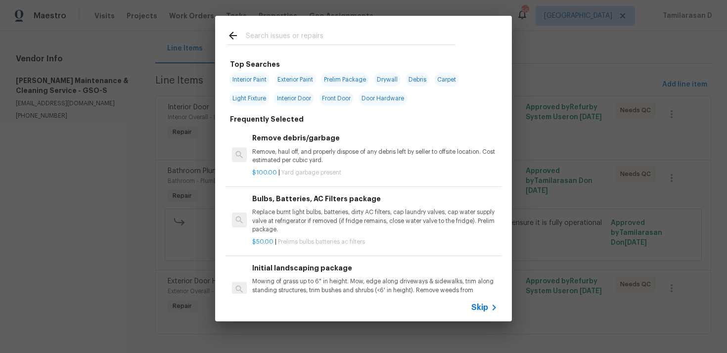
click at [477, 311] on span "Skip" at bounding box center [480, 308] width 17 height 10
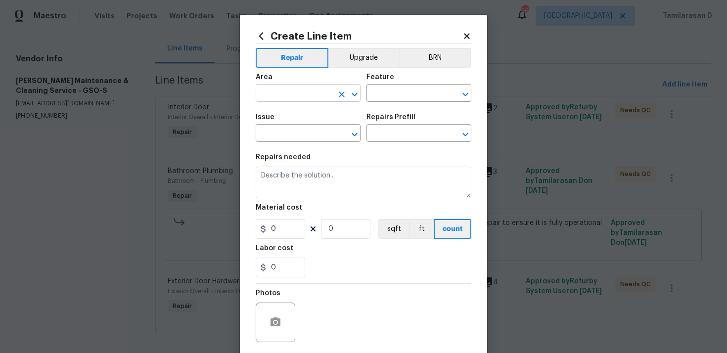
click at [280, 99] on input "text" at bounding box center [294, 94] width 77 height 15
click at [306, 136] on li "Interior Overall" at bounding box center [308, 133] width 105 height 16
type input "Interior Overall"
click at [421, 99] on input "text" at bounding box center [405, 94] width 77 height 15
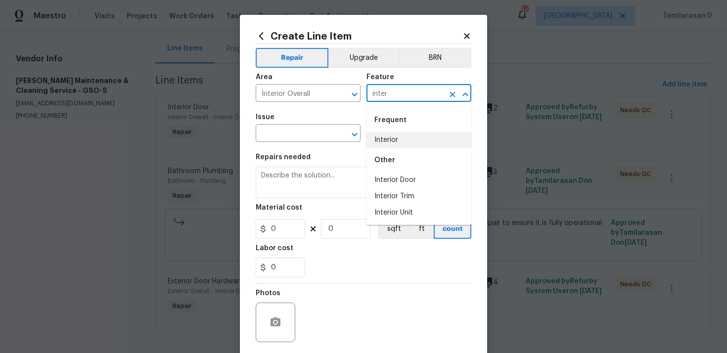
click at [401, 134] on li "Interior" at bounding box center [419, 140] width 105 height 16
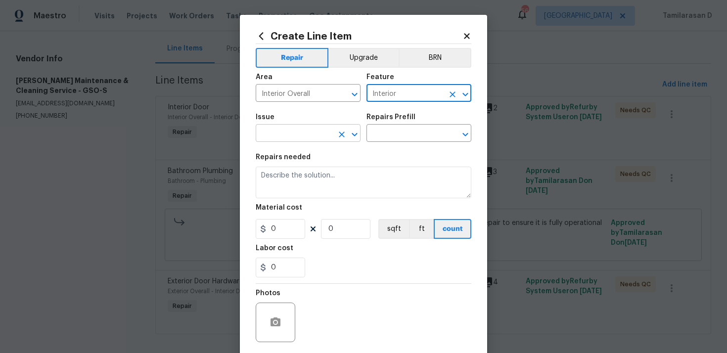
type input "Interior"
click at [286, 132] on input "text" at bounding box center [294, 134] width 77 height 15
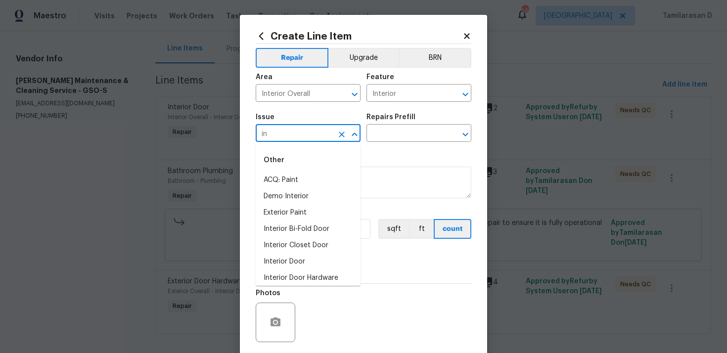
type input "i"
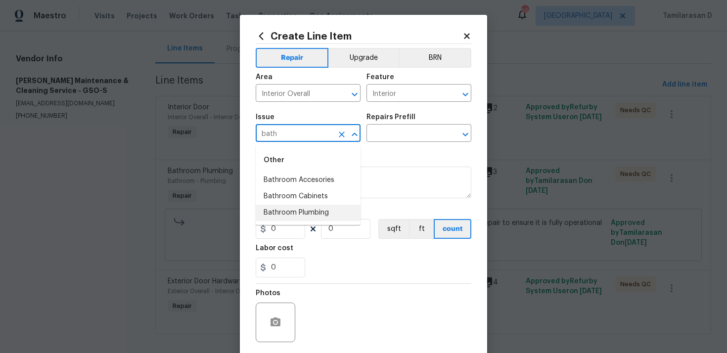
click at [302, 208] on li "Bathroom Plumbing" at bounding box center [308, 213] width 105 height 16
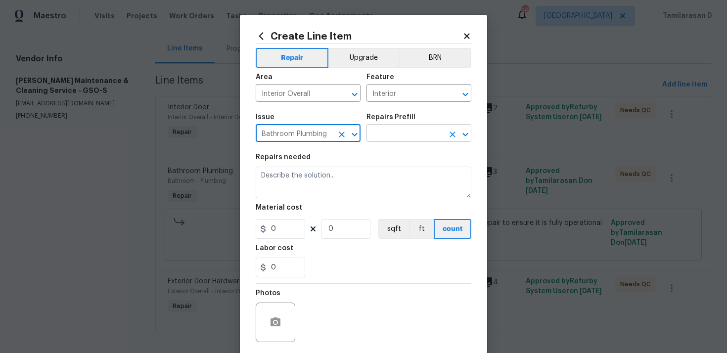
type input "Bathroom Plumbing"
click at [379, 130] on input "text" at bounding box center [405, 134] width 77 height 15
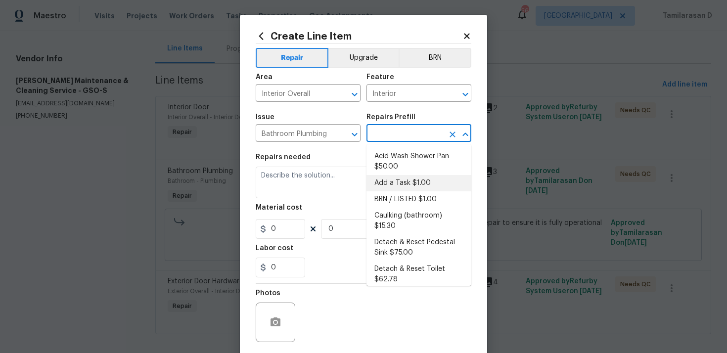
click at [387, 180] on li "Add a Task $1.00" at bounding box center [419, 183] width 105 height 16
type input "Plumbing"
type input "Add a Task $1.00"
type textarea "HPM to detail"
type input "1"
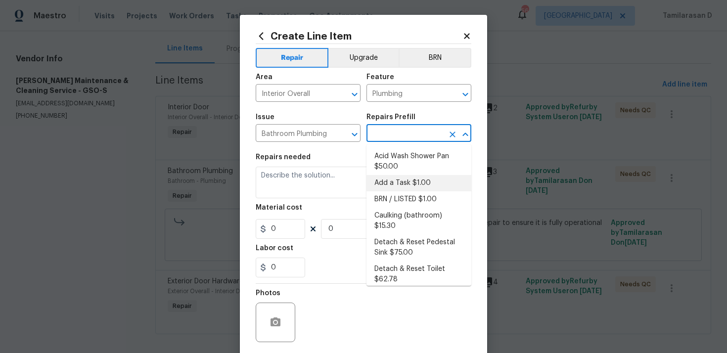
type input "1"
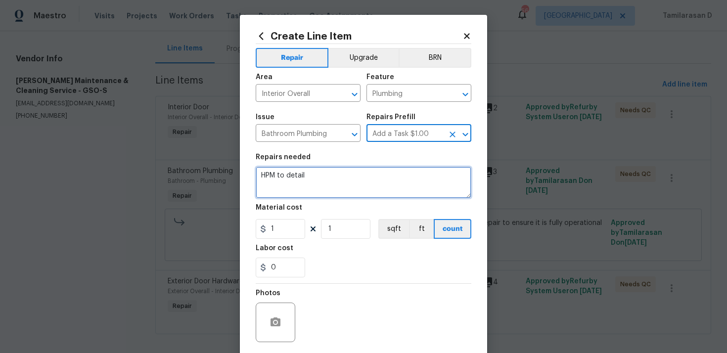
click at [308, 181] on textarea "HPM to detail" at bounding box center [364, 183] width 216 height 32
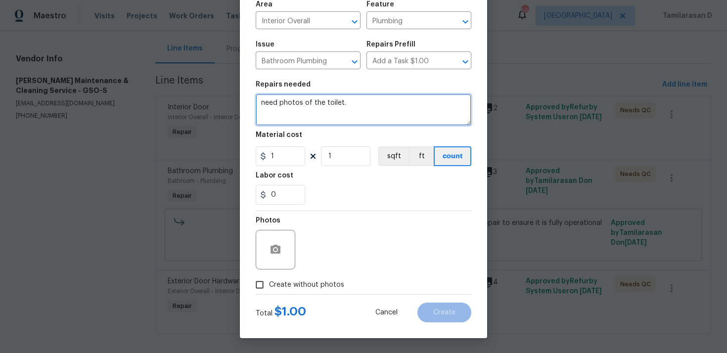
type textarea "need photos of the toilet."
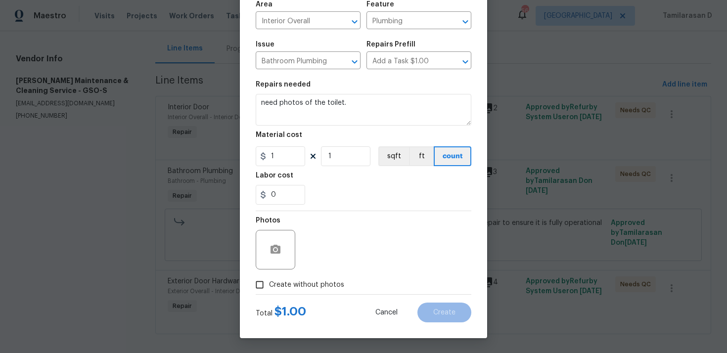
click at [263, 290] on input "Create without photos" at bounding box center [259, 285] width 19 height 19
checkbox input "true"
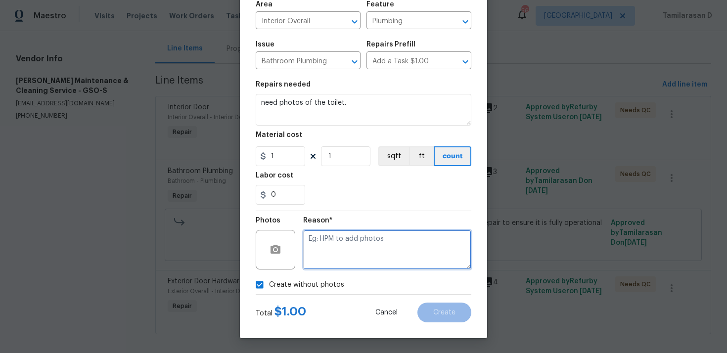
click at [333, 266] on textarea at bounding box center [387, 250] width 168 height 40
type textarea "N/A"
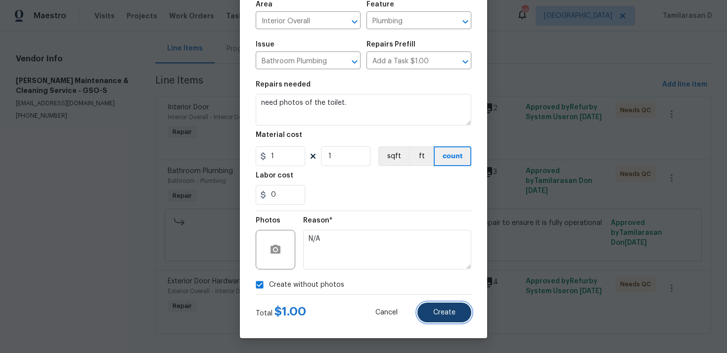
click at [448, 321] on button "Create" at bounding box center [445, 313] width 54 height 20
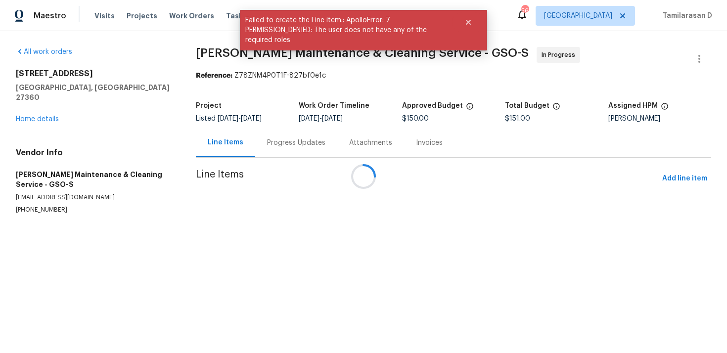
scroll to position [0, 0]
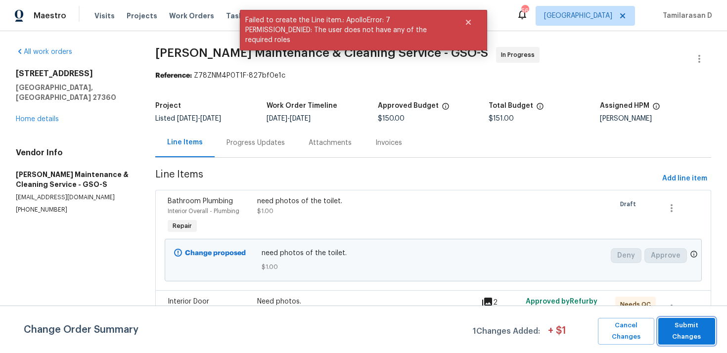
click at [669, 326] on span "Submit Changes" at bounding box center [686, 331] width 47 height 23
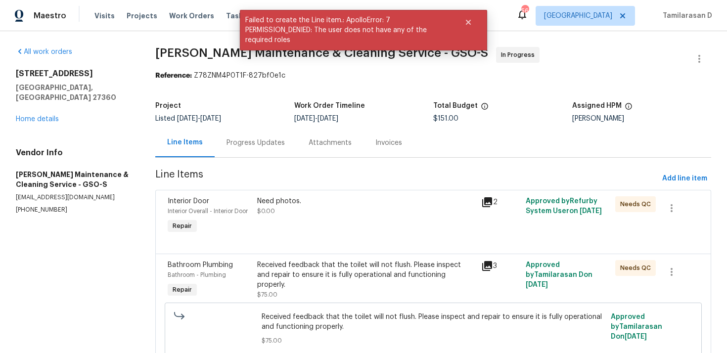
click at [259, 149] on div "Progress Updates" at bounding box center [256, 142] width 82 height 29
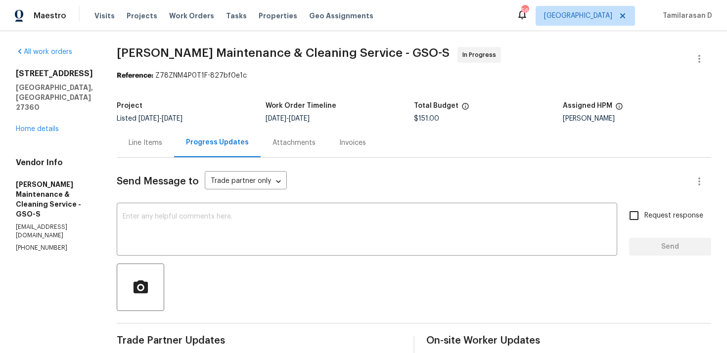
click at [168, 150] on div "Line Items" at bounding box center [145, 142] width 57 height 29
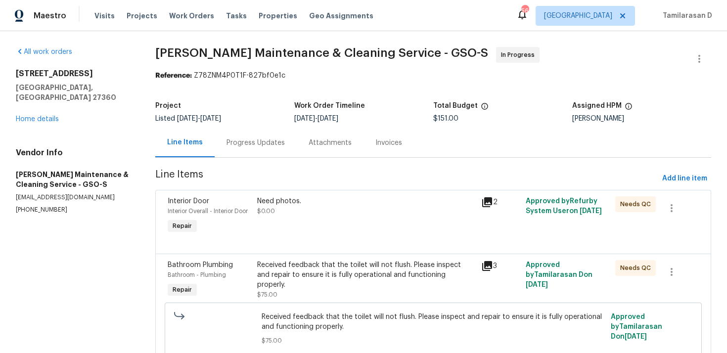
click at [227, 142] on div "Progress Updates" at bounding box center [256, 143] width 58 height 10
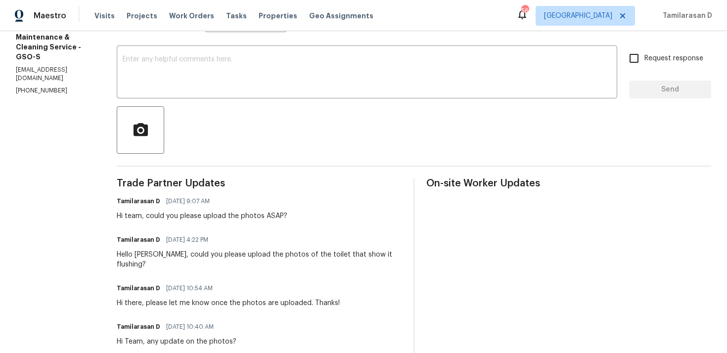
scroll to position [151, 0]
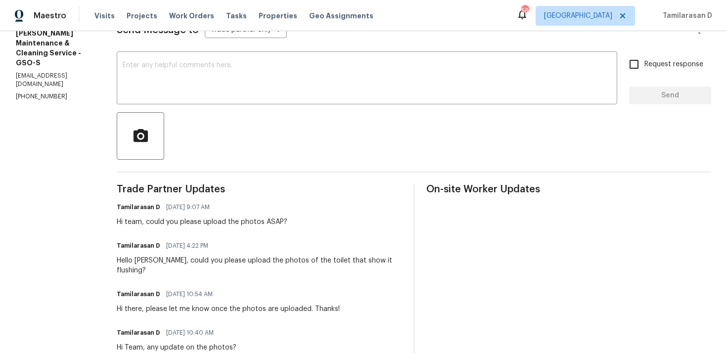
click at [231, 223] on div "Hi team, could you please upload the photos ASAP?" at bounding box center [202, 222] width 171 height 10
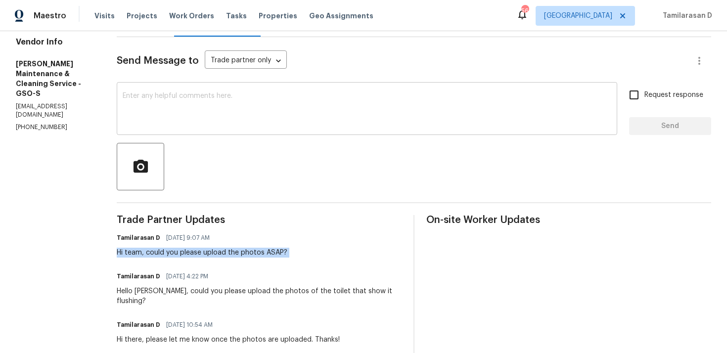
scroll to position [0, 0]
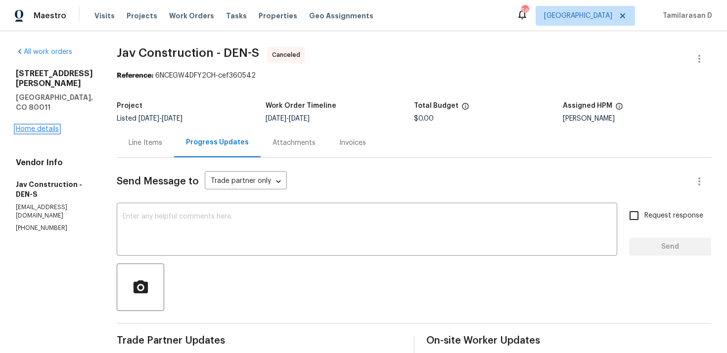
click at [38, 126] on link "Home details" at bounding box center [37, 129] width 43 height 7
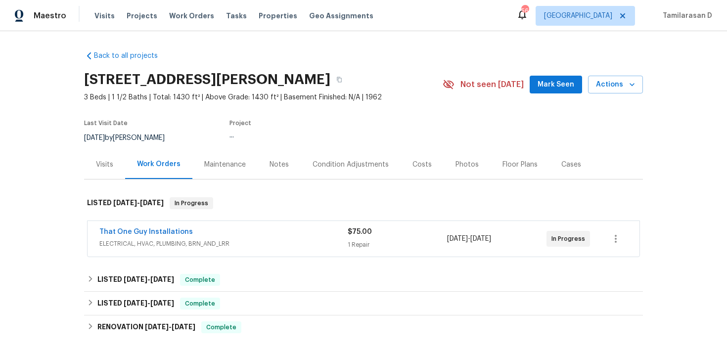
click at [153, 236] on span "That One Guy Installations" at bounding box center [146, 232] width 94 height 10
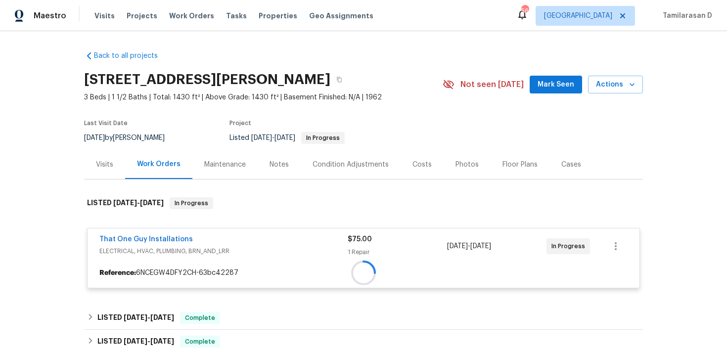
click at [156, 264] on div at bounding box center [364, 273] width 552 height 18
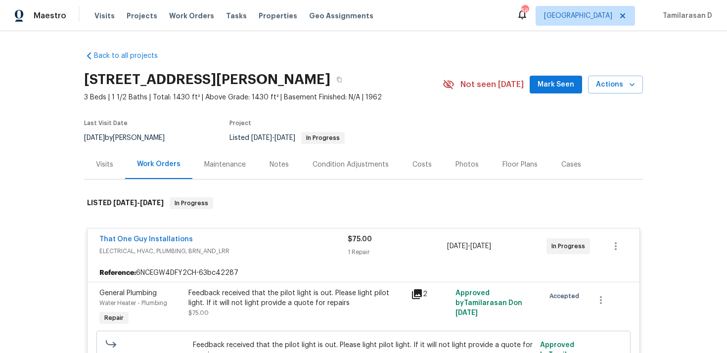
click at [150, 235] on span "That One Guy Installations" at bounding box center [146, 240] width 94 height 10
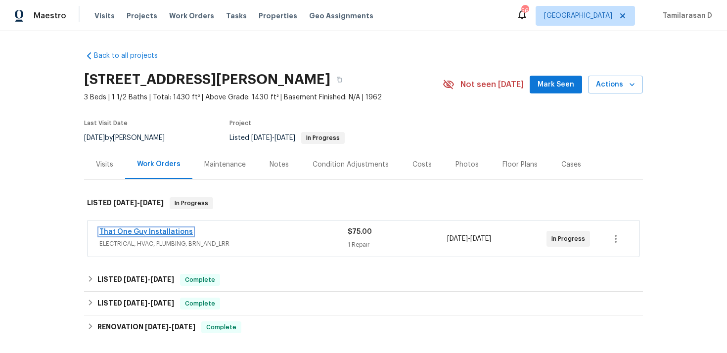
click at [150, 229] on link "That One Guy Installations" at bounding box center [146, 232] width 94 height 7
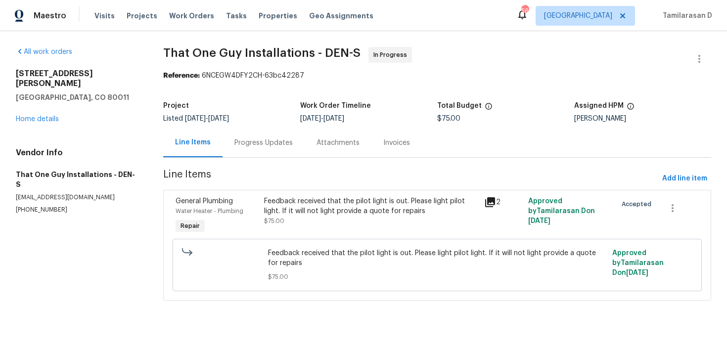
click at [247, 149] on div "Progress Updates" at bounding box center [264, 142] width 82 height 29
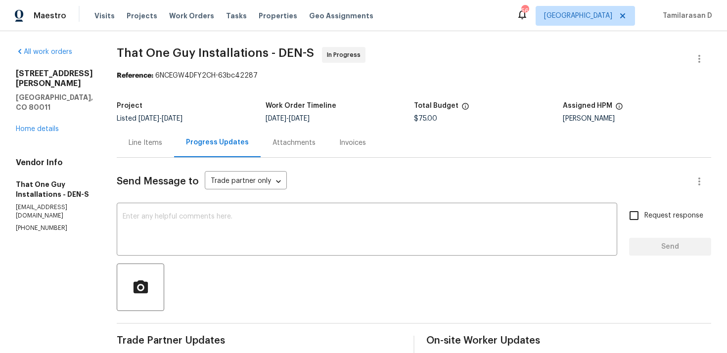
click at [148, 145] on div "Line Items" at bounding box center [146, 143] width 34 height 10
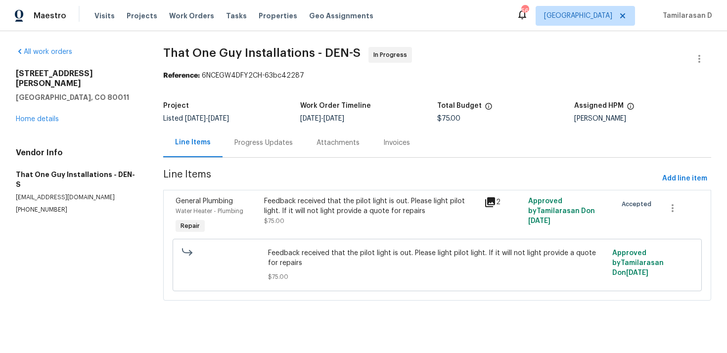
click at [246, 151] on div "Progress Updates" at bounding box center [264, 142] width 82 height 29
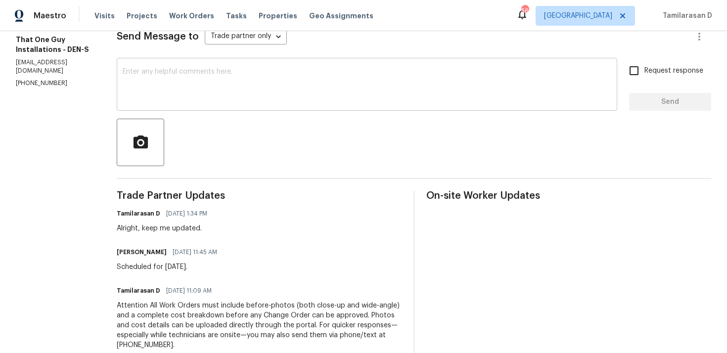
scroll to position [145, 0]
click at [173, 225] on div "Alright, keep me updated." at bounding box center [165, 228] width 96 height 10
click at [167, 261] on div "Matt Bailey 10/01/2025 11:45 AM Scheduled for today." at bounding box center [170, 258] width 106 height 27
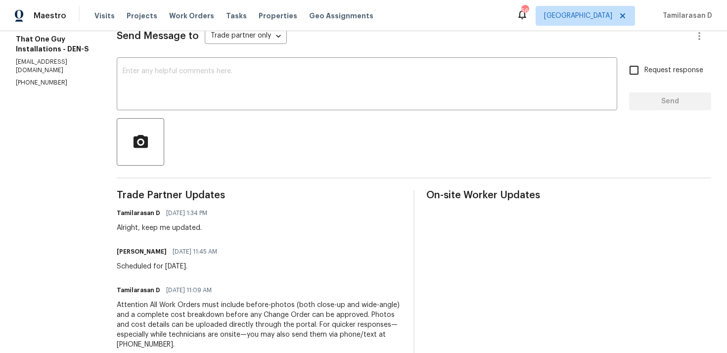
click at [167, 261] on div "Matt Bailey 10/01/2025 11:45 AM Scheduled for today." at bounding box center [170, 258] width 106 height 27
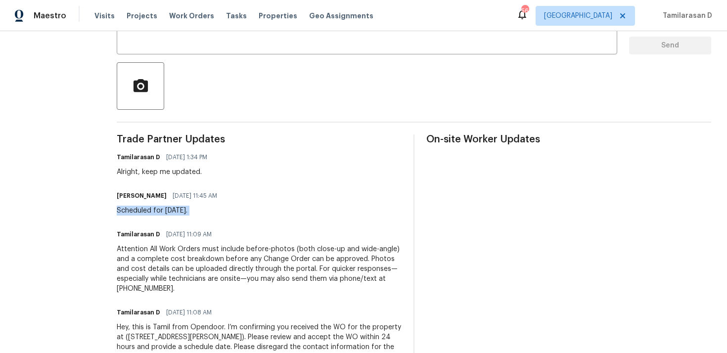
scroll to position [204, 0]
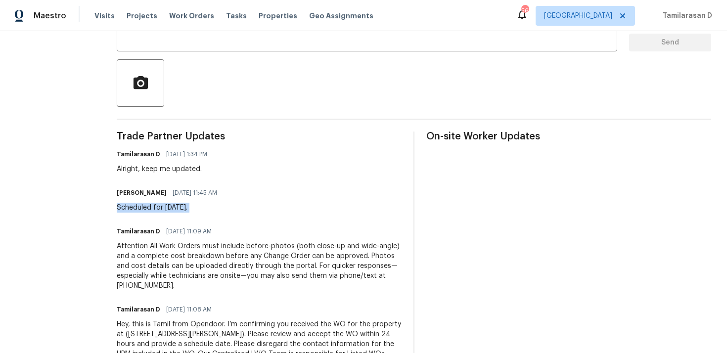
click at [143, 268] on div "Attention All Work Orders must include before-photos (both close-up and wide-an…" at bounding box center [259, 265] width 285 height 49
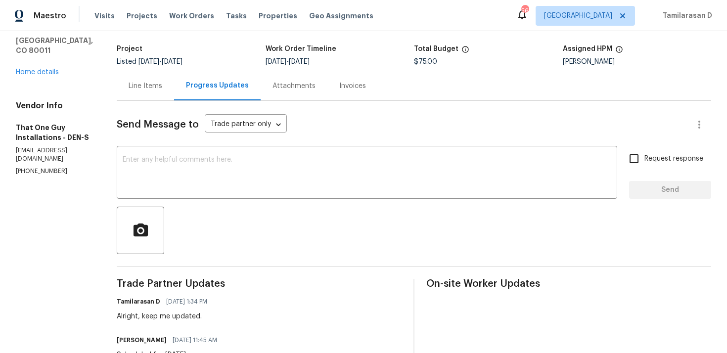
scroll to position [136, 0]
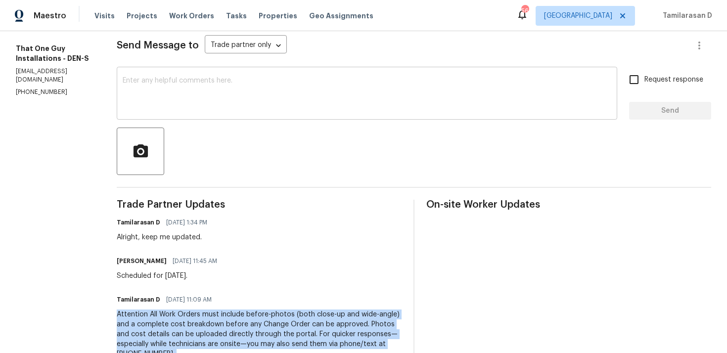
click at [171, 103] on textarea at bounding box center [367, 94] width 489 height 35
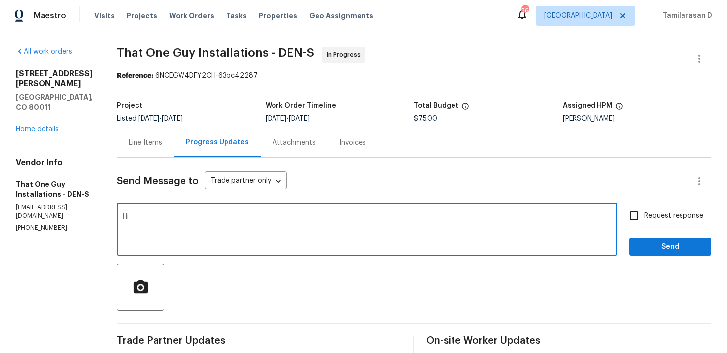
scroll to position [126, 0]
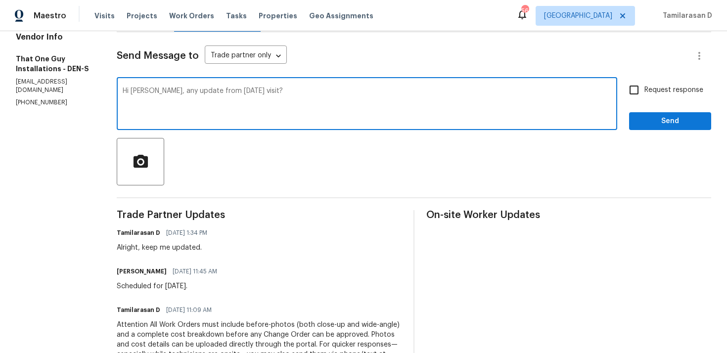
type textarea "Hi Matt, any update from yesterday's visit?"
click at [647, 89] on span "Request response" at bounding box center [674, 90] width 59 height 10
click at [645, 89] on input "Request response" at bounding box center [634, 90] width 21 height 21
checkbox input "true"
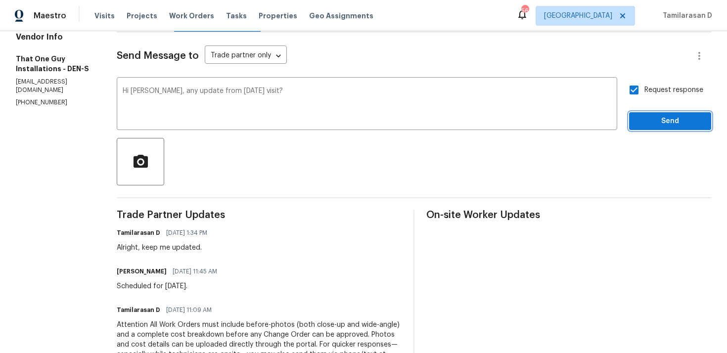
click at [663, 121] on span "Send" at bounding box center [670, 121] width 66 height 12
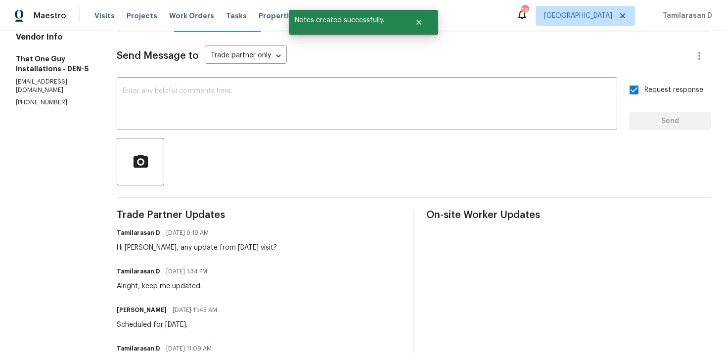
click at [177, 248] on div "Hi Matt, any update from yesterday's visit?" at bounding box center [197, 248] width 160 height 10
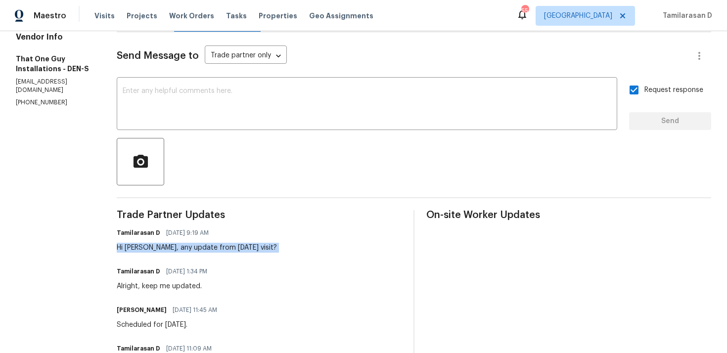
scroll to position [0, 0]
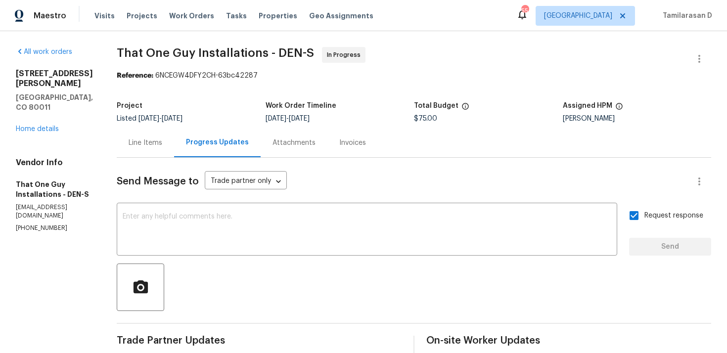
click at [150, 139] on div "Line Items" at bounding box center [146, 143] width 34 height 10
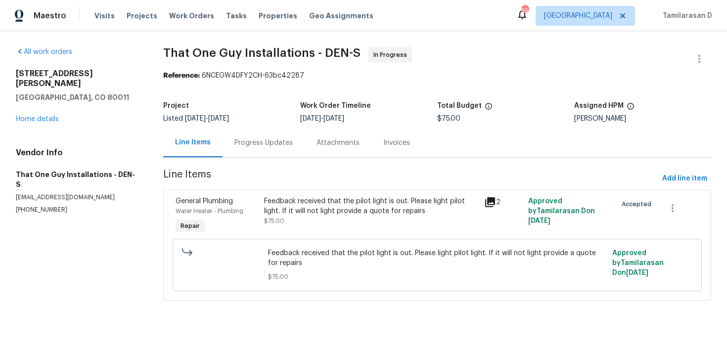
click at [258, 144] on div "Progress Updates" at bounding box center [264, 143] width 58 height 10
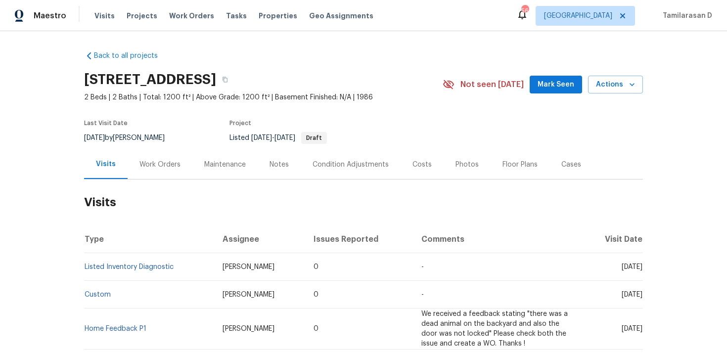
click at [152, 160] on div "Work Orders" at bounding box center [160, 165] width 41 height 10
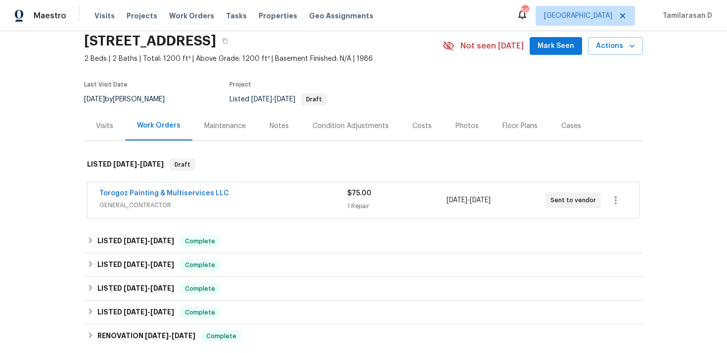
scroll to position [41, 0]
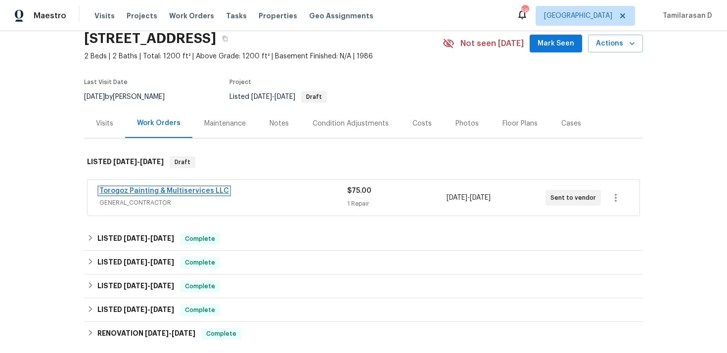
click at [166, 193] on link "Torogoz Painting & Multiservices LLC" at bounding box center [164, 191] width 130 height 7
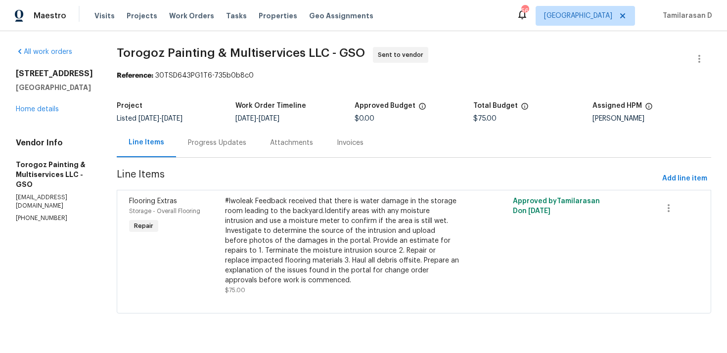
click at [234, 146] on div "Progress Updates" at bounding box center [217, 143] width 58 height 10
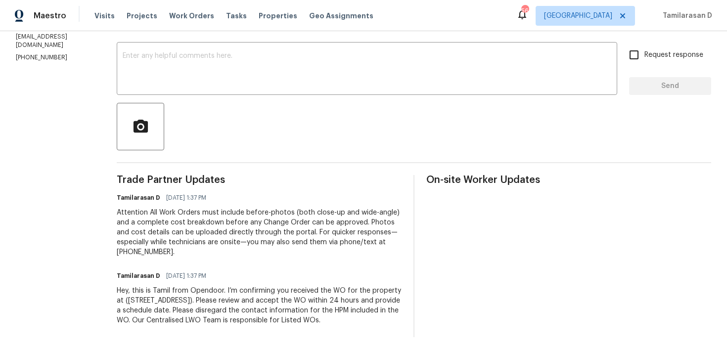
scroll to position [18, 0]
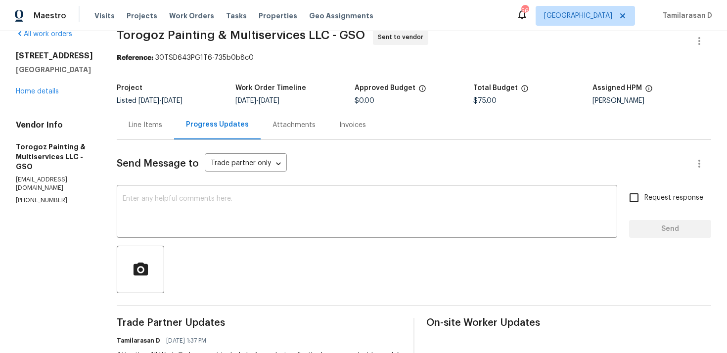
click at [34, 196] on p "[PHONE_NUMBER]" at bounding box center [54, 200] width 77 height 8
copy p "[PHONE_NUMBER]"
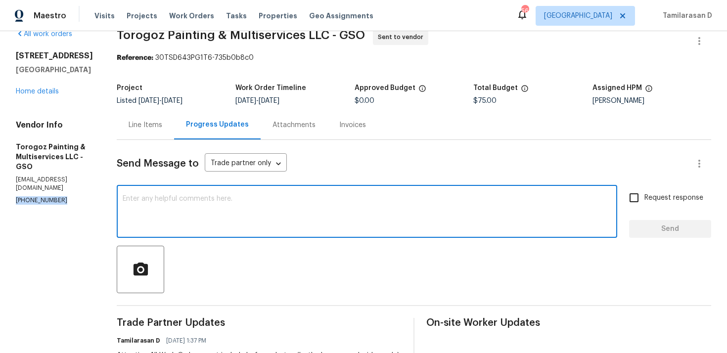
click at [207, 218] on textarea at bounding box center [367, 212] width 489 height 35
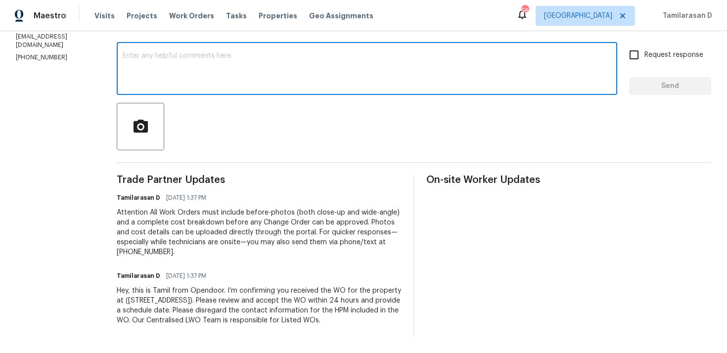
click at [175, 71] on textarea at bounding box center [367, 69] width 489 height 35
paste textarea "Hello Team, Please confirm your availability by accepting this work order with …"
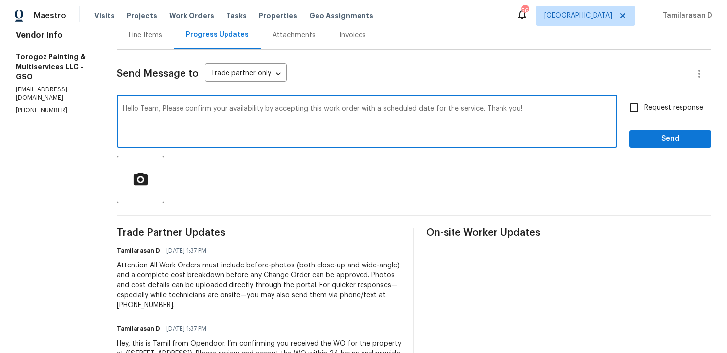
scroll to position [38, 0]
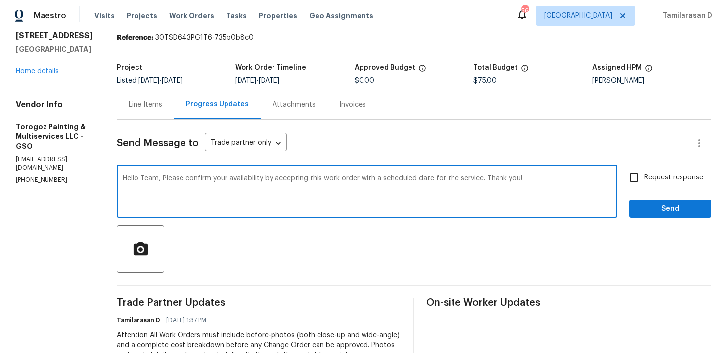
type textarea "Hello Team, Please confirm your availability by accepting this work order with …"
click at [621, 184] on div "Hello Team, Please confirm your availability by accepting this work order with …" at bounding box center [414, 192] width 595 height 50
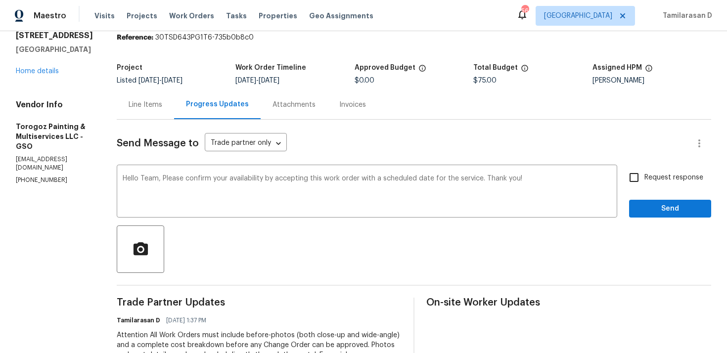
click at [637, 177] on input "Request response" at bounding box center [634, 177] width 21 height 21
checkbox input "true"
click at [659, 212] on span "Send" at bounding box center [670, 209] width 66 height 12
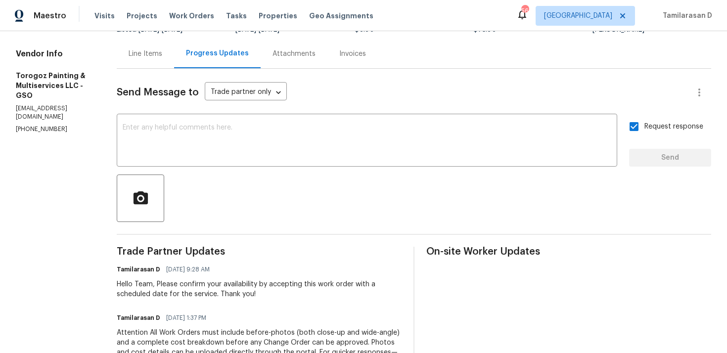
scroll to position [0, 0]
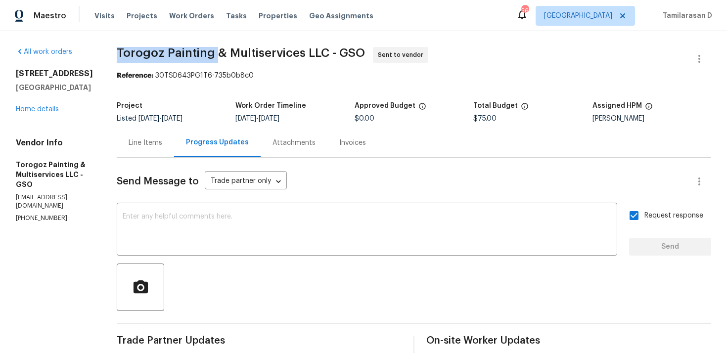
drag, startPoint x: 142, startPoint y: 50, endPoint x: 240, endPoint y: 56, distance: 98.2
click at [240, 56] on span "Torogoz Painting & Multiservices LLC - GSO" at bounding box center [241, 53] width 248 height 12
copy span "Torogoz Painting"
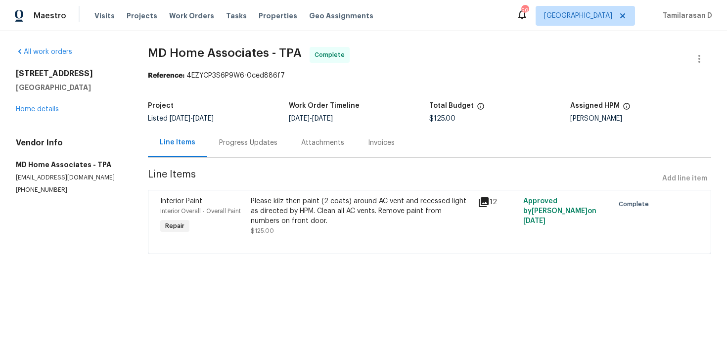
click at [250, 145] on div "Progress Updates" at bounding box center [248, 143] width 58 height 10
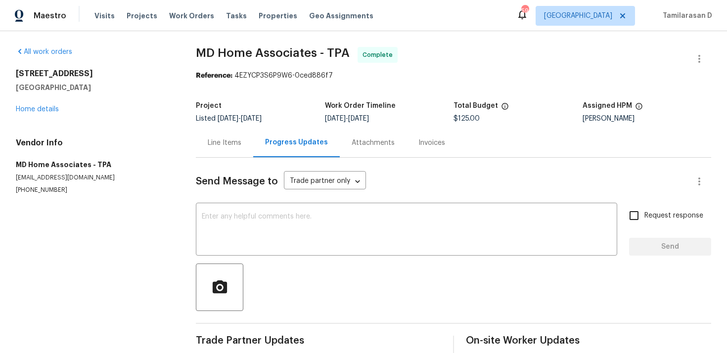
click at [237, 146] on div "Line Items" at bounding box center [225, 143] width 34 height 10
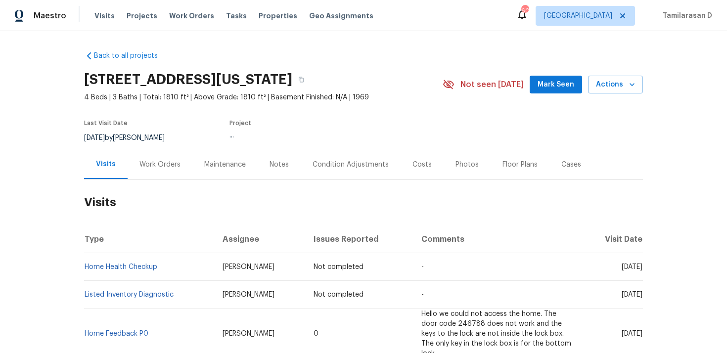
click at [149, 162] on div "Work Orders" at bounding box center [160, 165] width 41 height 10
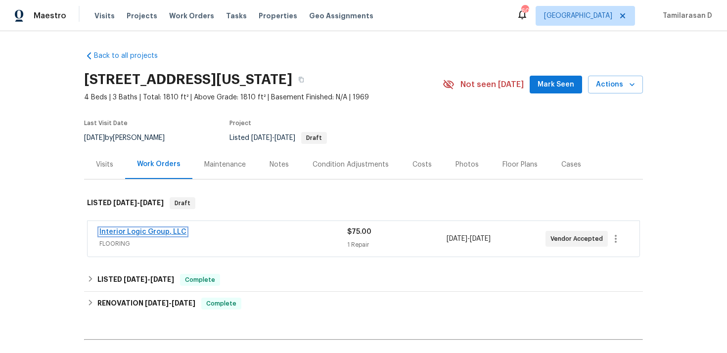
click at [122, 233] on link "Interior Logic Group, LLC" at bounding box center [142, 232] width 87 height 7
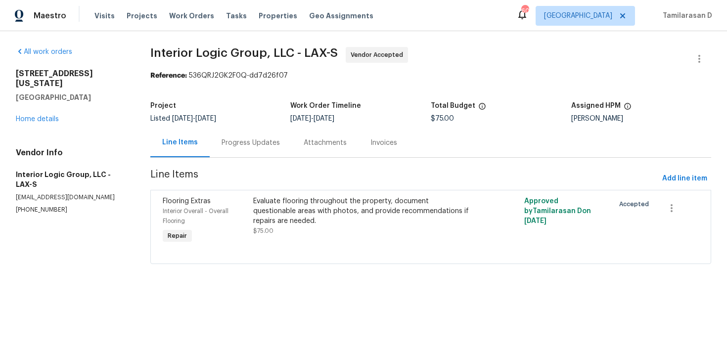
click at [244, 147] on div "Progress Updates" at bounding box center [251, 142] width 82 height 29
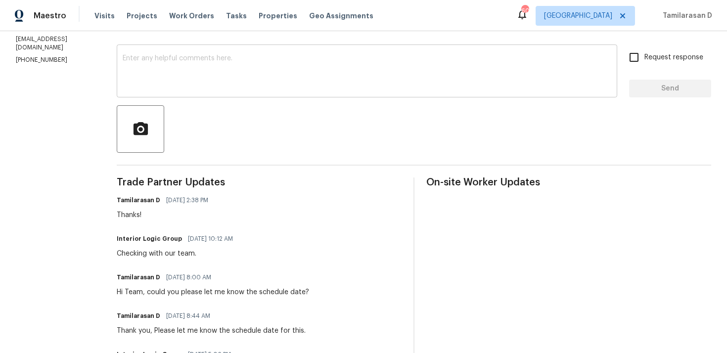
scroll to position [162, 0]
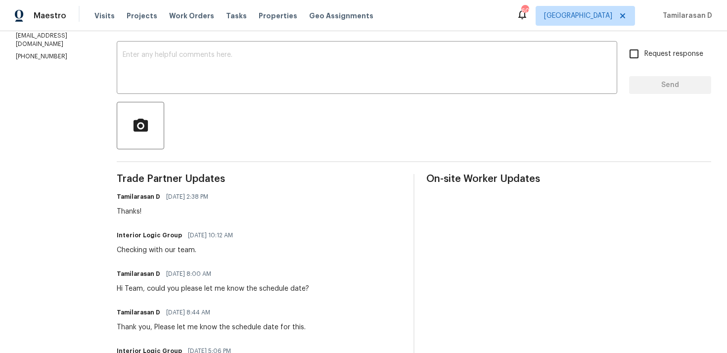
click at [194, 249] on div "Checking with our team." at bounding box center [178, 250] width 122 height 10
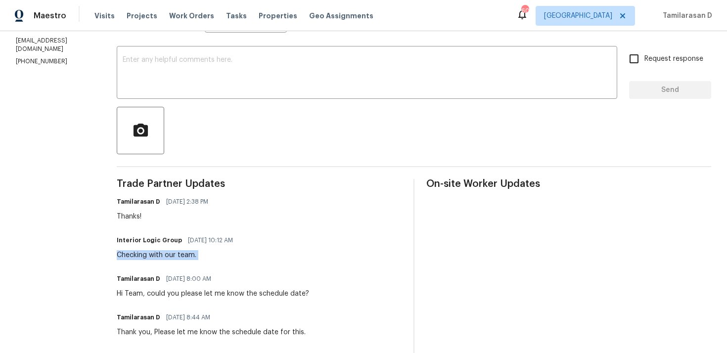
scroll to position [60, 0]
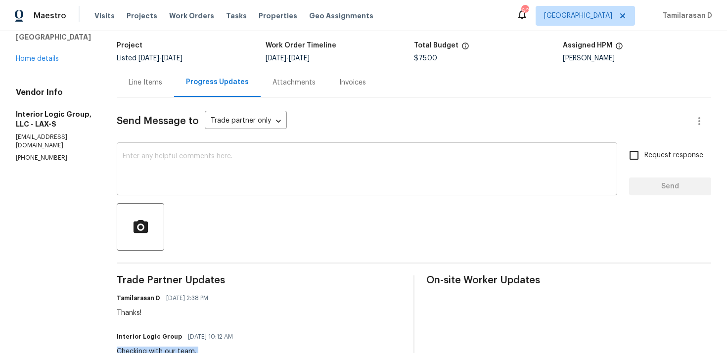
click at [198, 179] on textarea at bounding box center [367, 170] width 489 height 35
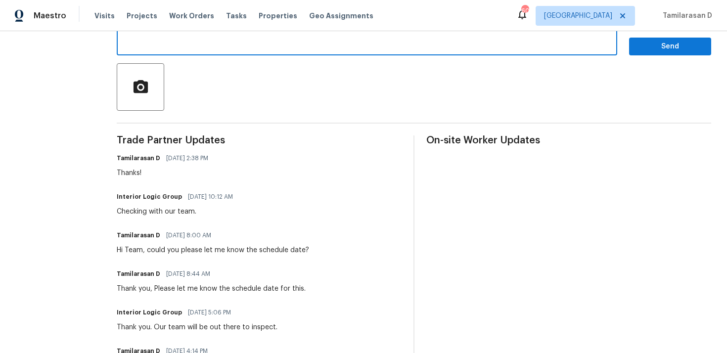
scroll to position [80, 0]
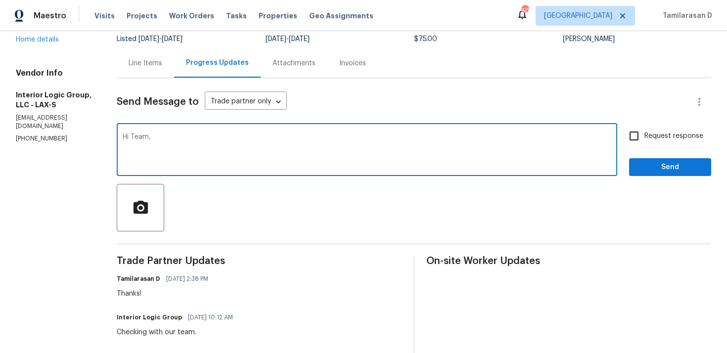
click at [243, 151] on textarea "Hi Team," at bounding box center [367, 151] width 489 height 35
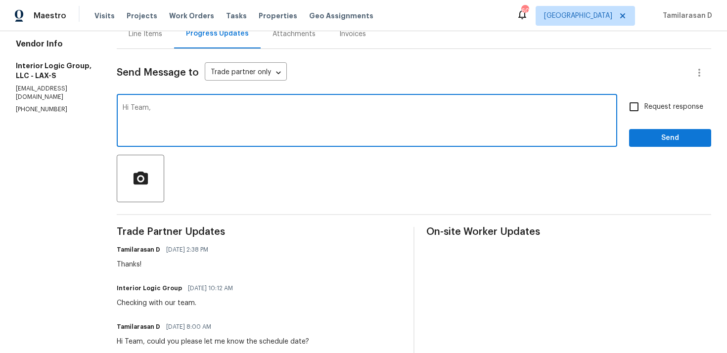
scroll to position [118, 0]
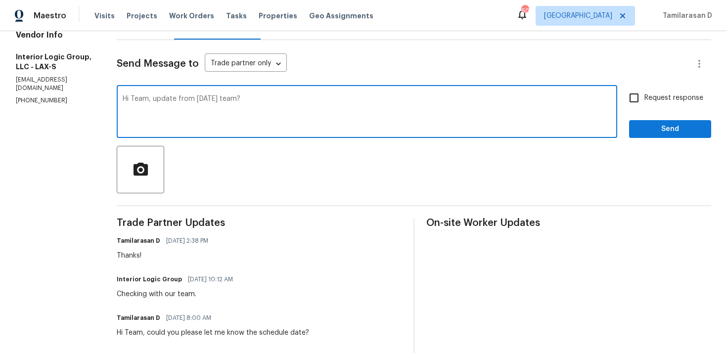
click at [169, 97] on textarea "Hi Team, update from [DATE] team?" at bounding box center [367, 112] width 489 height 35
click at [301, 97] on textarea "Hi Team, any update from [DATE] team?" at bounding box center [367, 112] width 489 height 35
click at [273, 101] on textarea "Hi Team, any update from [DATE] team?" at bounding box center [367, 112] width 489 height 35
click at [264, 99] on textarea "Hi Team, any update from [DATE] visit?" at bounding box center [367, 112] width 489 height 35
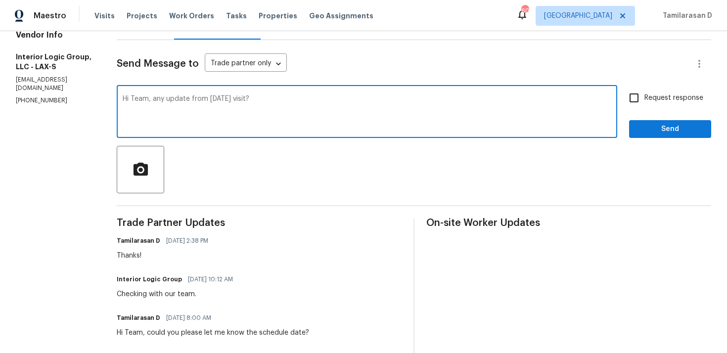
click at [264, 99] on textarea "Hi Team, any update from [DATE] visit?" at bounding box center [367, 112] width 489 height 35
click at [317, 101] on textarea "Hi Team, any update from [DATE] visit?" at bounding box center [367, 112] width 489 height 35
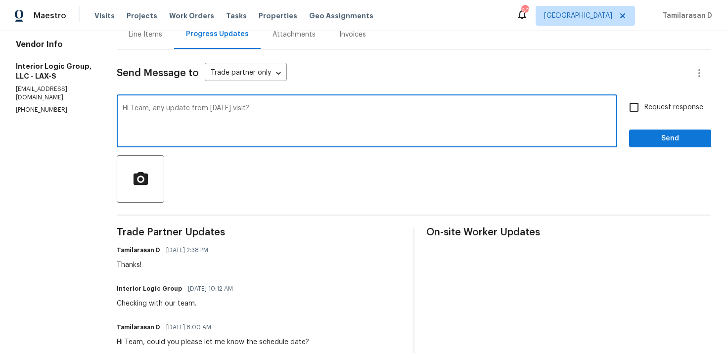
click at [307, 108] on textarea "Hi Team, any update from [DATE] visit?" at bounding box center [367, 122] width 489 height 35
click at [319, 111] on textarea "Hi Team, any update from [DATE] visit?" at bounding box center [367, 122] width 489 height 35
type textarea "Hi Team, any update from [DATE] visit?"
click at [628, 100] on input "Request response" at bounding box center [634, 107] width 21 height 21
checkbox input "true"
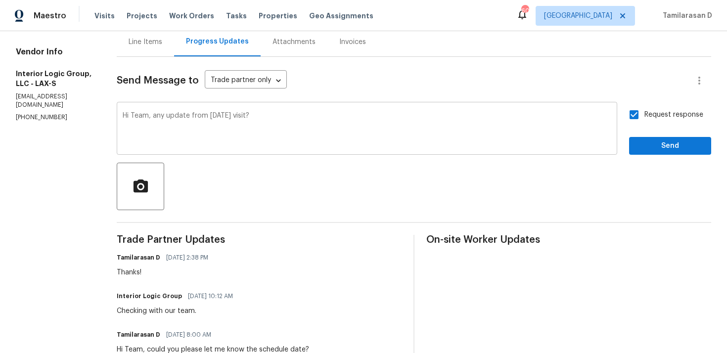
scroll to position [100, 0]
click at [663, 145] on span "Send" at bounding box center [670, 147] width 66 height 12
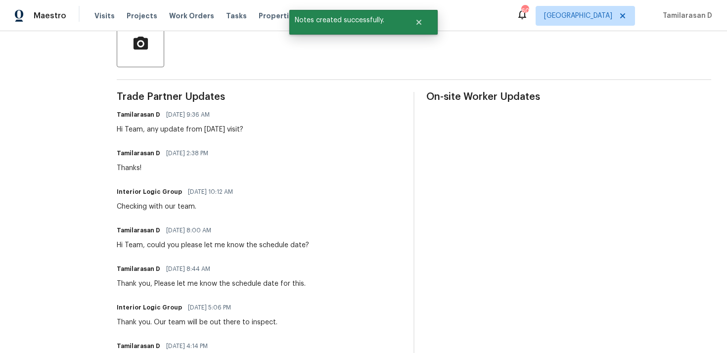
scroll to position [0, 0]
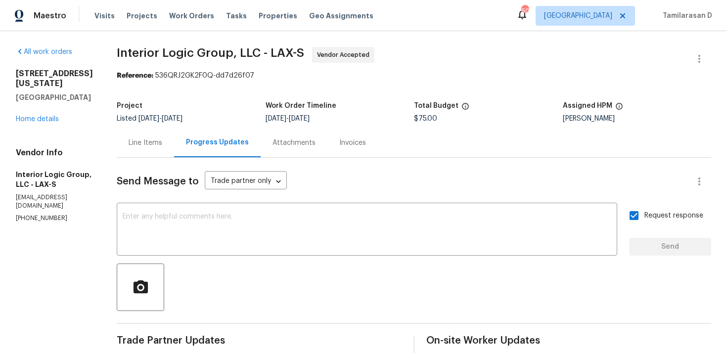
click at [242, 99] on div "Project Listed [DATE] - [DATE] Work Order Timeline [DATE] - [DATE] Total Budget…" at bounding box center [414, 112] width 595 height 32
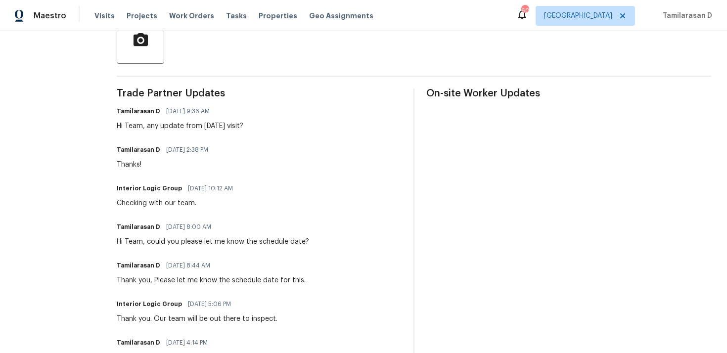
scroll to position [234, 0]
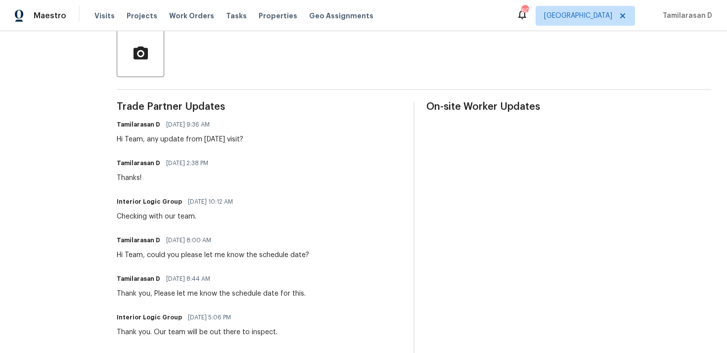
click at [243, 141] on div "Hi Team, any update from [DATE] visit?" at bounding box center [180, 140] width 127 height 10
